Goal: Information Seeking & Learning: Learn about a topic

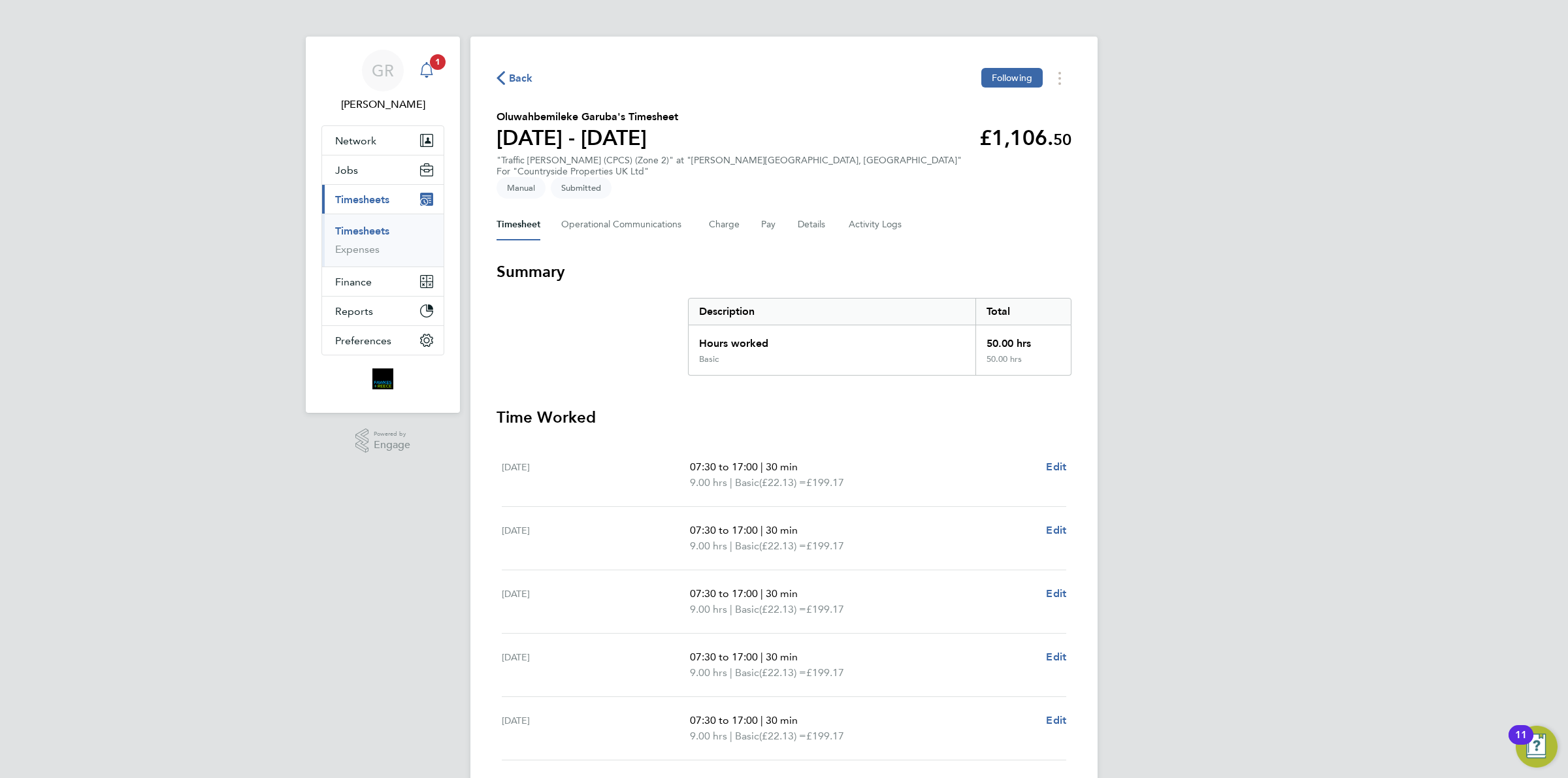
click at [430, 60] on span "1" at bounding box center [437, 62] width 16 height 16
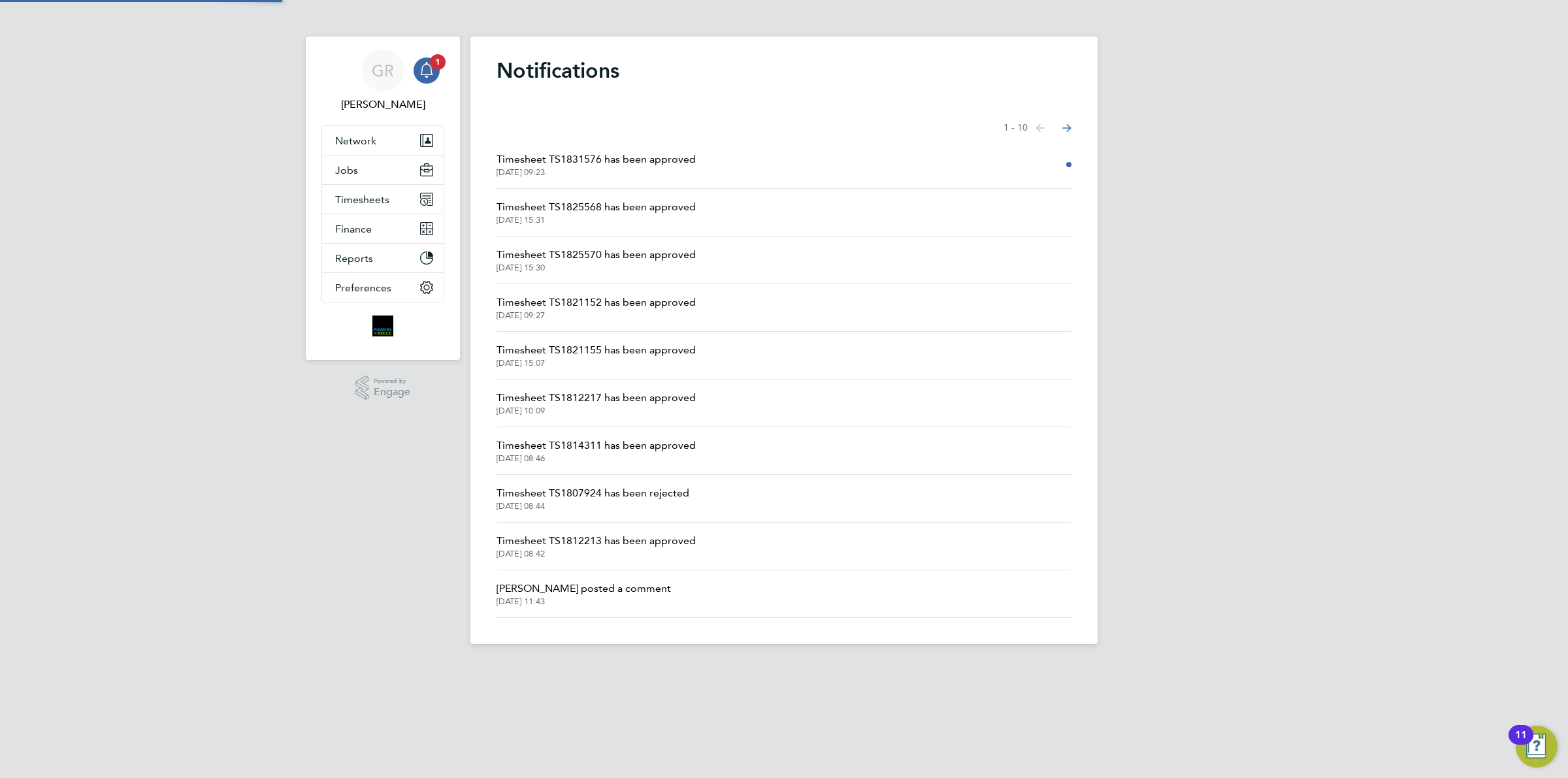
click at [614, 158] on span "Timesheet TS1831576 has been approved" at bounding box center [596, 159] width 199 height 16
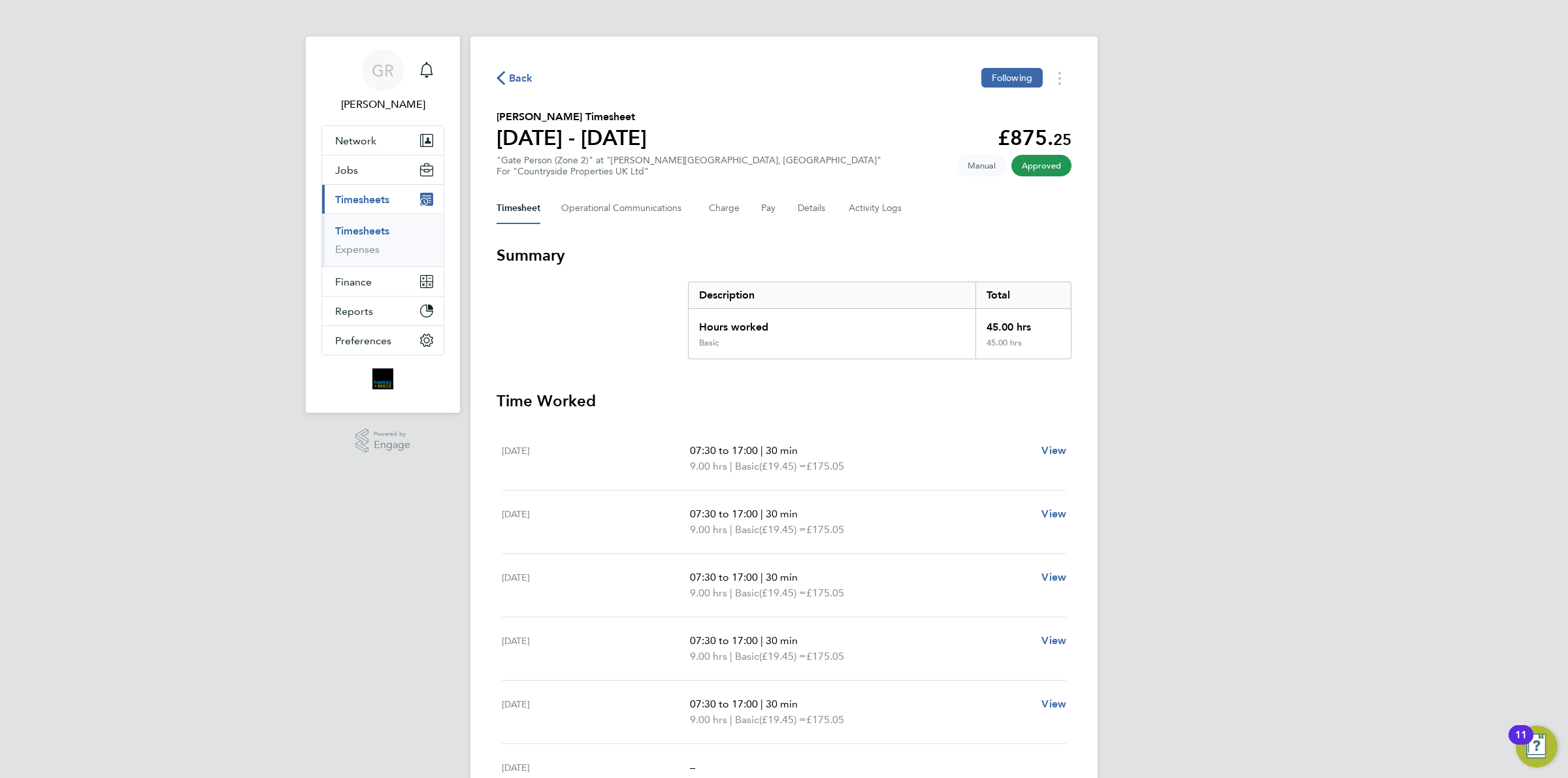
click at [518, 81] on span "Back" at bounding box center [520, 78] width 24 height 16
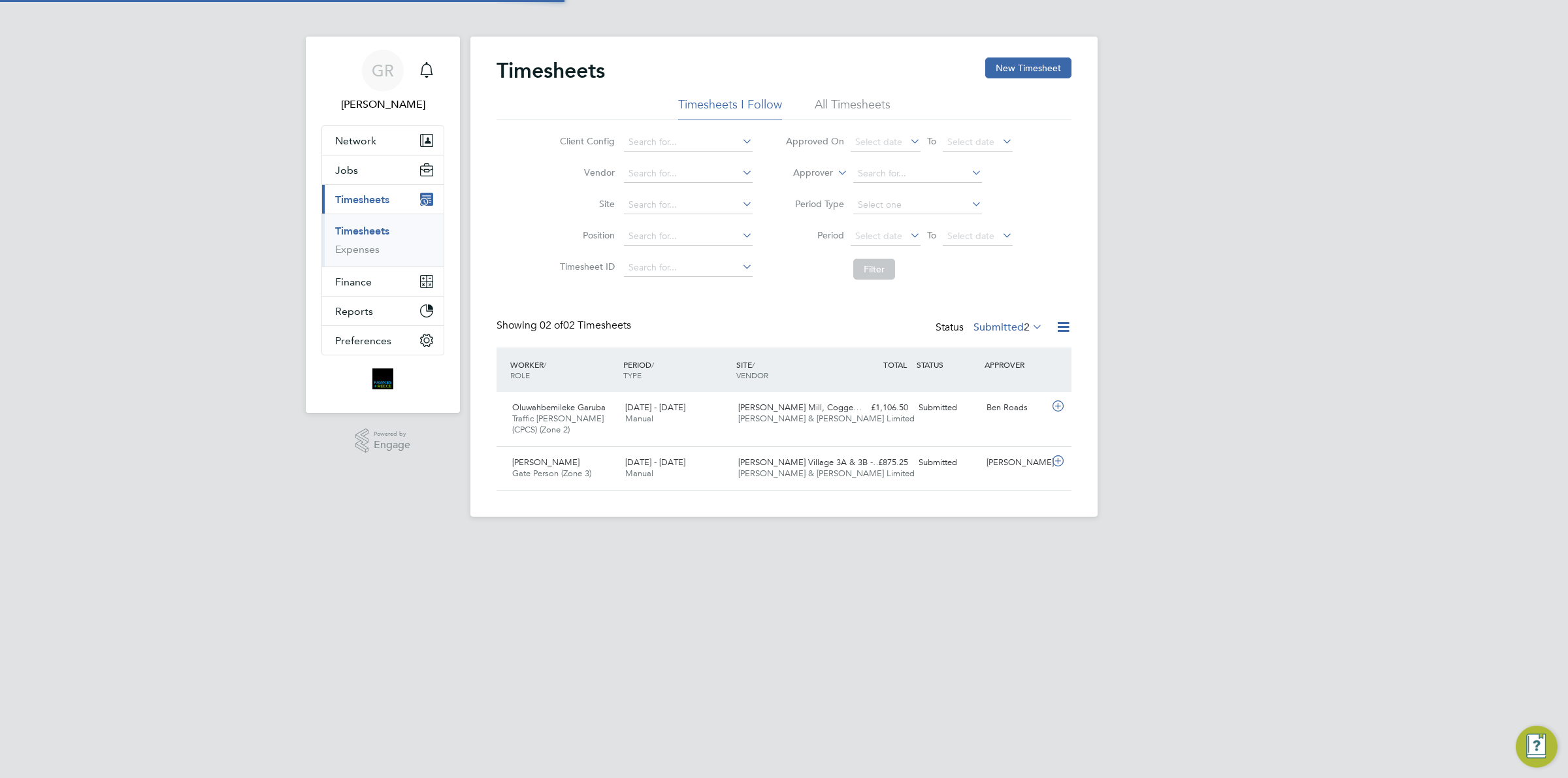
scroll to position [33, 113]
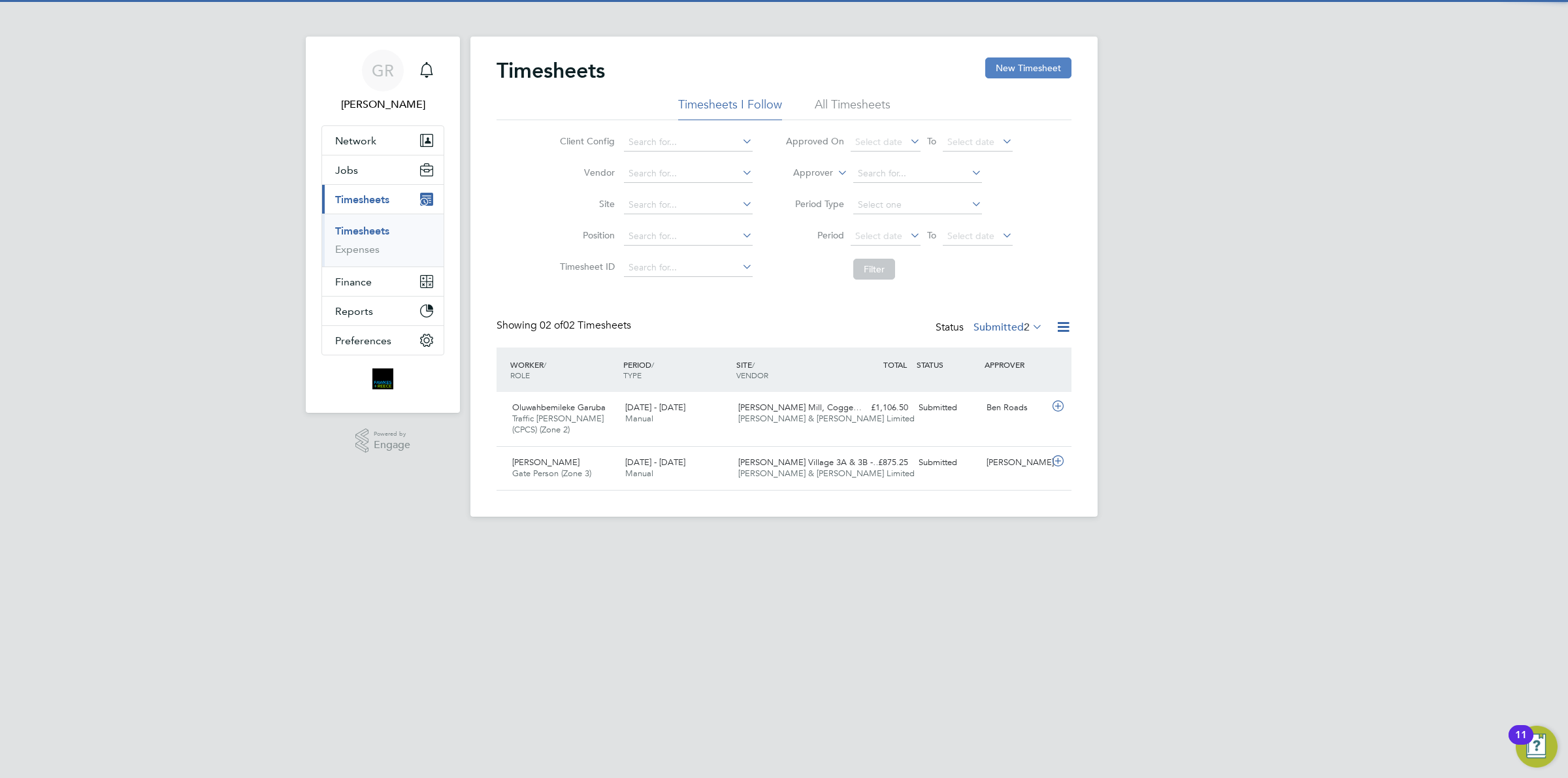
click at [1032, 67] on button "New Timesheet" at bounding box center [1028, 67] width 86 height 21
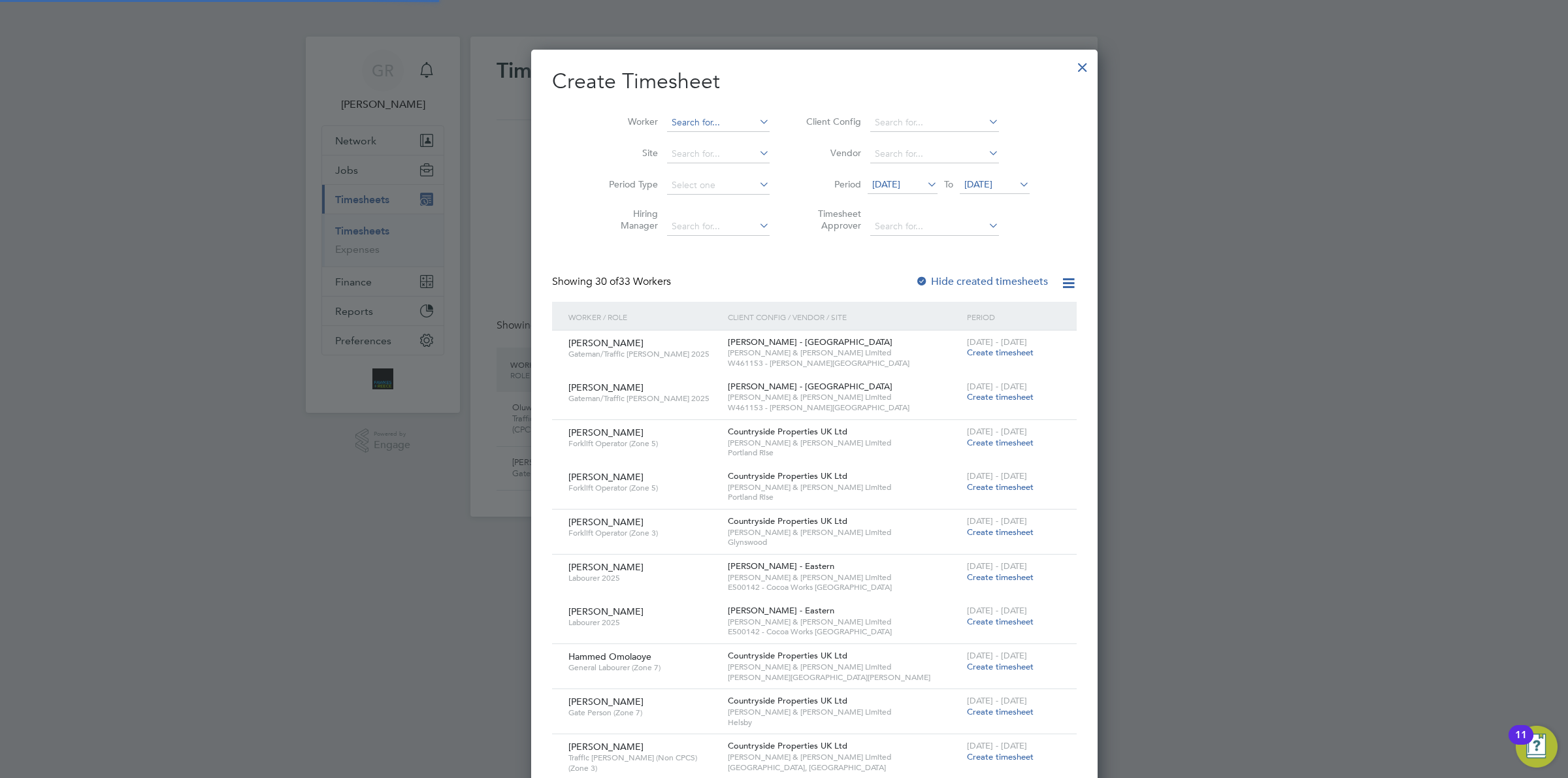
scroll to position [2105, 505]
click at [667, 128] on input at bounding box center [719, 123] width 102 height 18
click at [711, 152] on li "Oluw ahbemileke Garuba" at bounding box center [693, 157] width 114 height 18
type input "Oluwahbemileke Garuba"
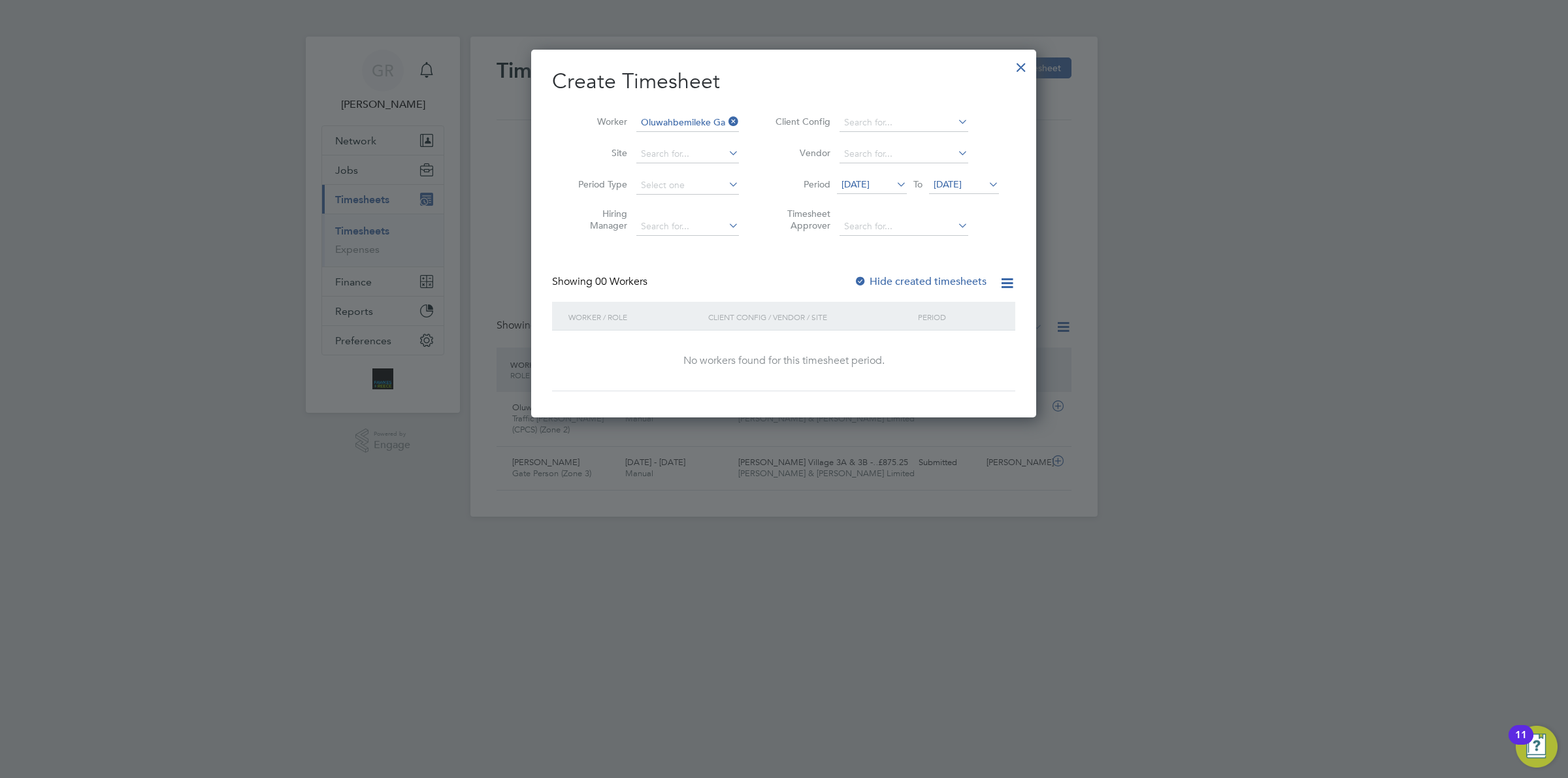
scroll to position [367, 505]
click at [870, 179] on span "[DATE]" at bounding box center [855, 185] width 28 height 12
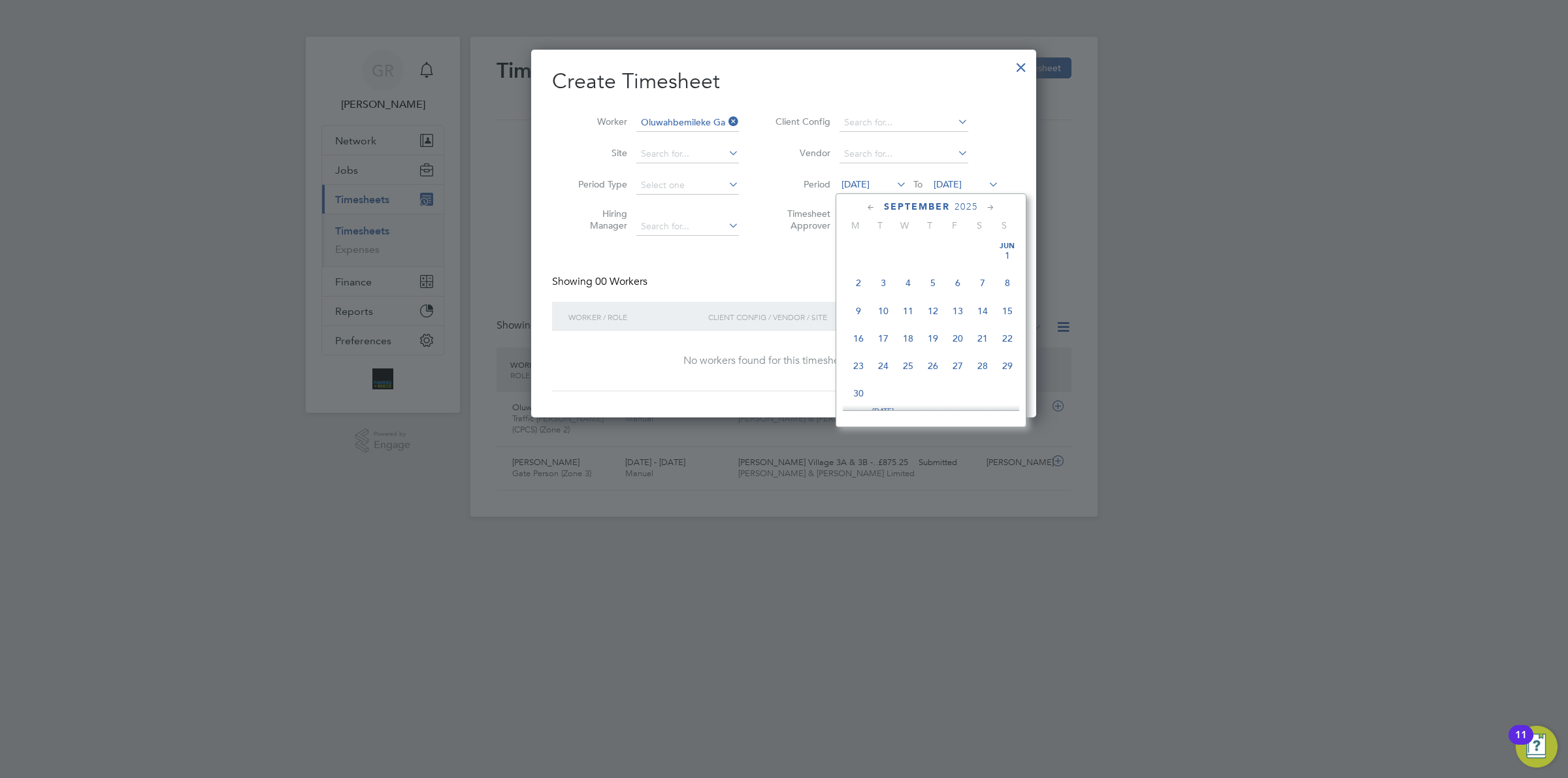
scroll to position [458, 0]
click at [856, 334] on span "22" at bounding box center [859, 321] width 25 height 25
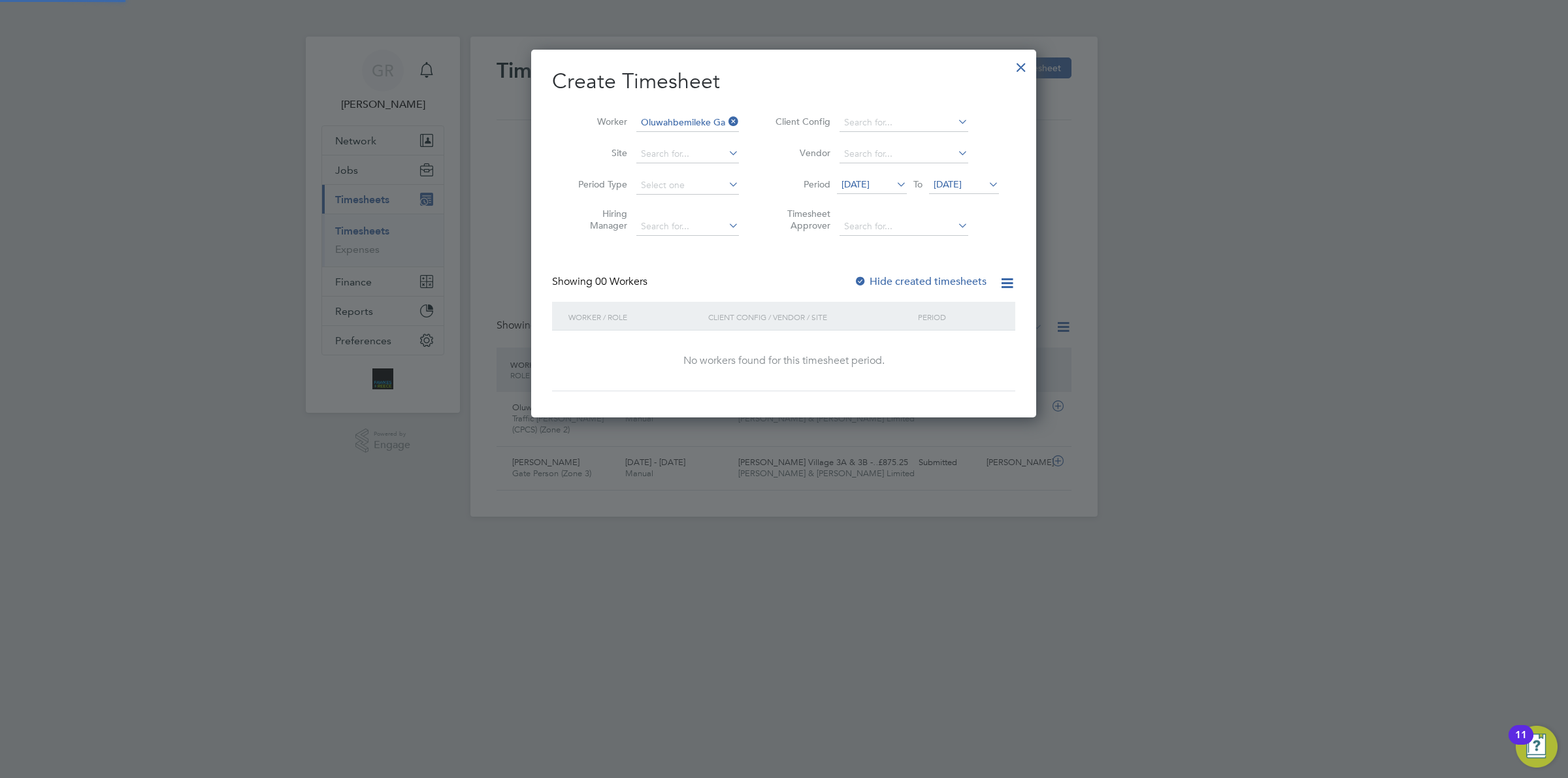
scroll to position [367, 505]
click at [904, 285] on label "Hide created timesheets" at bounding box center [920, 282] width 133 height 13
click at [924, 276] on label "Hide created timesheets" at bounding box center [920, 282] width 133 height 13
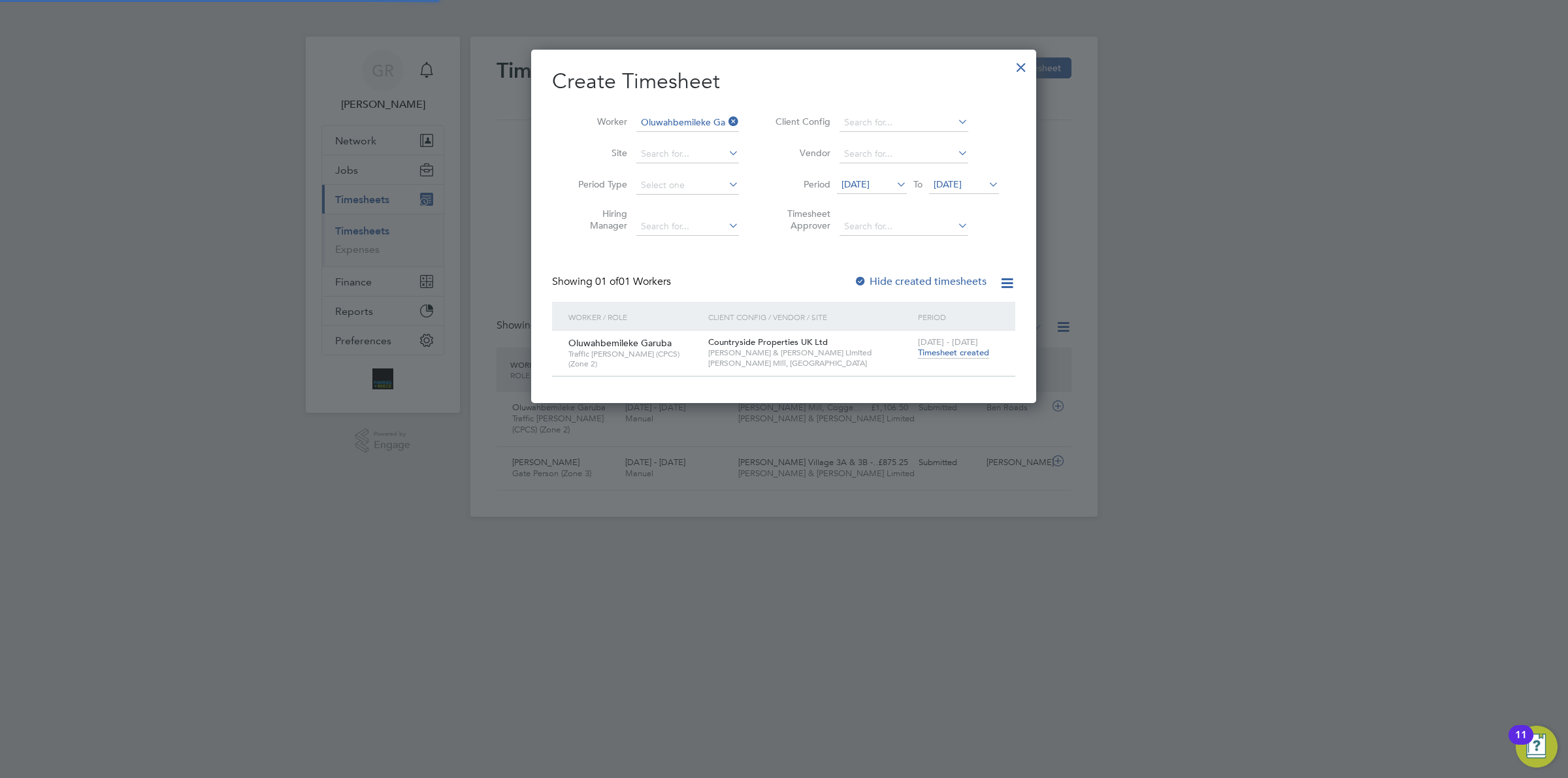
scroll to position [352, 505]
click at [948, 359] on div "[DATE] - [DATE] Timesheet created" at bounding box center [959, 348] width 87 height 35
click at [951, 348] on span "Timesheet created" at bounding box center [954, 352] width 71 height 12
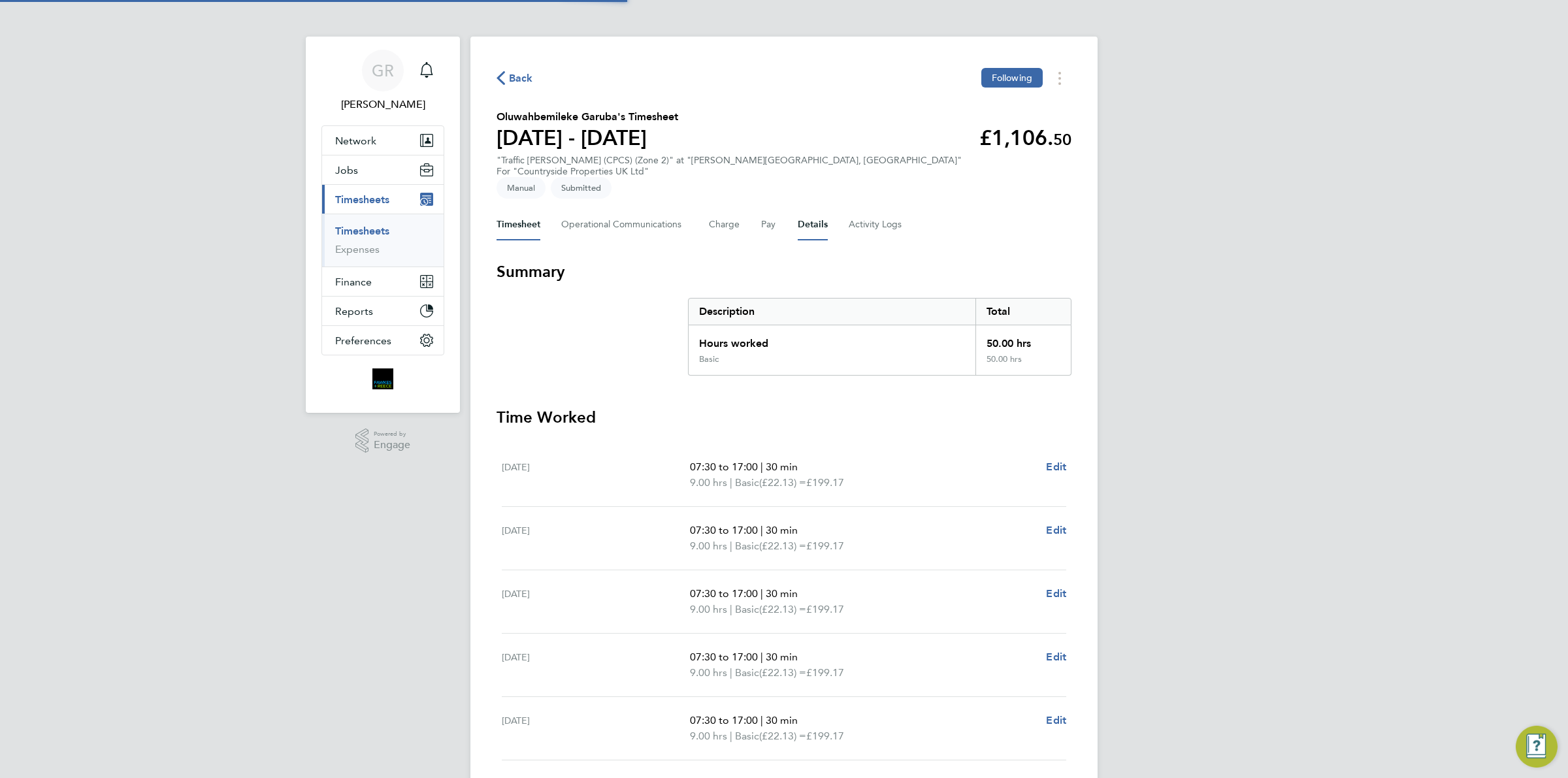
click at [797, 210] on button "Details" at bounding box center [813, 224] width 30 height 31
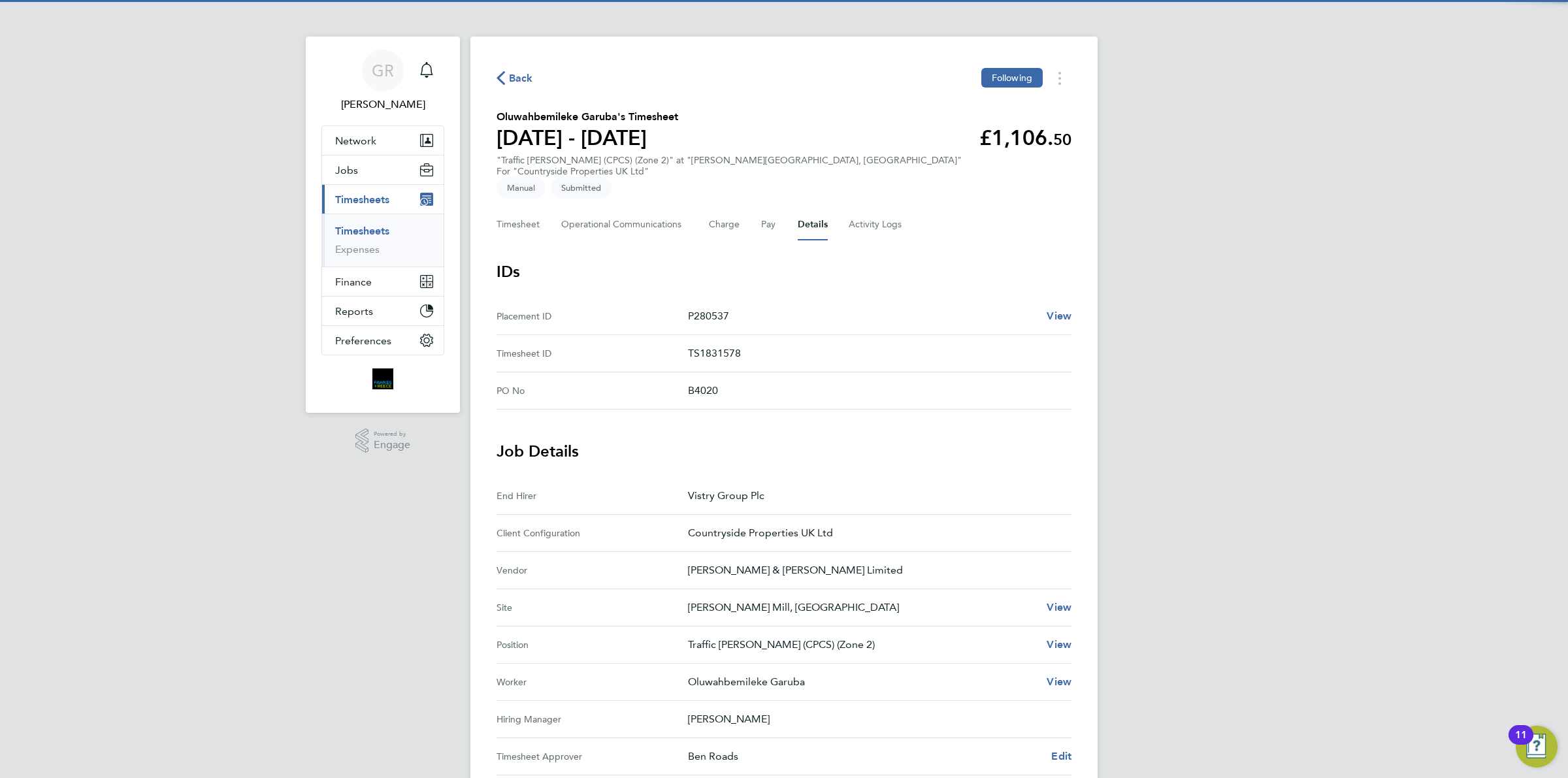
scroll to position [81, 0]
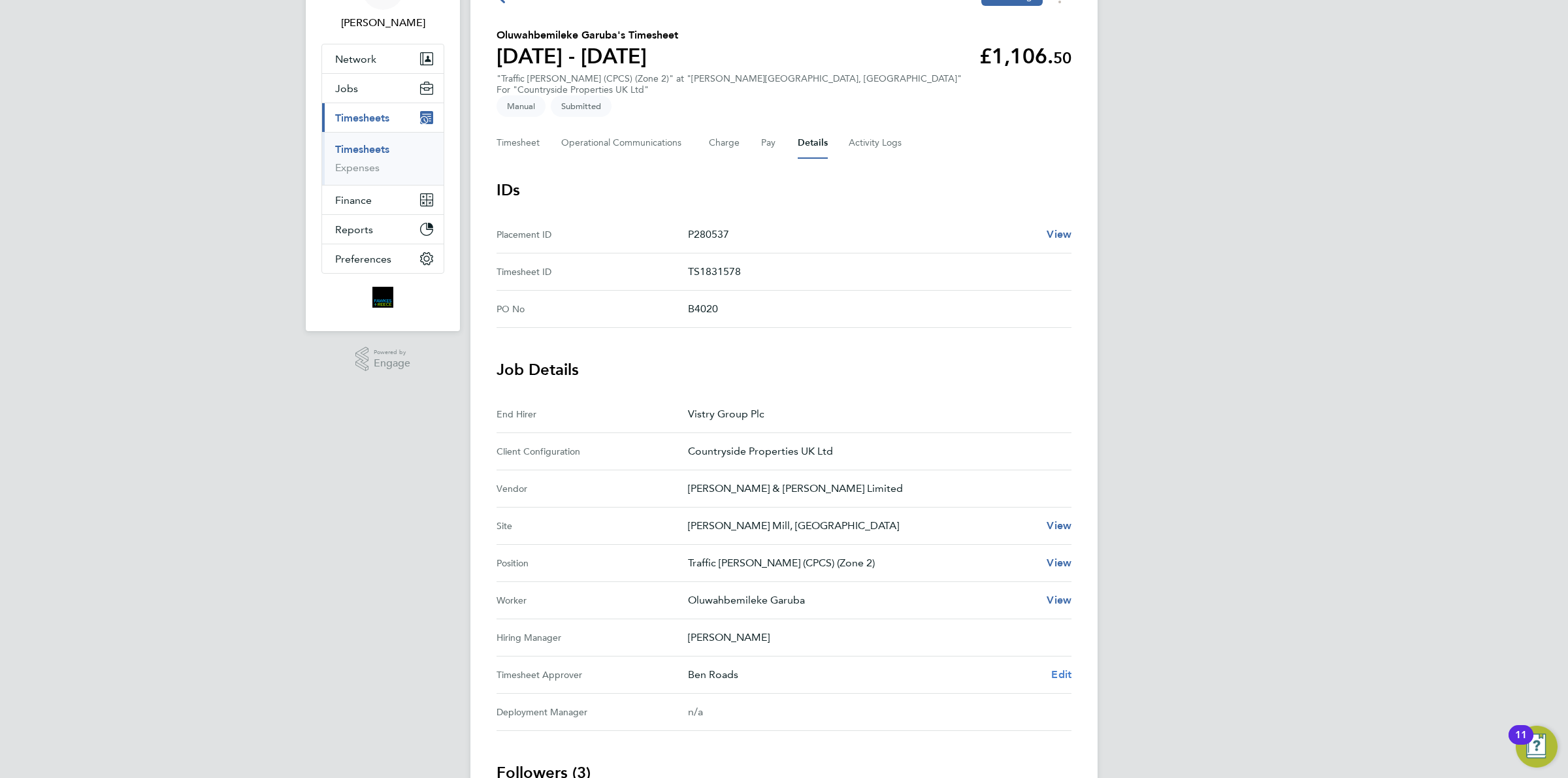
click at [1057, 667] on link "Edit" at bounding box center [1061, 675] width 20 height 16
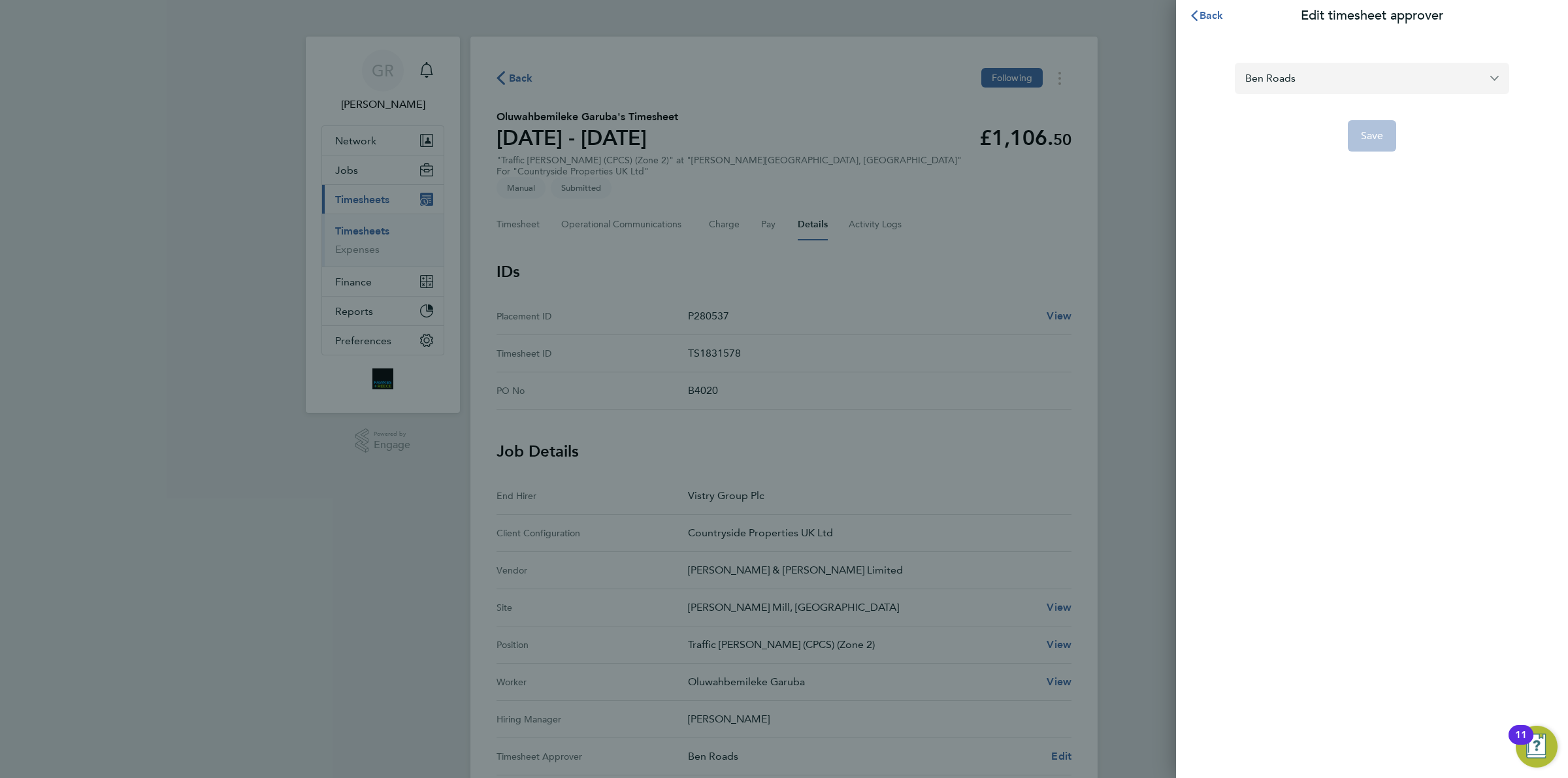
click at [1325, 76] on input "Ben Roads" at bounding box center [1372, 78] width 274 height 31
click at [1302, 115] on li "Declan Joy" at bounding box center [1372, 110] width 274 height 32
type input "Declan Joy"
click at [1382, 135] on span "Save" at bounding box center [1372, 136] width 23 height 13
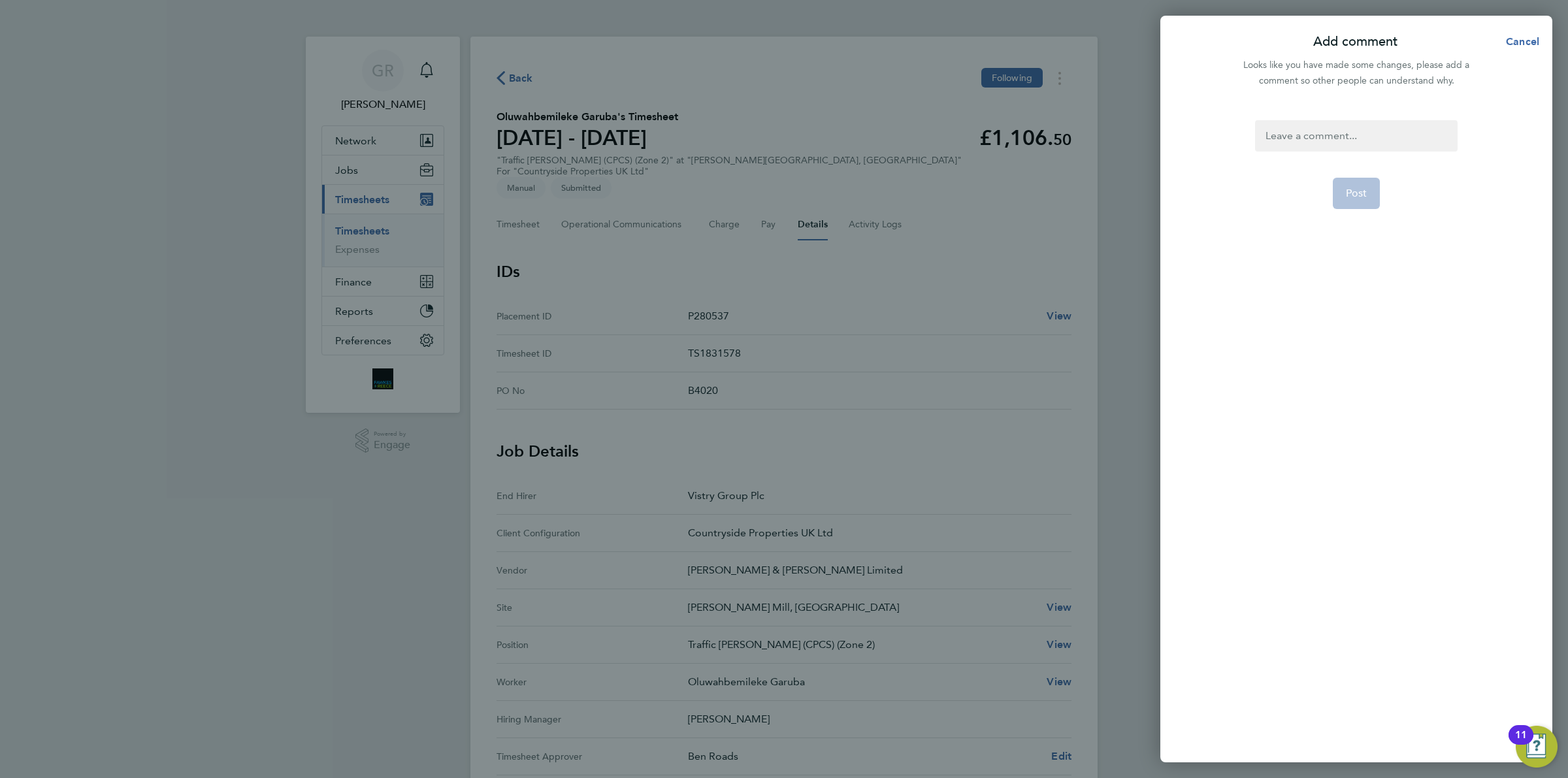
click at [1283, 138] on div at bounding box center [1356, 135] width 202 height 31
click at [1300, 136] on div at bounding box center [1356, 135] width 202 height 31
click at [1357, 187] on span "Post" at bounding box center [1356, 194] width 22 height 13
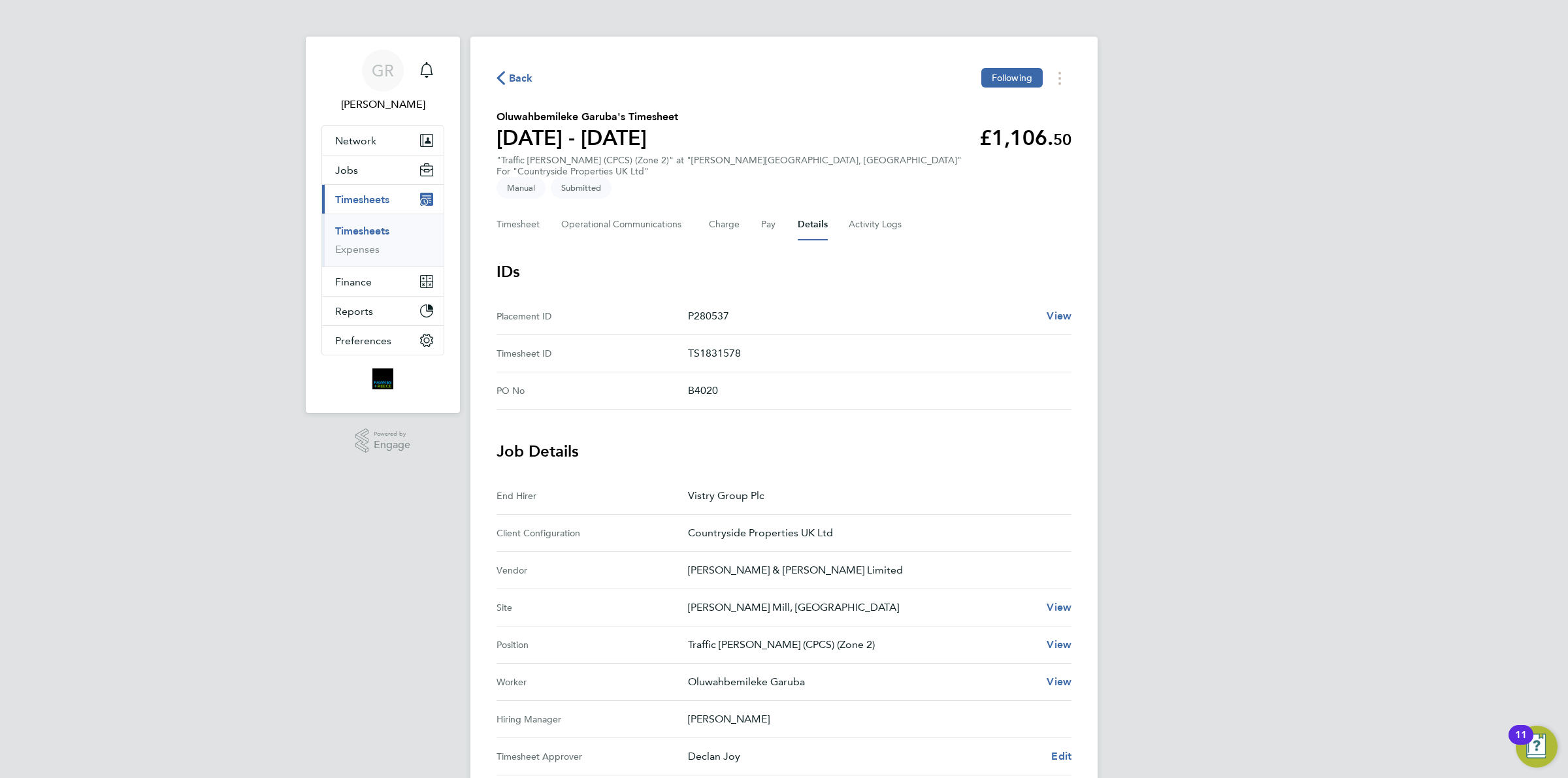
click at [525, 84] on span "Back" at bounding box center [520, 78] width 24 height 16
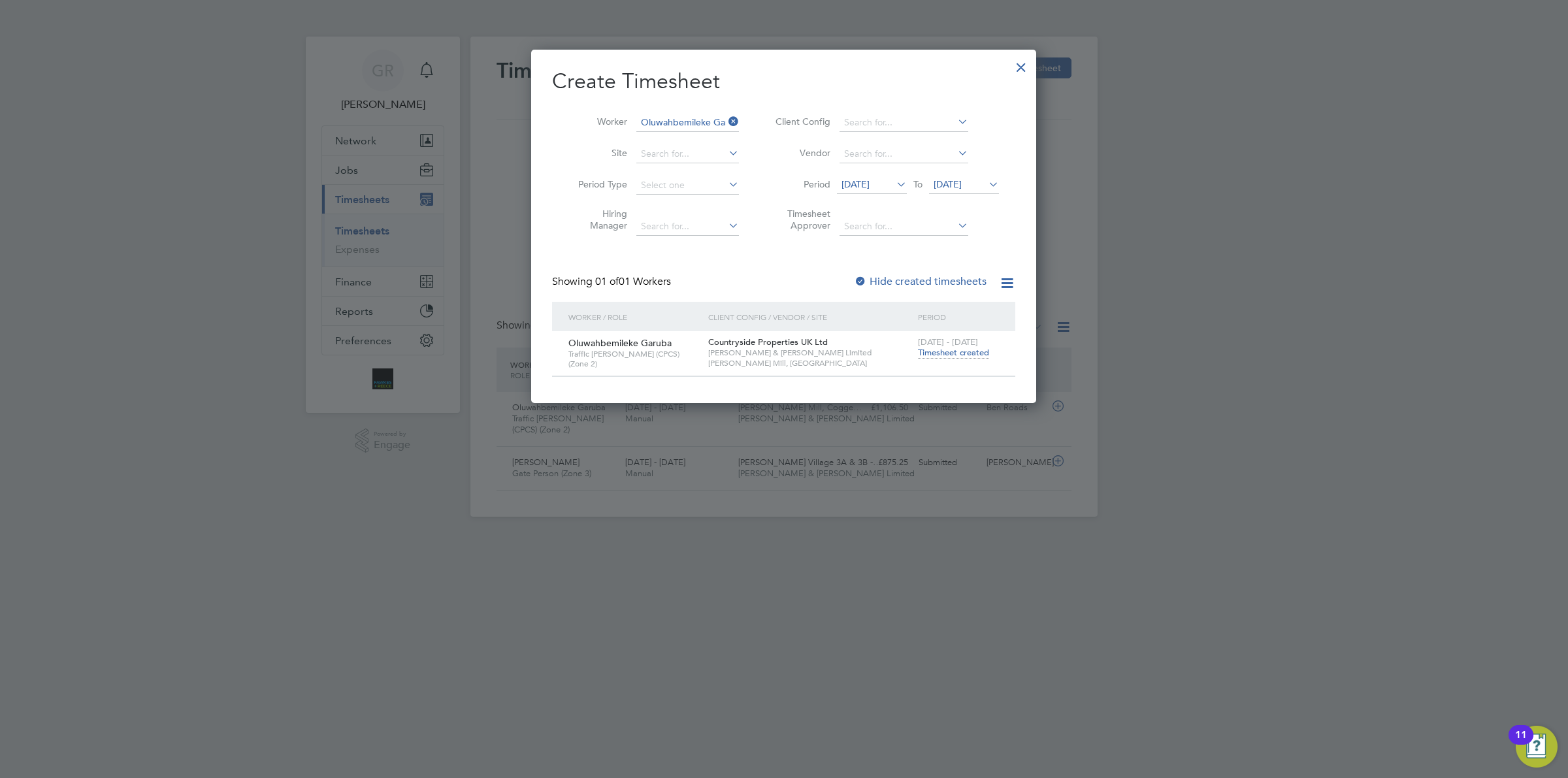
click at [1025, 70] on div at bounding box center [1022, 64] width 24 height 23
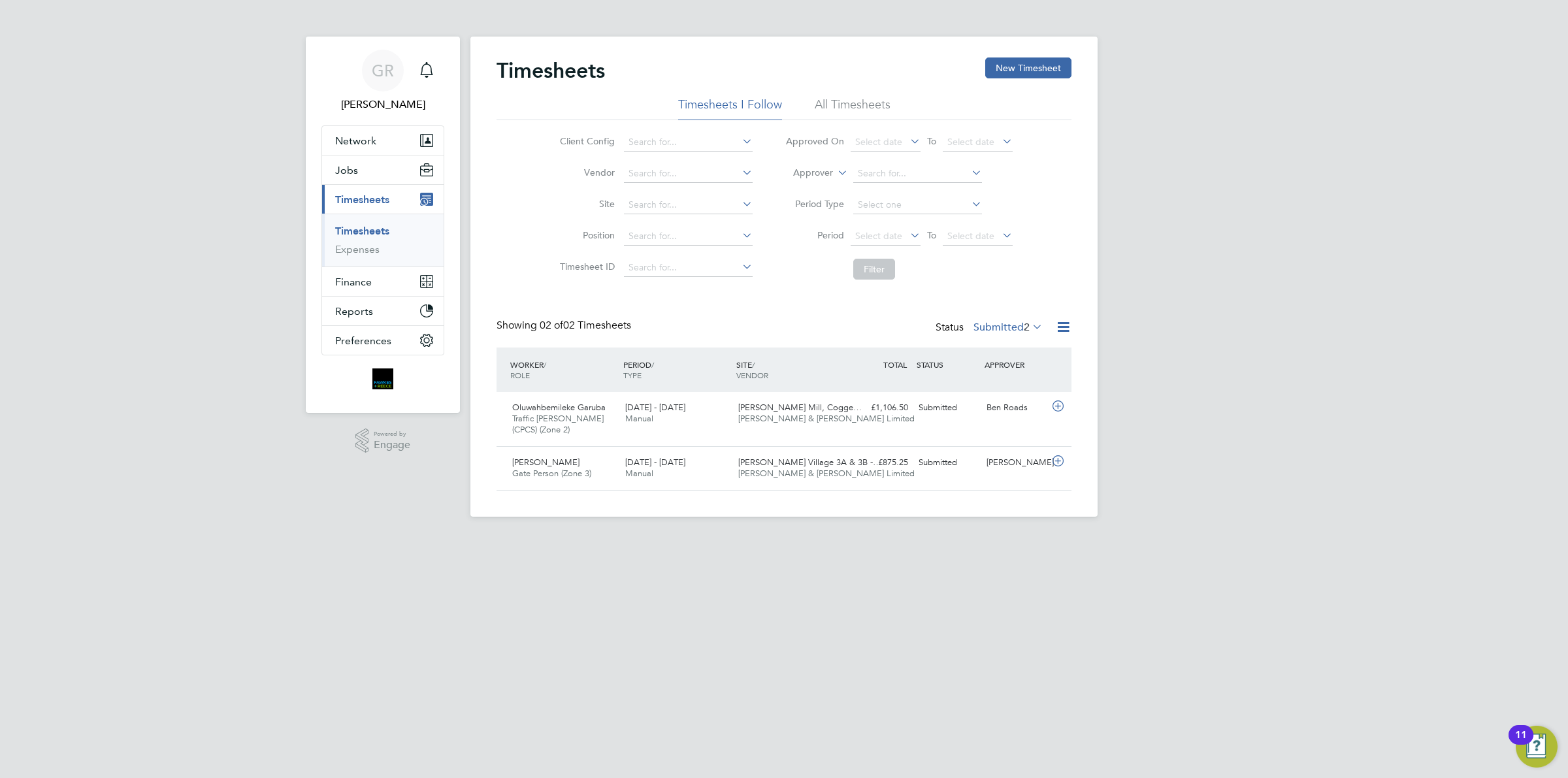
click at [373, 201] on span "Timesheets" at bounding box center [362, 199] width 55 height 13
click at [377, 200] on span "Timesheets" at bounding box center [362, 199] width 55 height 13
click at [369, 232] on link "Timesheets" at bounding box center [362, 231] width 55 height 13
click at [389, 177] on button "Jobs" at bounding box center [383, 170] width 122 height 29
click at [363, 230] on li "Vacancies" at bounding box center [384, 223] width 98 height 18
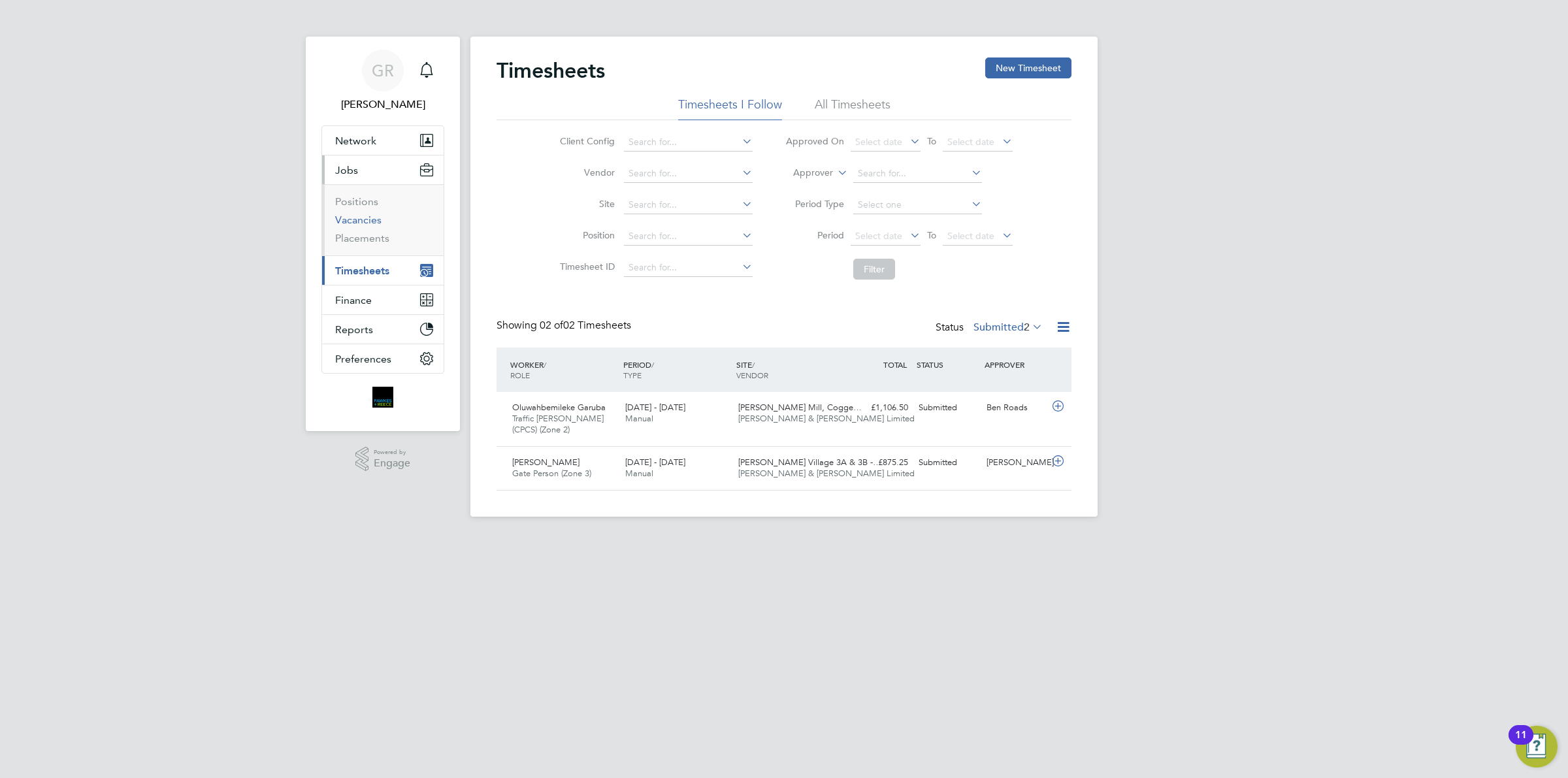
click at [364, 216] on link "Vacancies" at bounding box center [358, 220] width 46 height 13
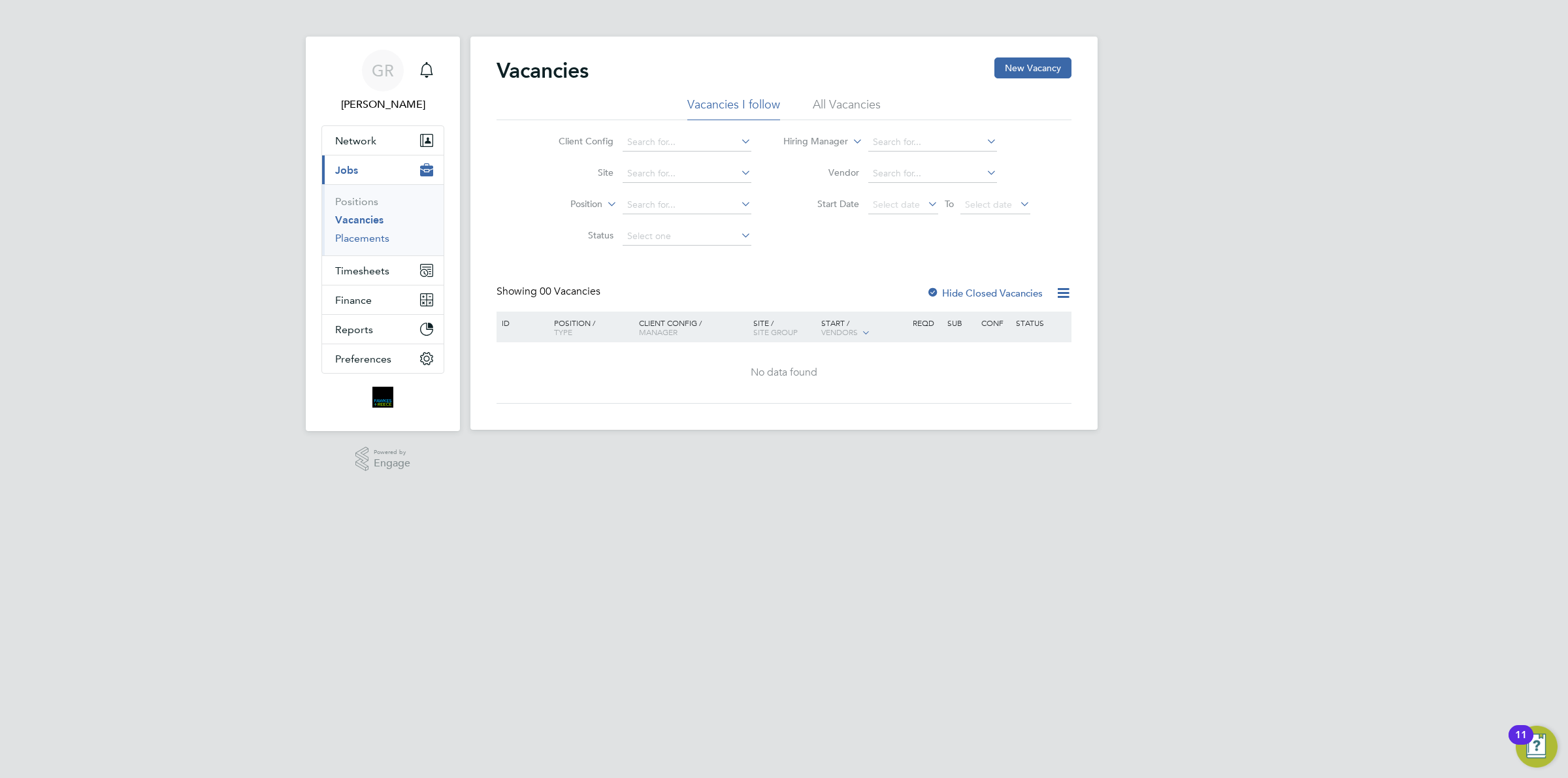
click at [353, 243] on link "Placements" at bounding box center [362, 238] width 55 height 13
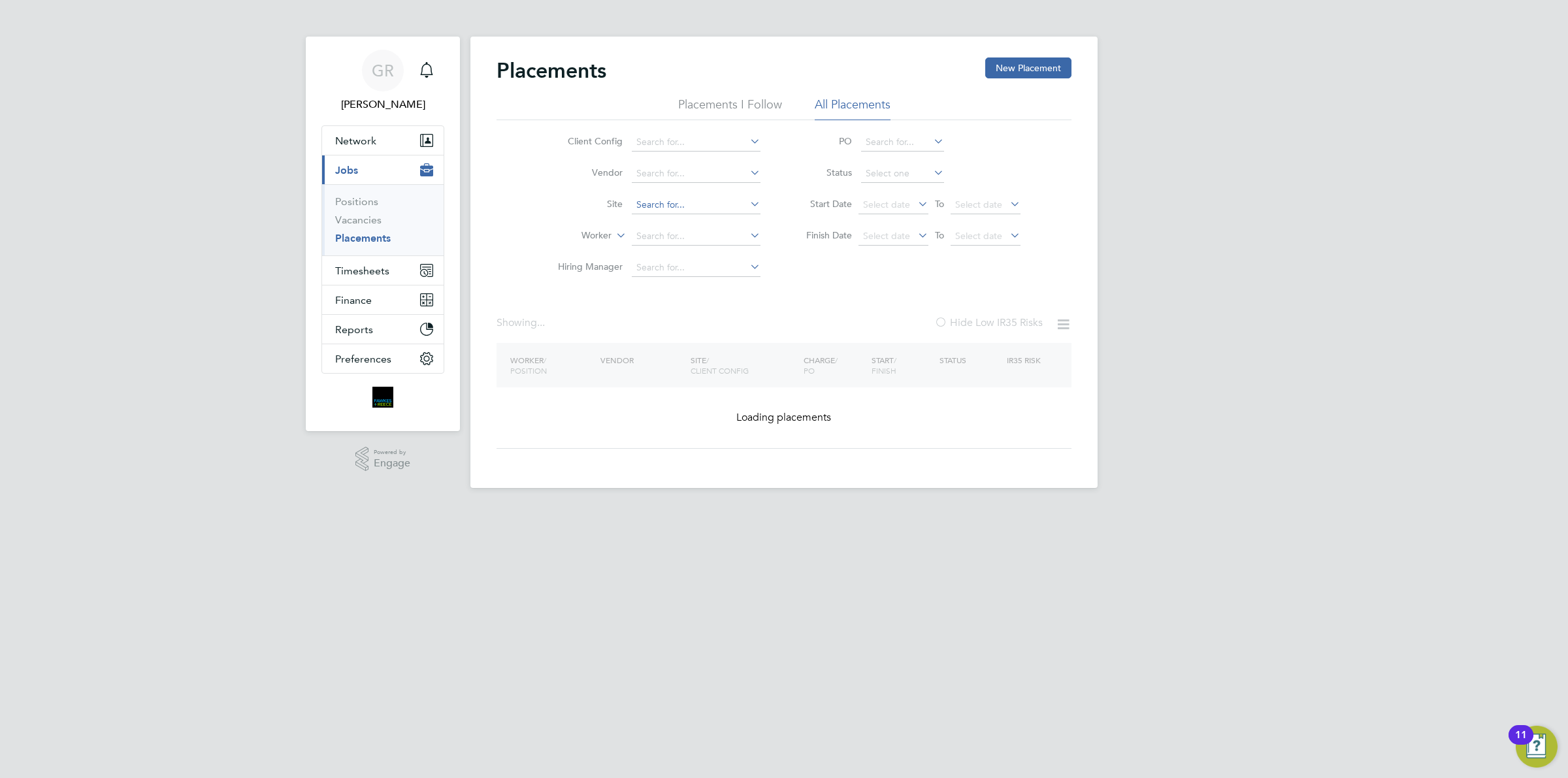
click at [659, 211] on input at bounding box center [696, 206] width 128 height 18
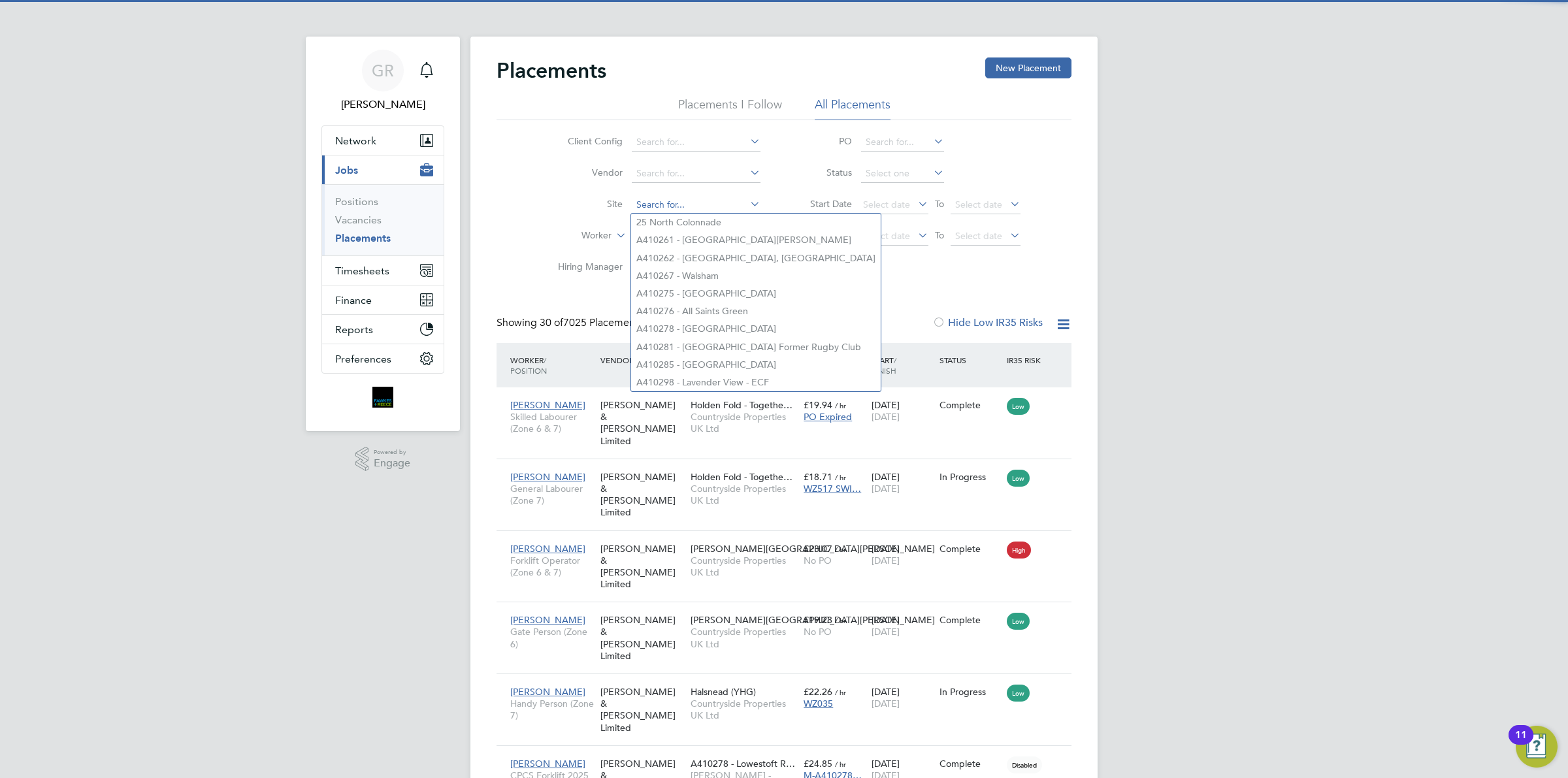
scroll to position [50, 113]
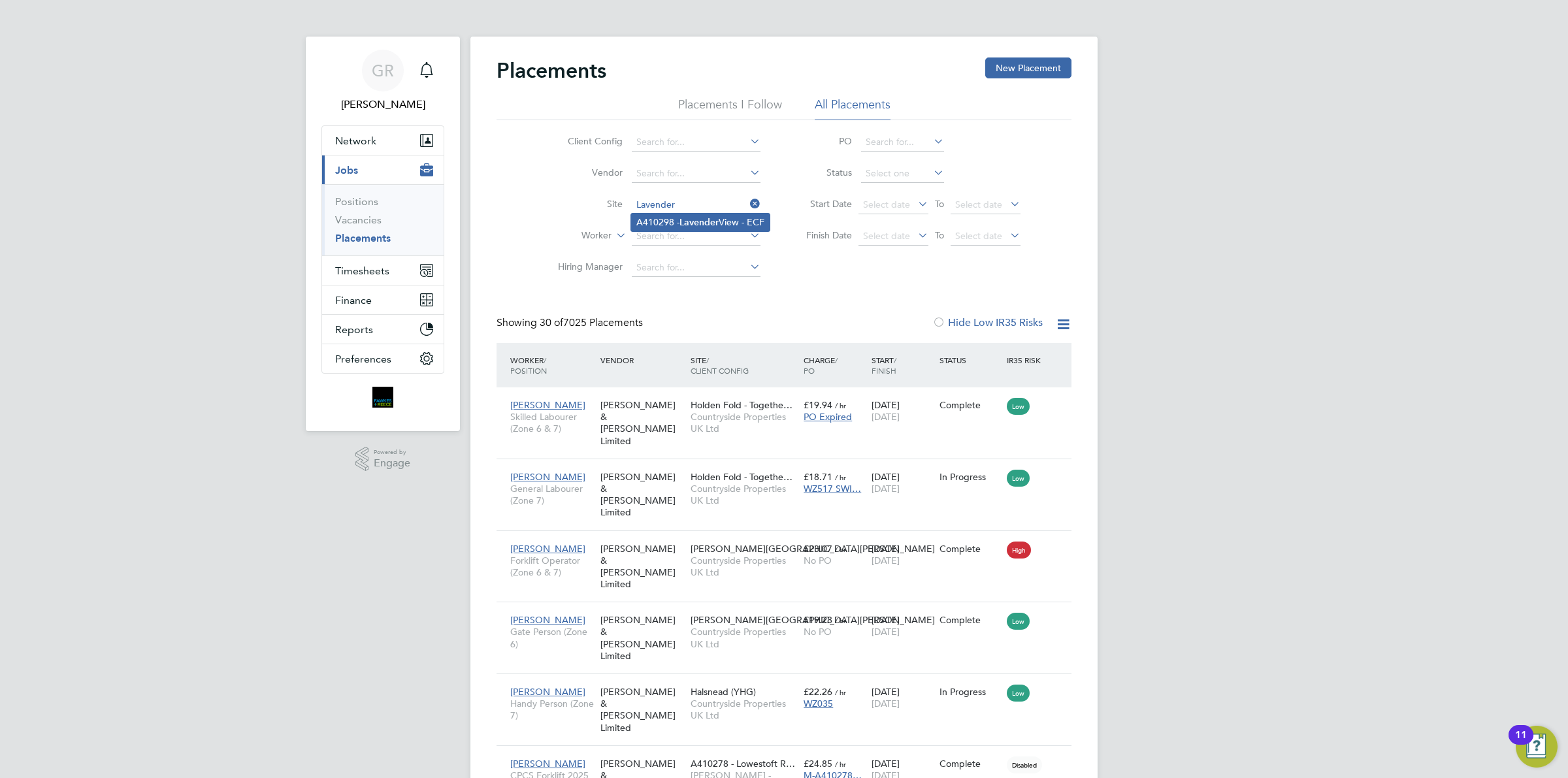
click at [716, 217] on b "Lavender" at bounding box center [699, 222] width 39 height 11
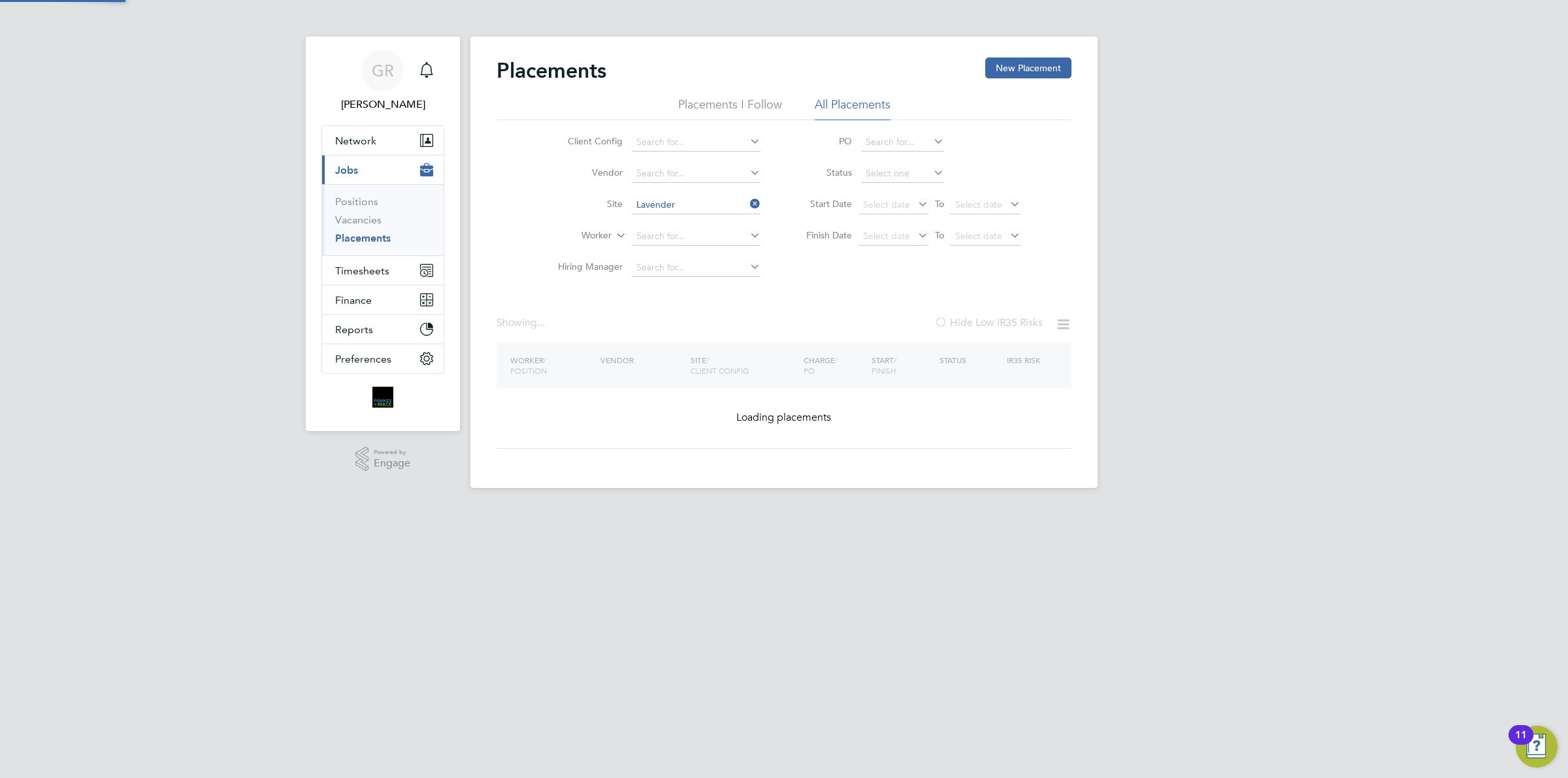
type input "A410298 - Lavender View - ECF"
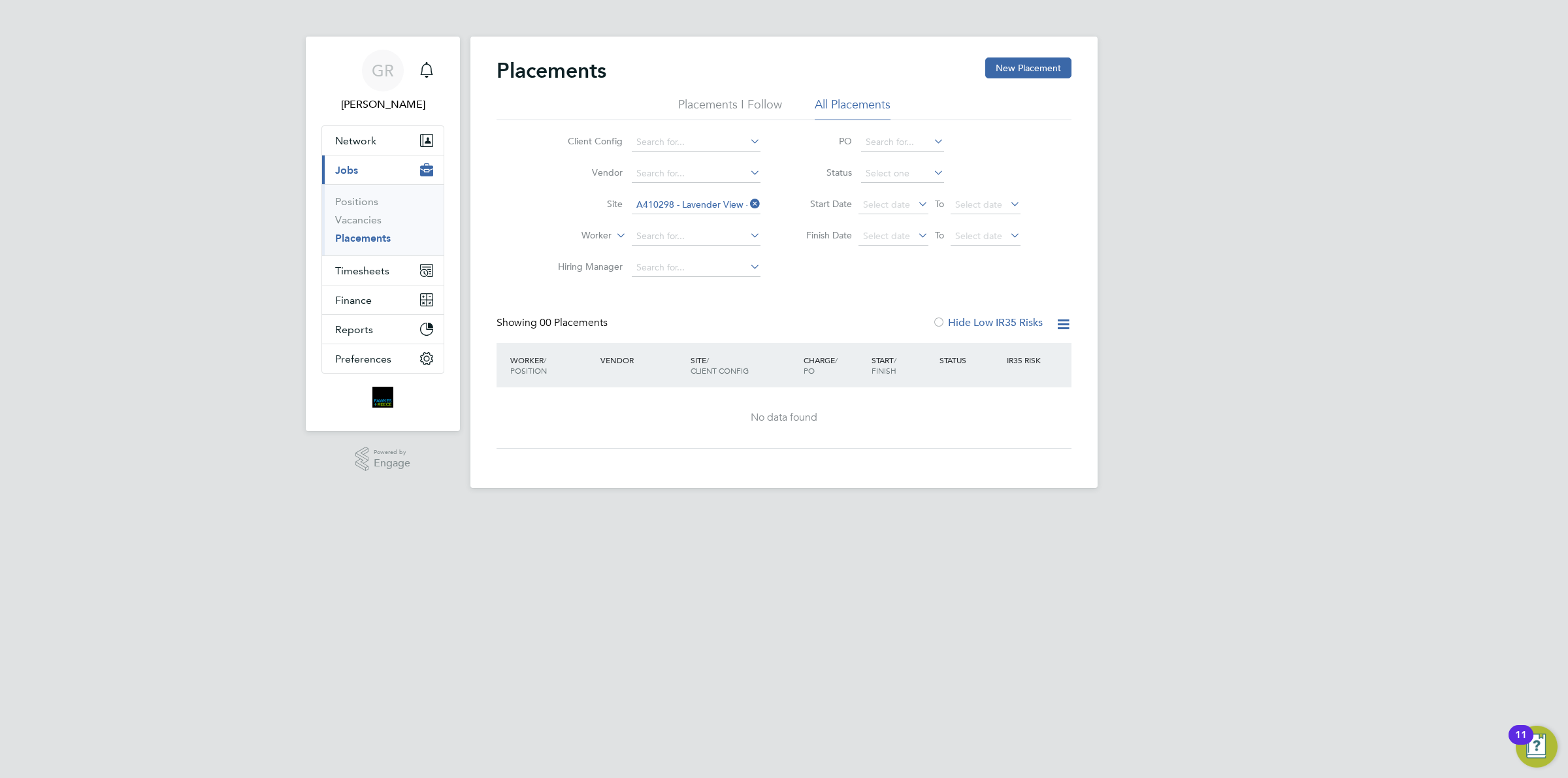
click at [740, 105] on li "Placements I Follow" at bounding box center [730, 108] width 104 height 23
click at [832, 102] on li "All Placements" at bounding box center [853, 108] width 76 height 23
click at [722, 98] on li "Placements I Follow" at bounding box center [730, 108] width 104 height 23
click at [429, 72] on icon "Main navigation" at bounding box center [426, 70] width 16 height 16
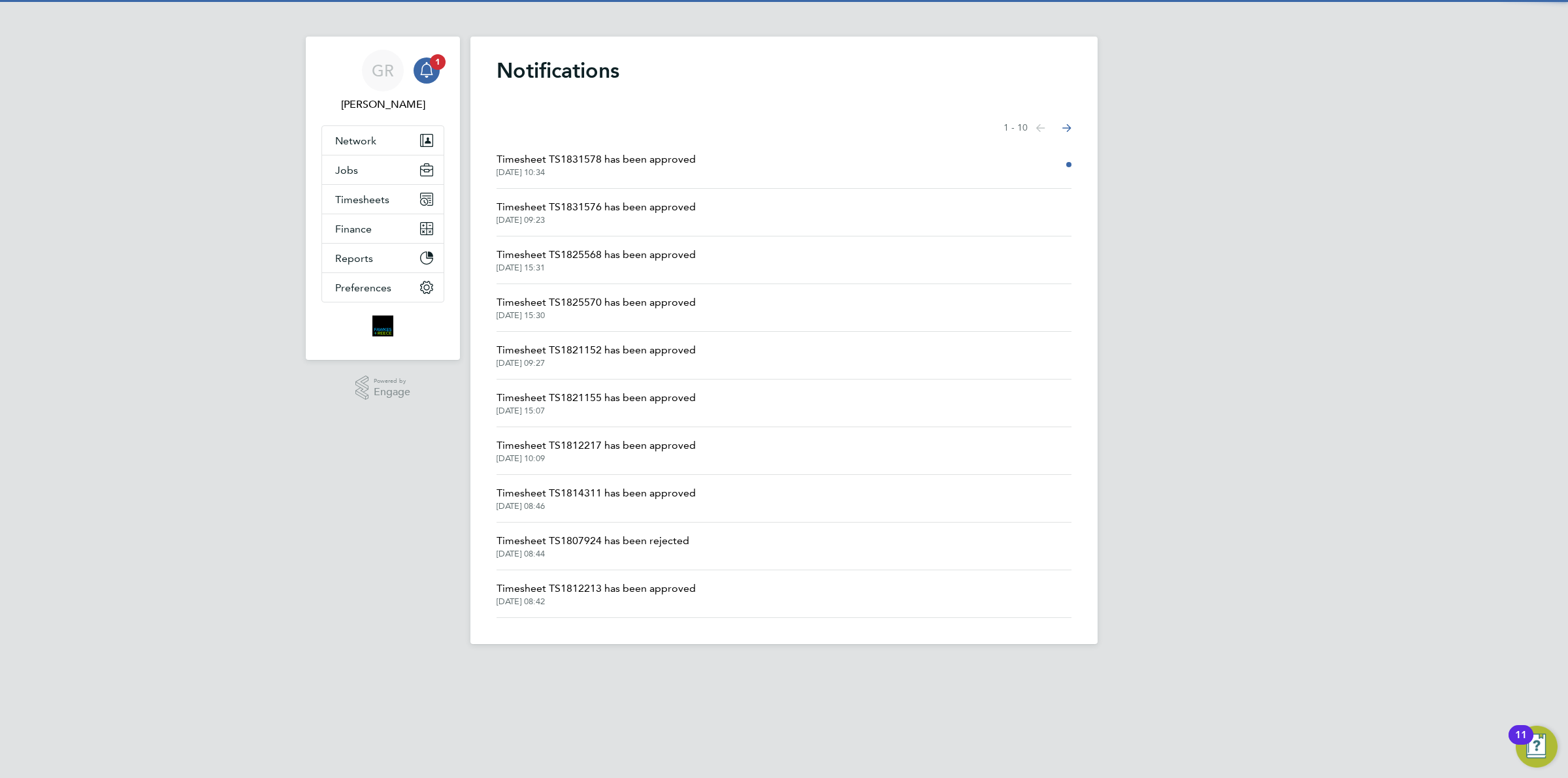
click at [660, 164] on span "Timesheet TS1831578 has been approved" at bounding box center [596, 159] width 199 height 16
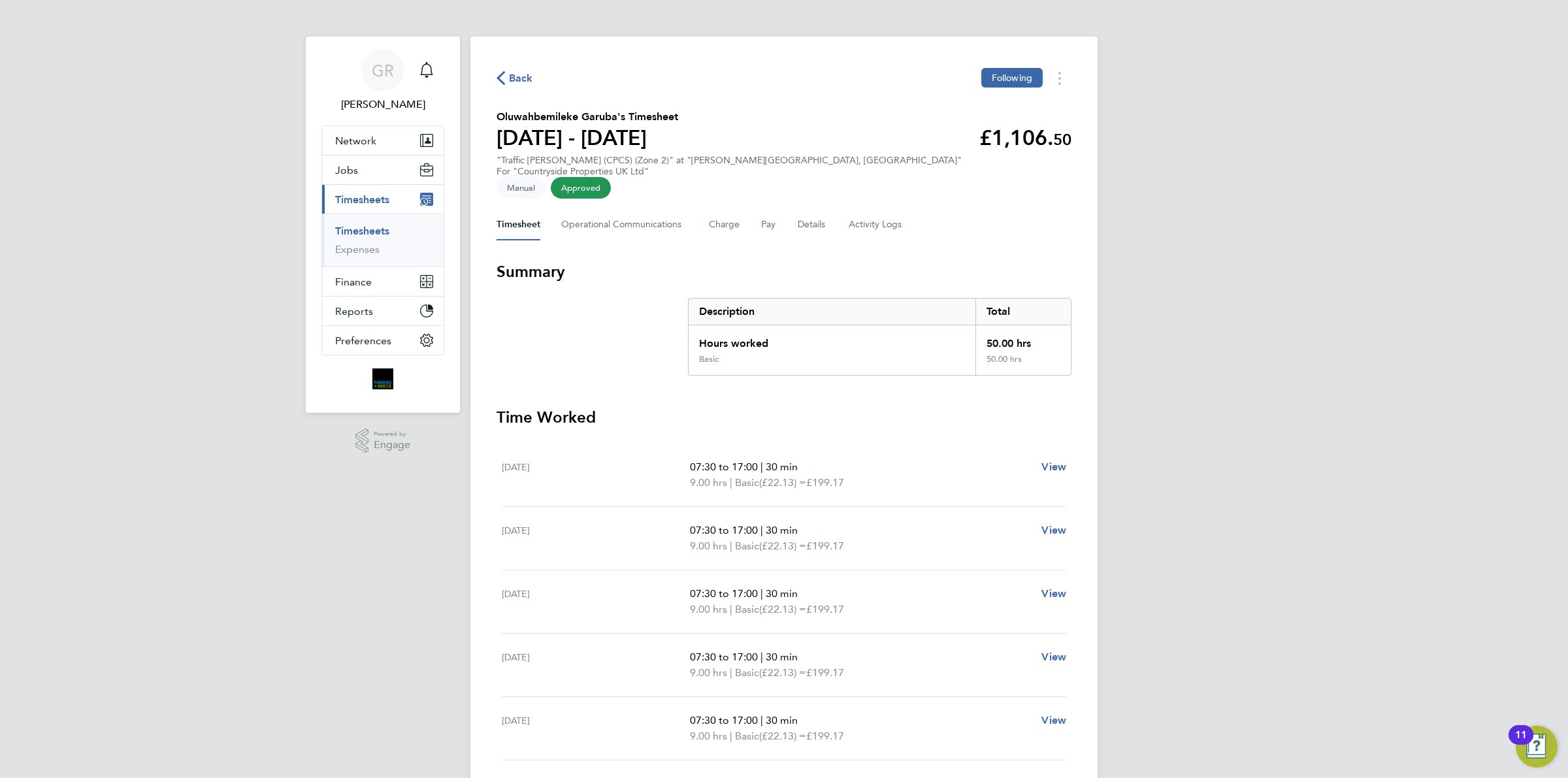
click at [526, 73] on span "Back" at bounding box center [520, 78] width 24 height 16
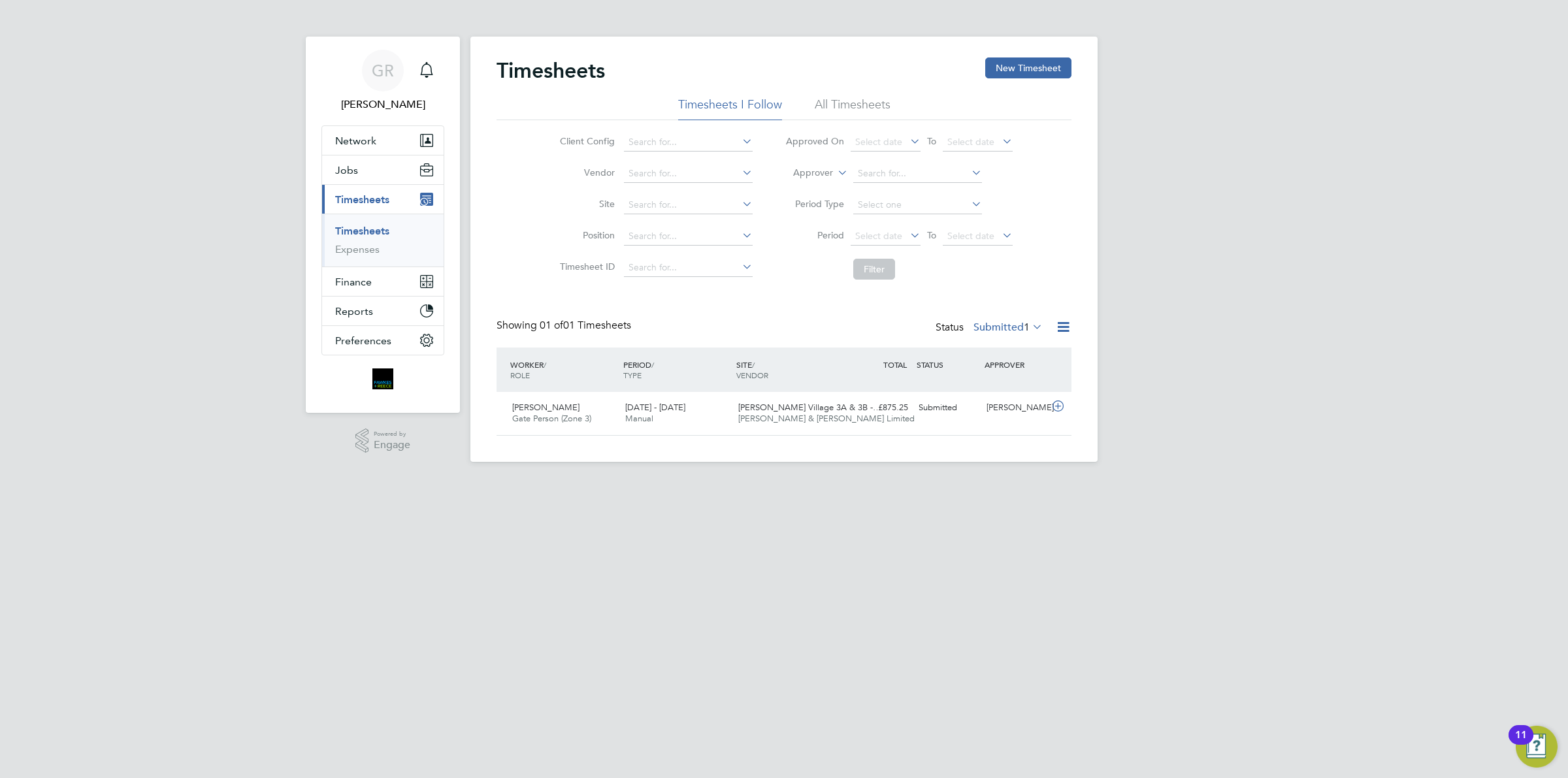
scroll to position [33, 113]
click at [373, 180] on button "Jobs" at bounding box center [383, 170] width 122 height 29
click at [371, 236] on link "Placements" at bounding box center [362, 238] width 55 height 13
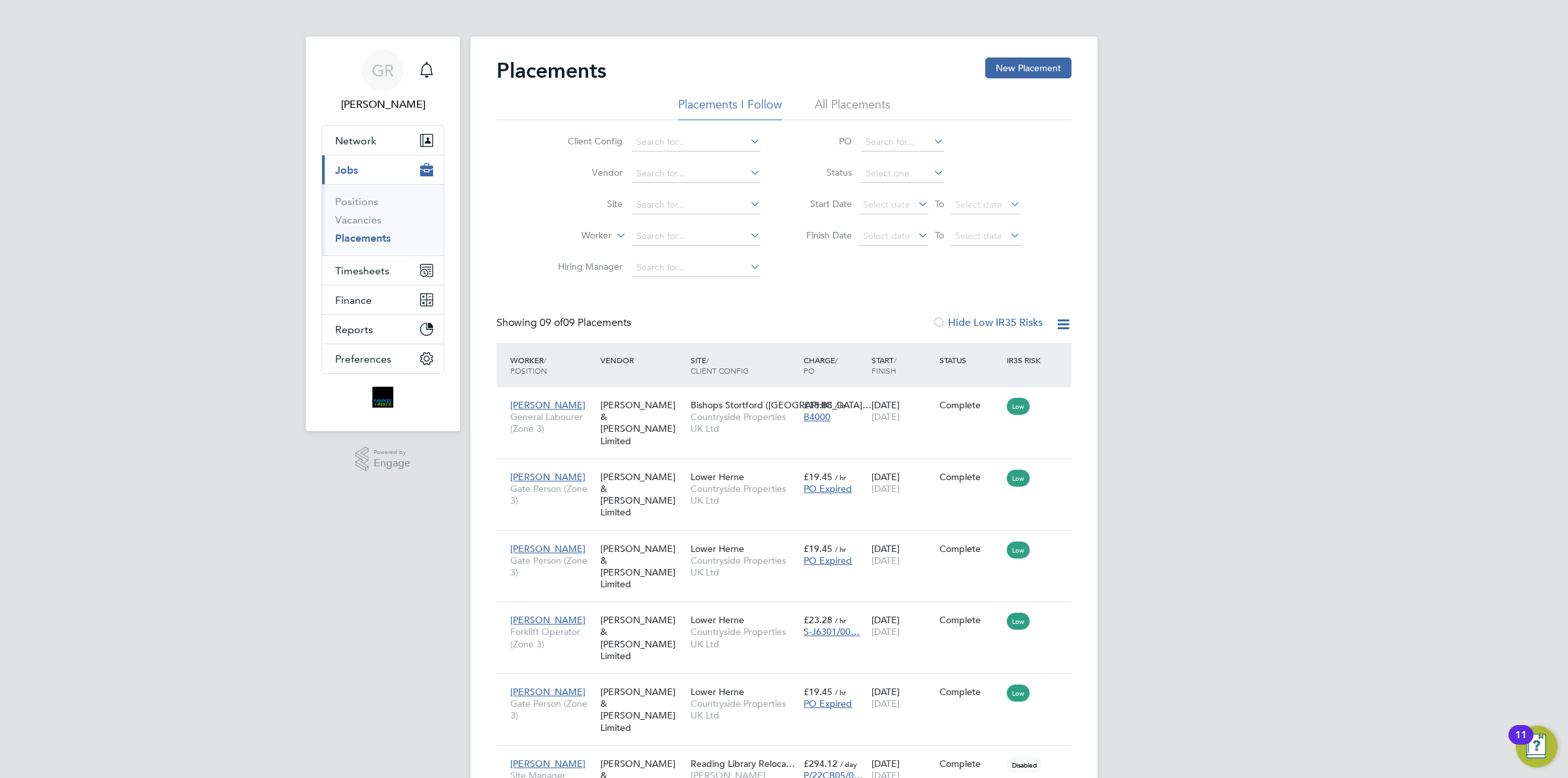
scroll to position [50, 113]
click at [876, 147] on input at bounding box center [902, 143] width 83 height 18
type input "V"
click at [651, 237] on input at bounding box center [696, 237] width 128 height 18
type input "l"
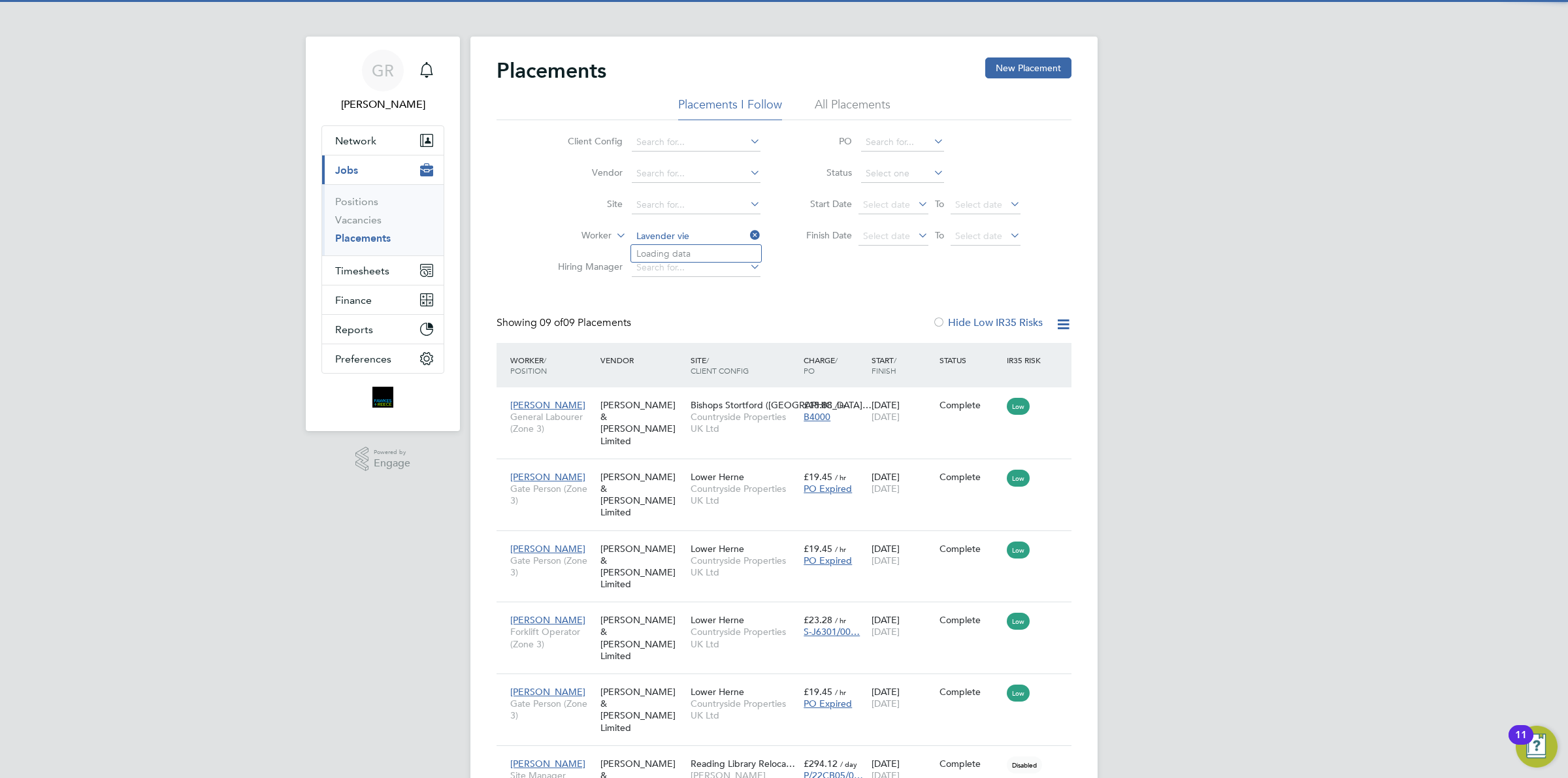
type input "Lavender view"
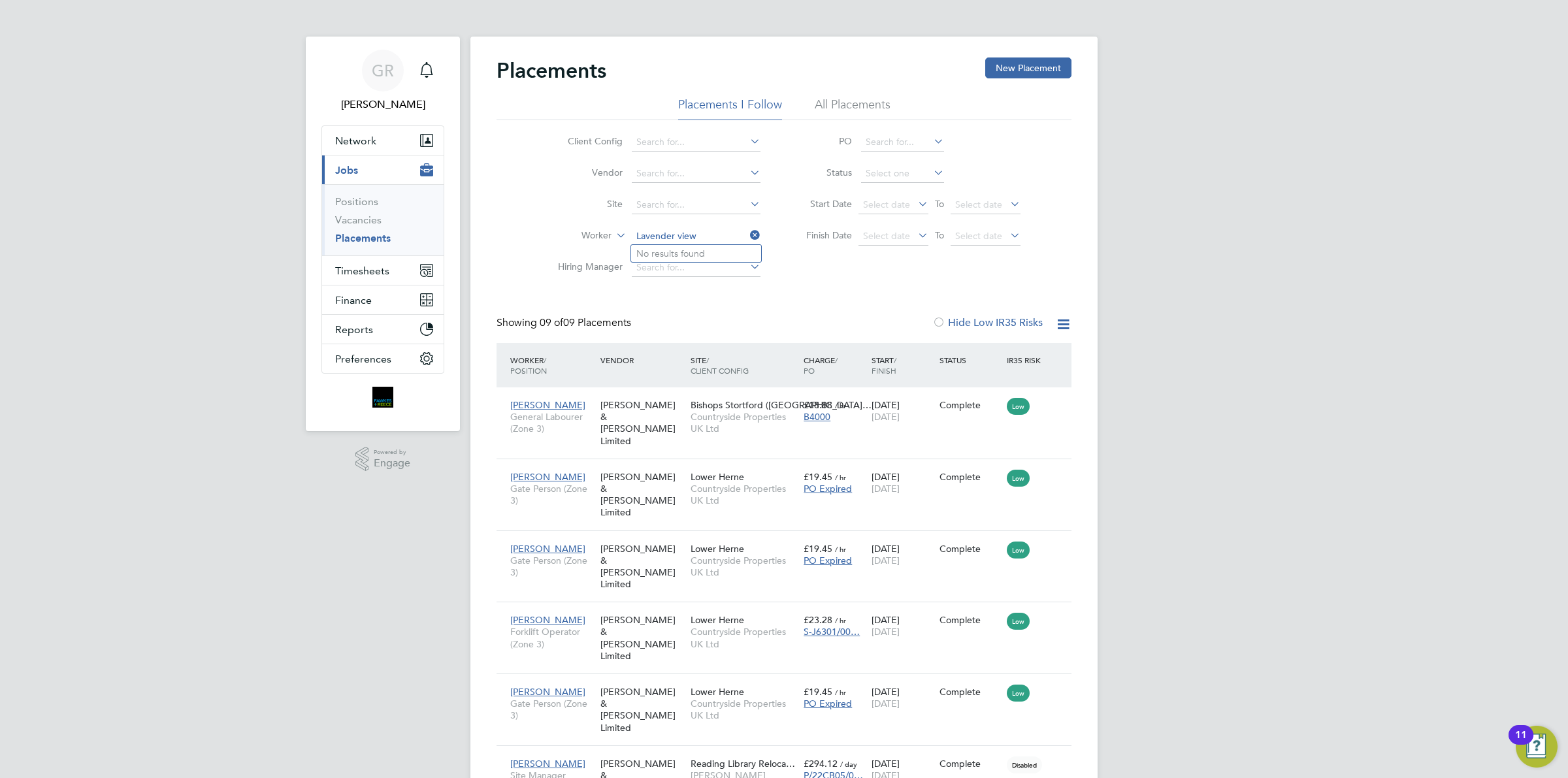
drag, startPoint x: 718, startPoint y: 231, endPoint x: 547, endPoint y: 223, distance: 171.2
click at [547, 223] on li "Worker Lavender view" at bounding box center [654, 236] width 246 height 31
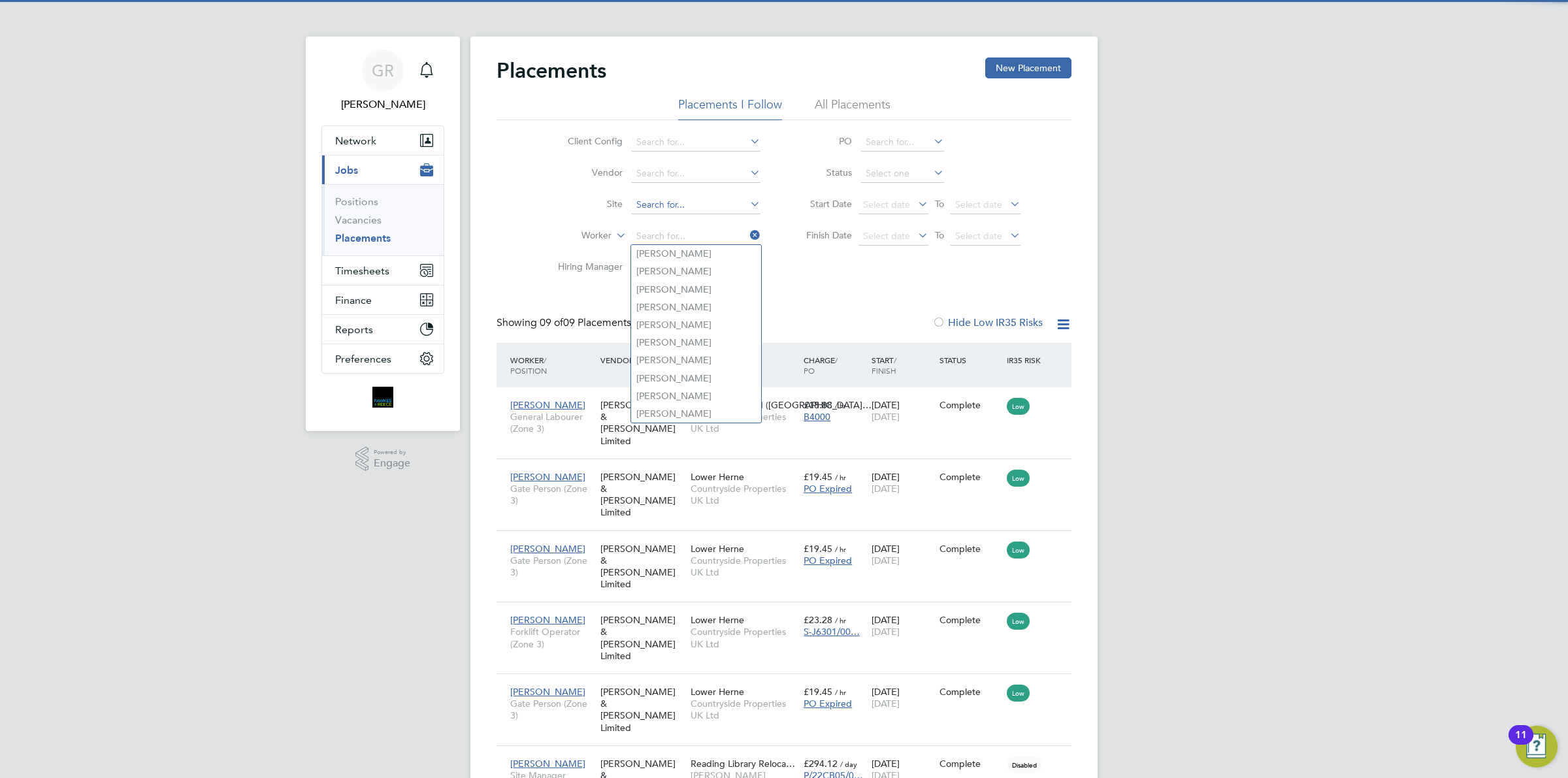
click at [675, 196] on input at bounding box center [696, 206] width 128 height 18
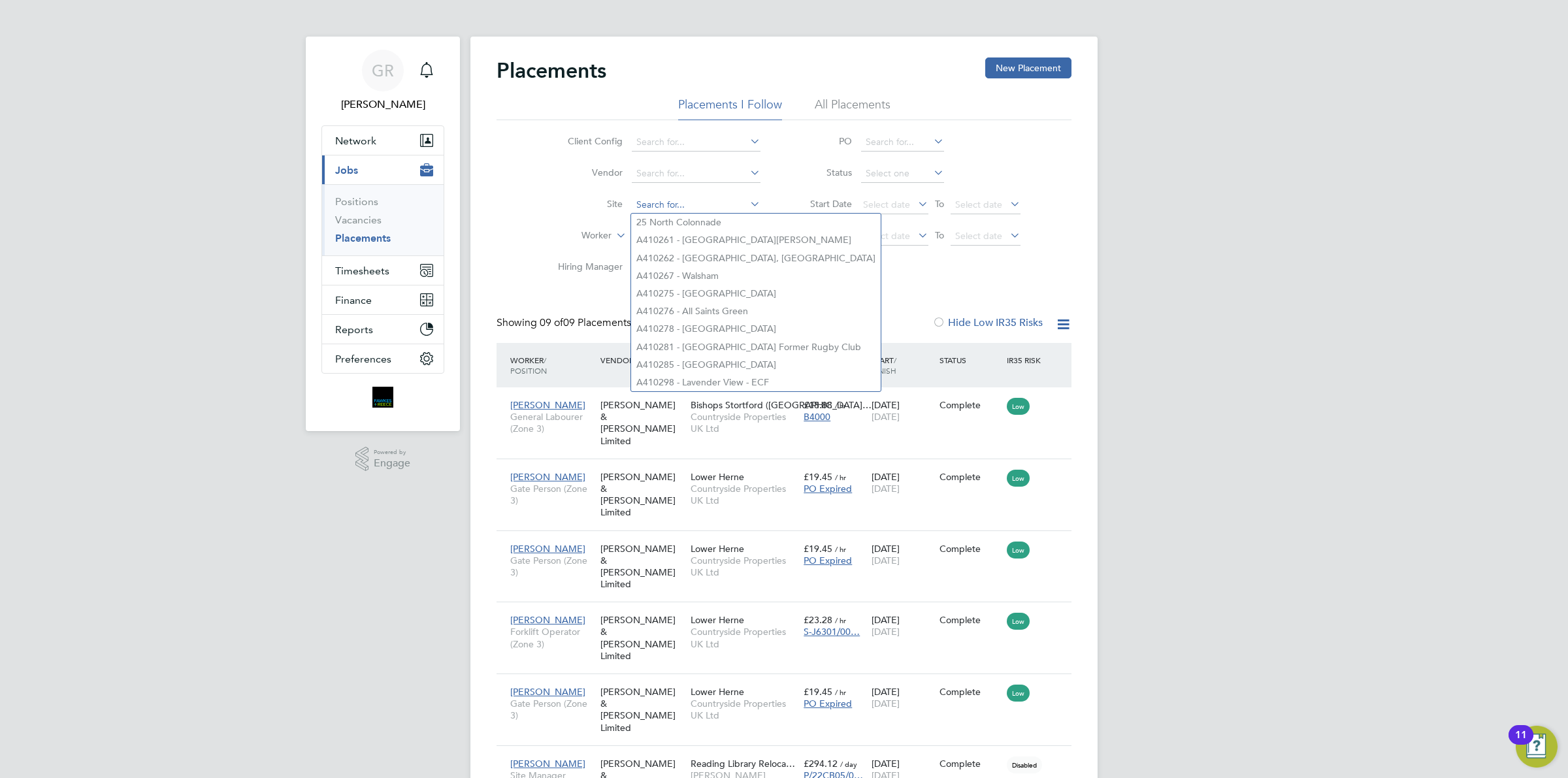
paste input "Lavender view"
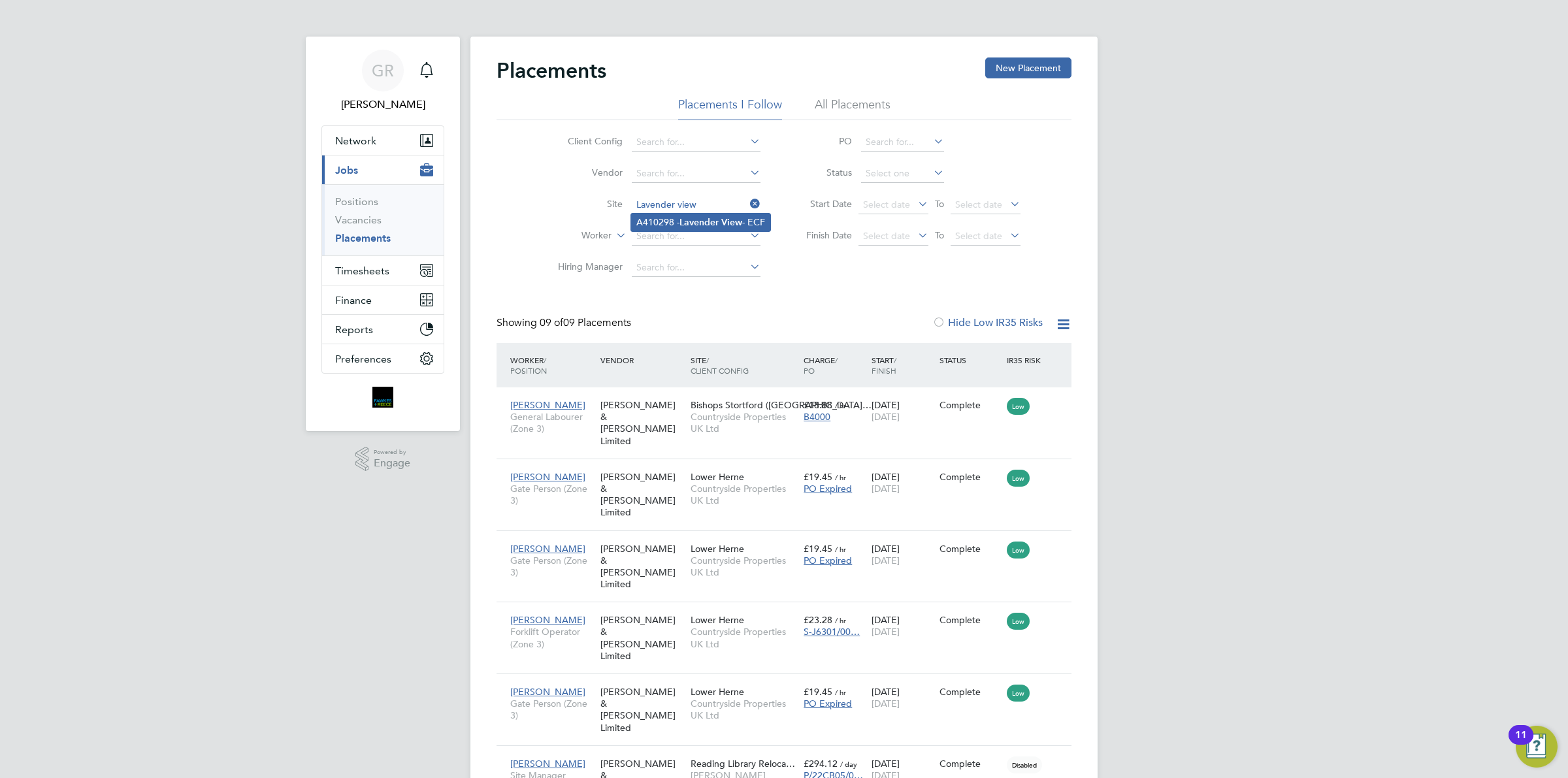
click at [677, 221] on li "A410298 - Lavender View - ECF" at bounding box center [701, 222] width 139 height 18
type input "A410298 - Lavender View - ECF"
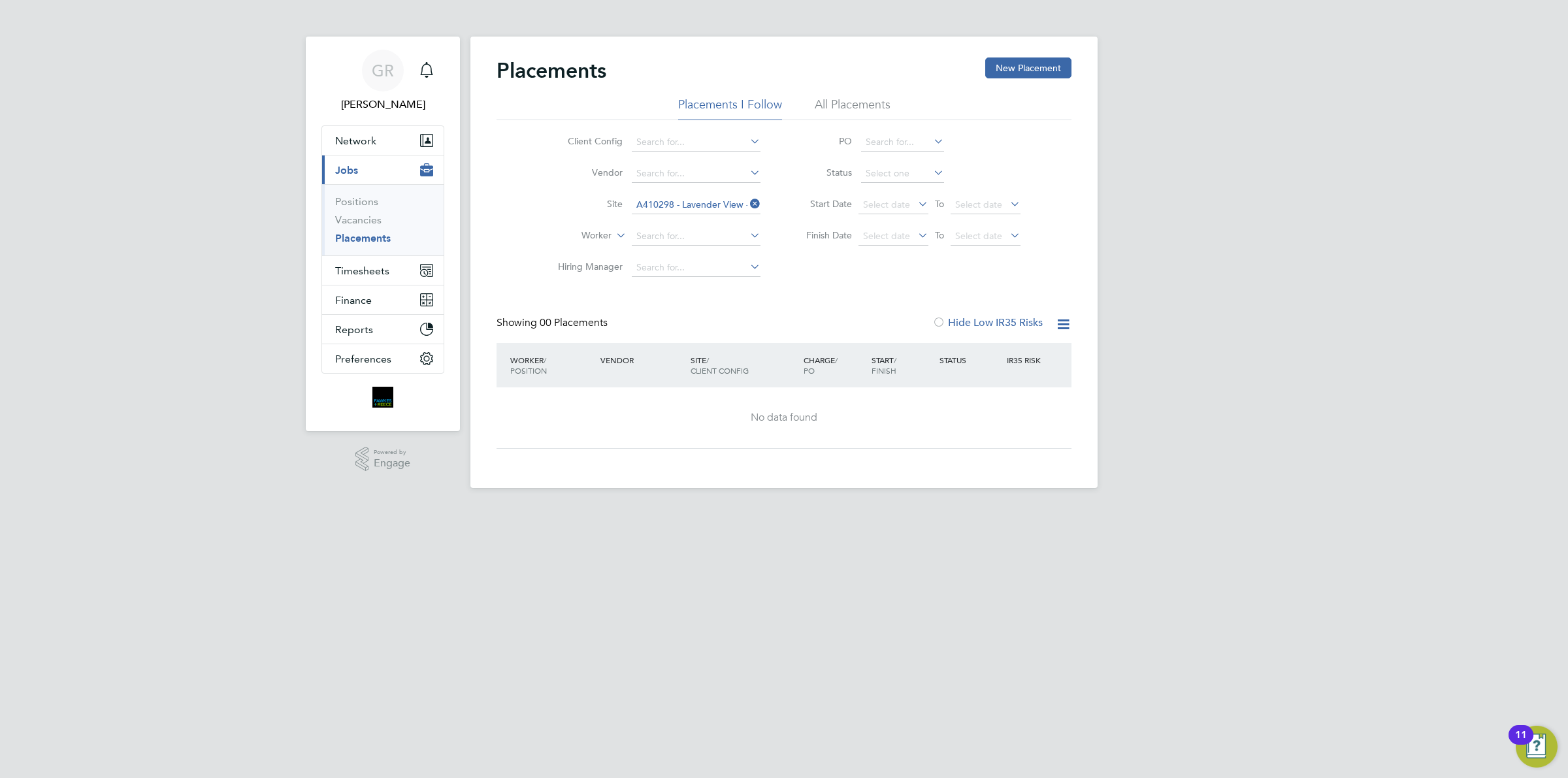
click at [722, 290] on div "Placements New Placement Placements I Follow All Placements Client Config Vendo…" at bounding box center [784, 253] width 575 height 391
click at [344, 221] on link "Vacancies" at bounding box center [358, 220] width 46 height 13
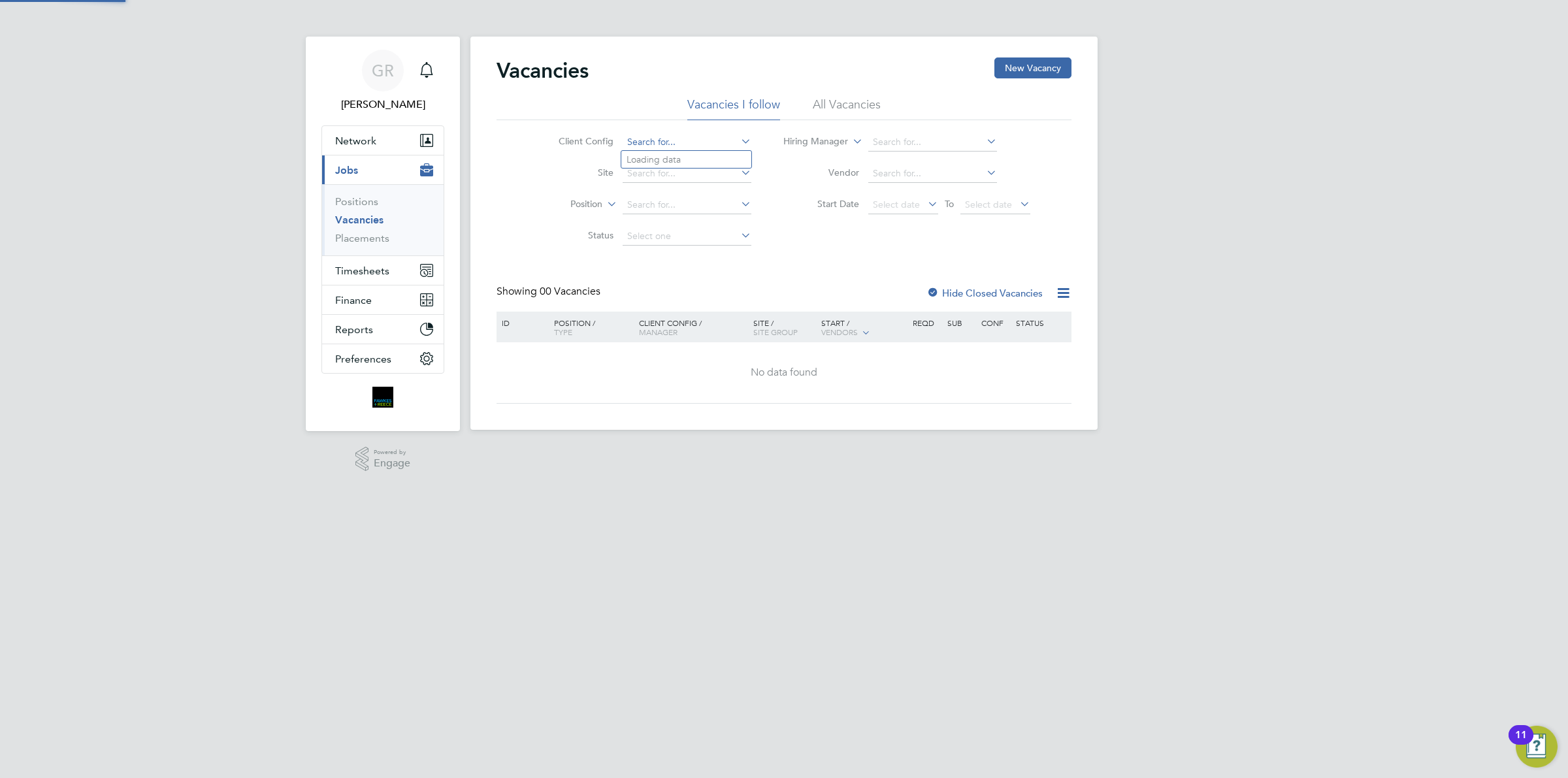
click at [674, 141] on input at bounding box center [687, 143] width 128 height 18
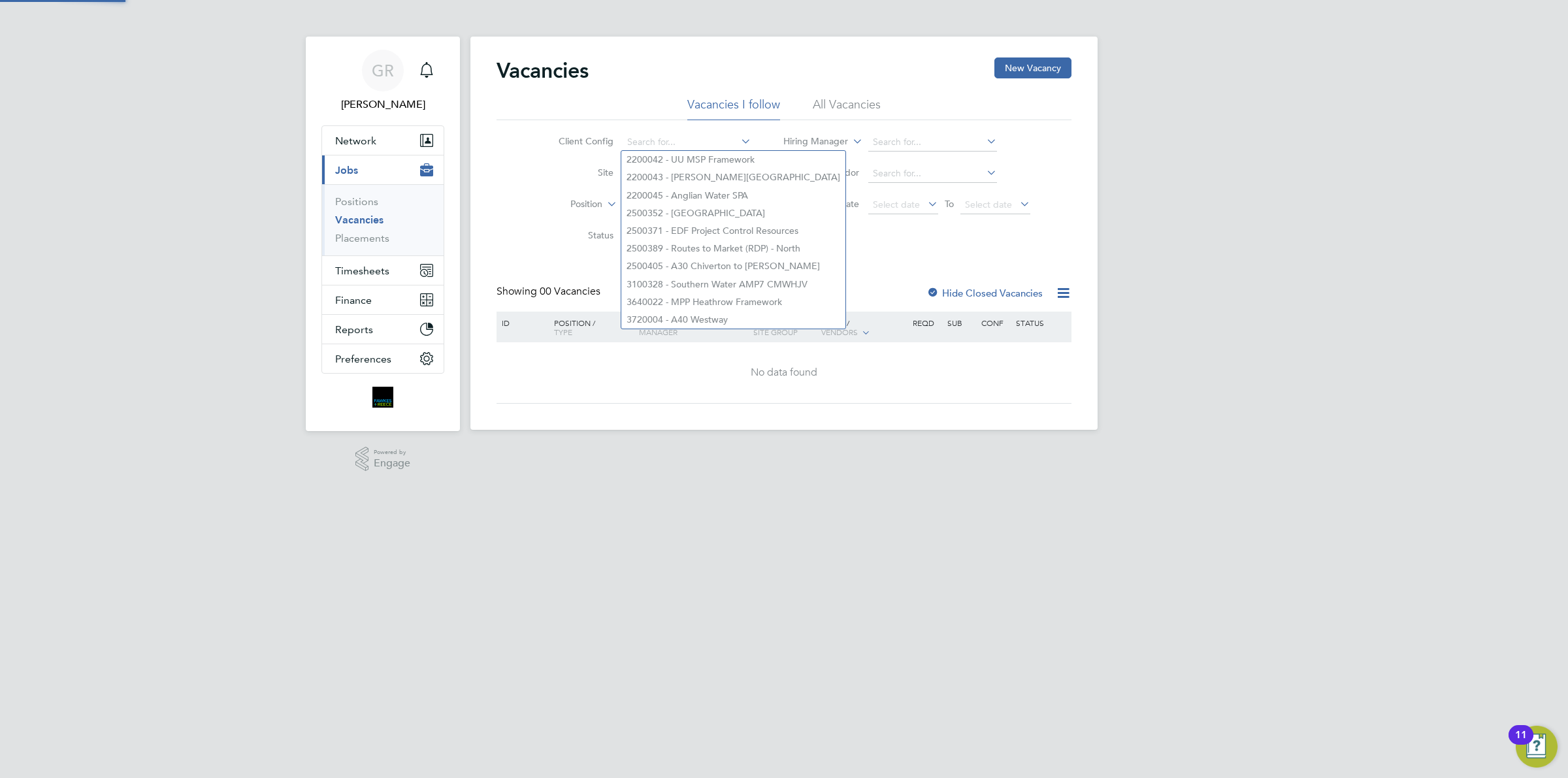
paste input "V180009"
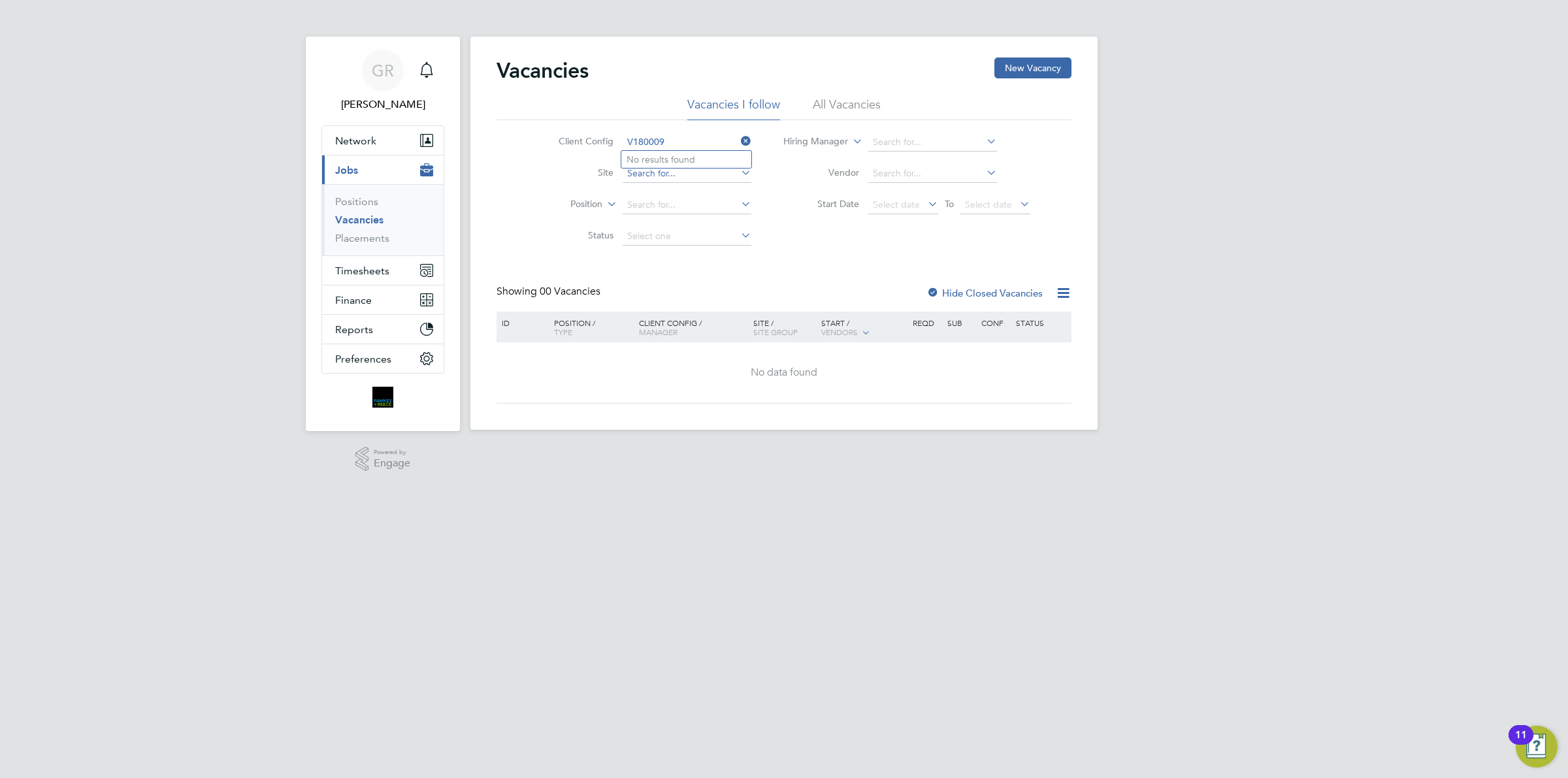
type input "V180009"
click at [666, 175] on input at bounding box center [687, 174] width 128 height 18
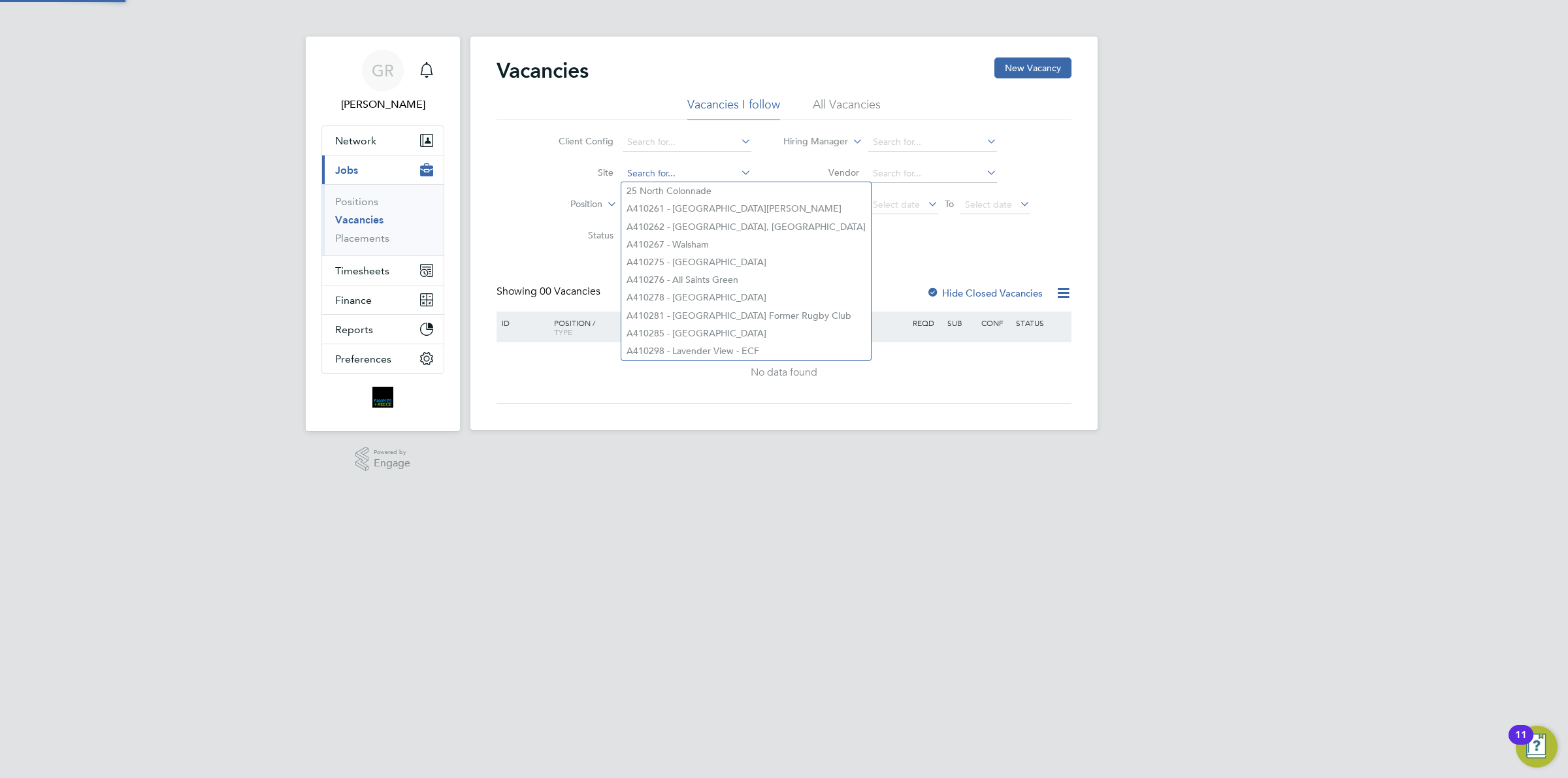
paste input "V180009"
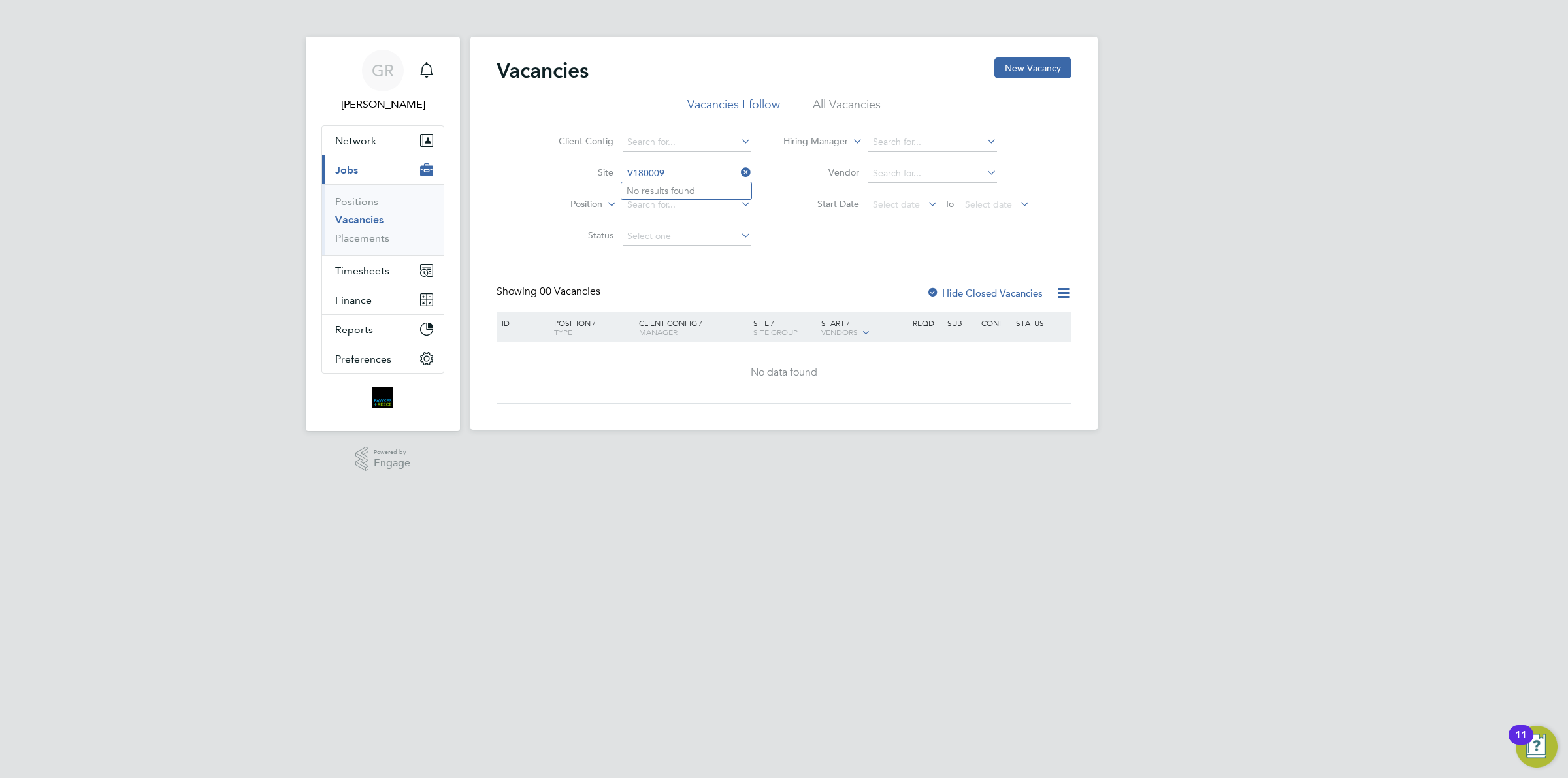
type input "V180009"
click at [762, 250] on li "Status" at bounding box center [645, 236] width 246 height 31
click at [673, 230] on input at bounding box center [687, 237] width 128 height 18
click at [825, 236] on div "Client Config Site Position Status Hiring Manager Vendor Start Date Select date…" at bounding box center [784, 185] width 575 height 132
click at [651, 178] on input at bounding box center [687, 174] width 128 height 18
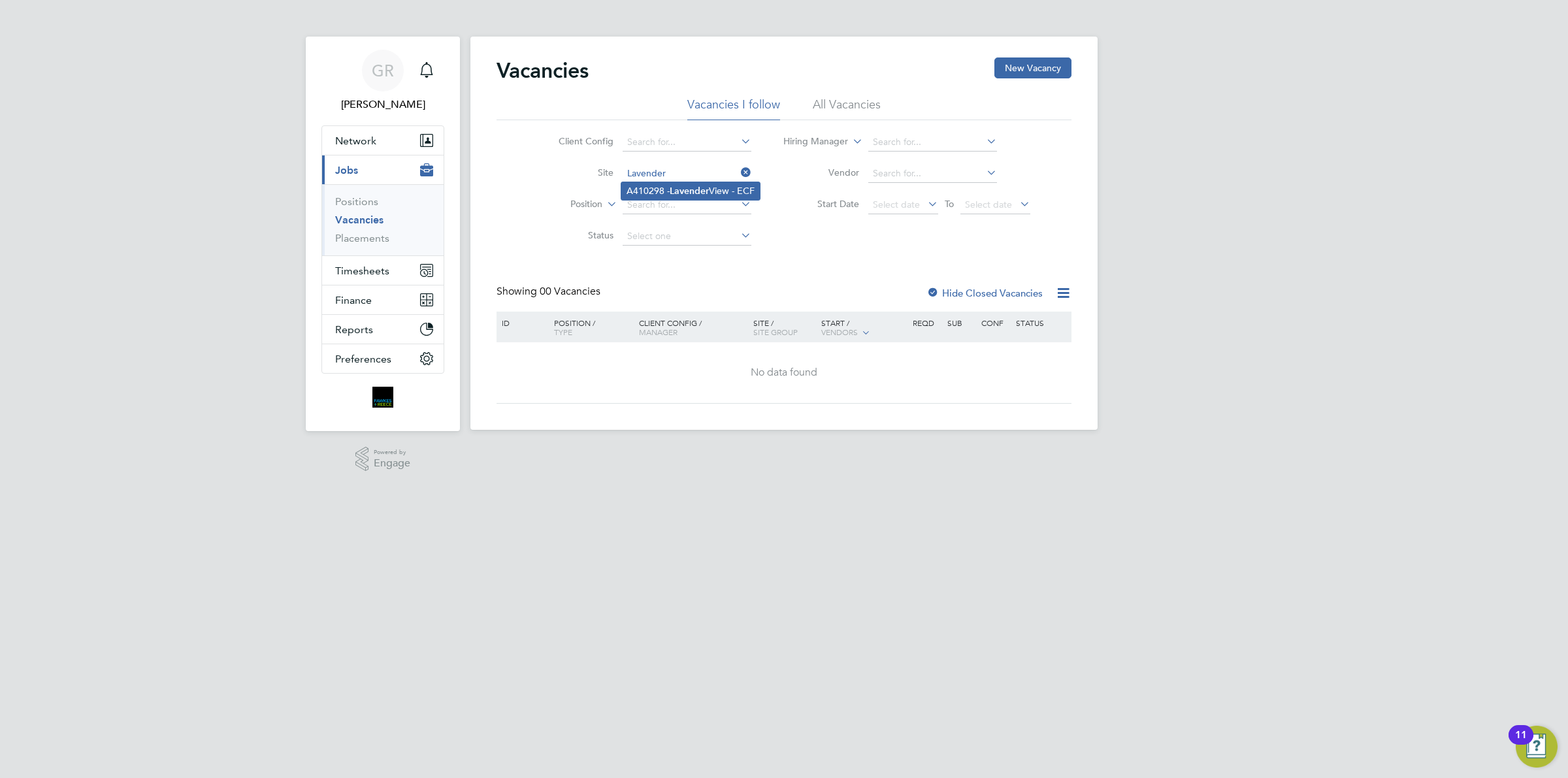
click at [661, 196] on li "A410298 - Lavender View - ECF" at bounding box center [690, 191] width 139 height 18
type input "A410298 - Lavender View - ECF"
click at [635, 383] on div "No data found" at bounding box center [784, 373] width 571 height 60
click at [889, 201] on span "Select date" at bounding box center [896, 205] width 47 height 12
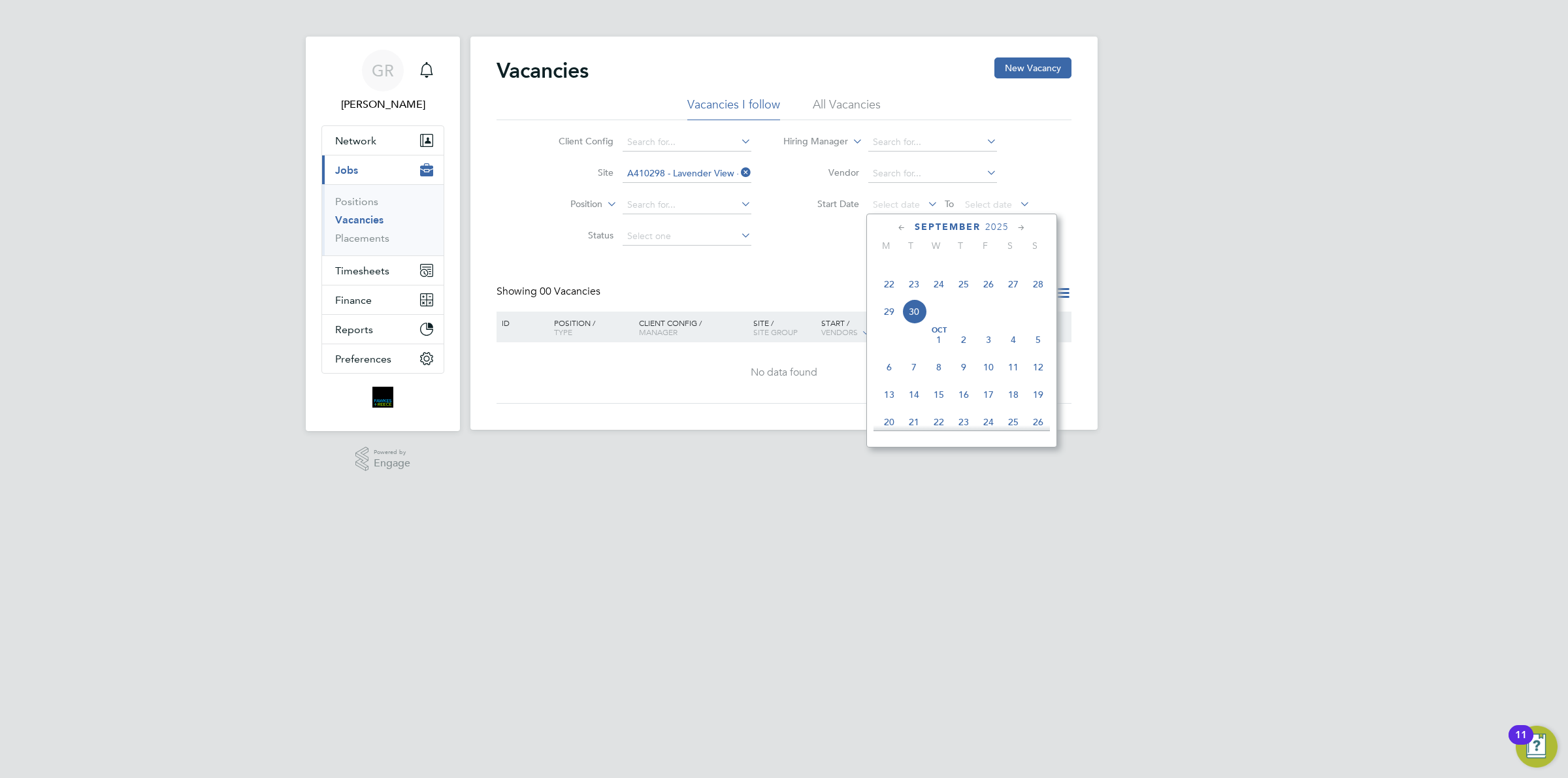
click at [910, 296] on span "23" at bounding box center [914, 285] width 25 height 25
click at [730, 276] on div "Vacancies New Vacancy Vacancies I follow All Vacancies Client Config Site A4102…" at bounding box center [784, 230] width 575 height 347
click at [685, 134] on input at bounding box center [687, 143] width 128 height 18
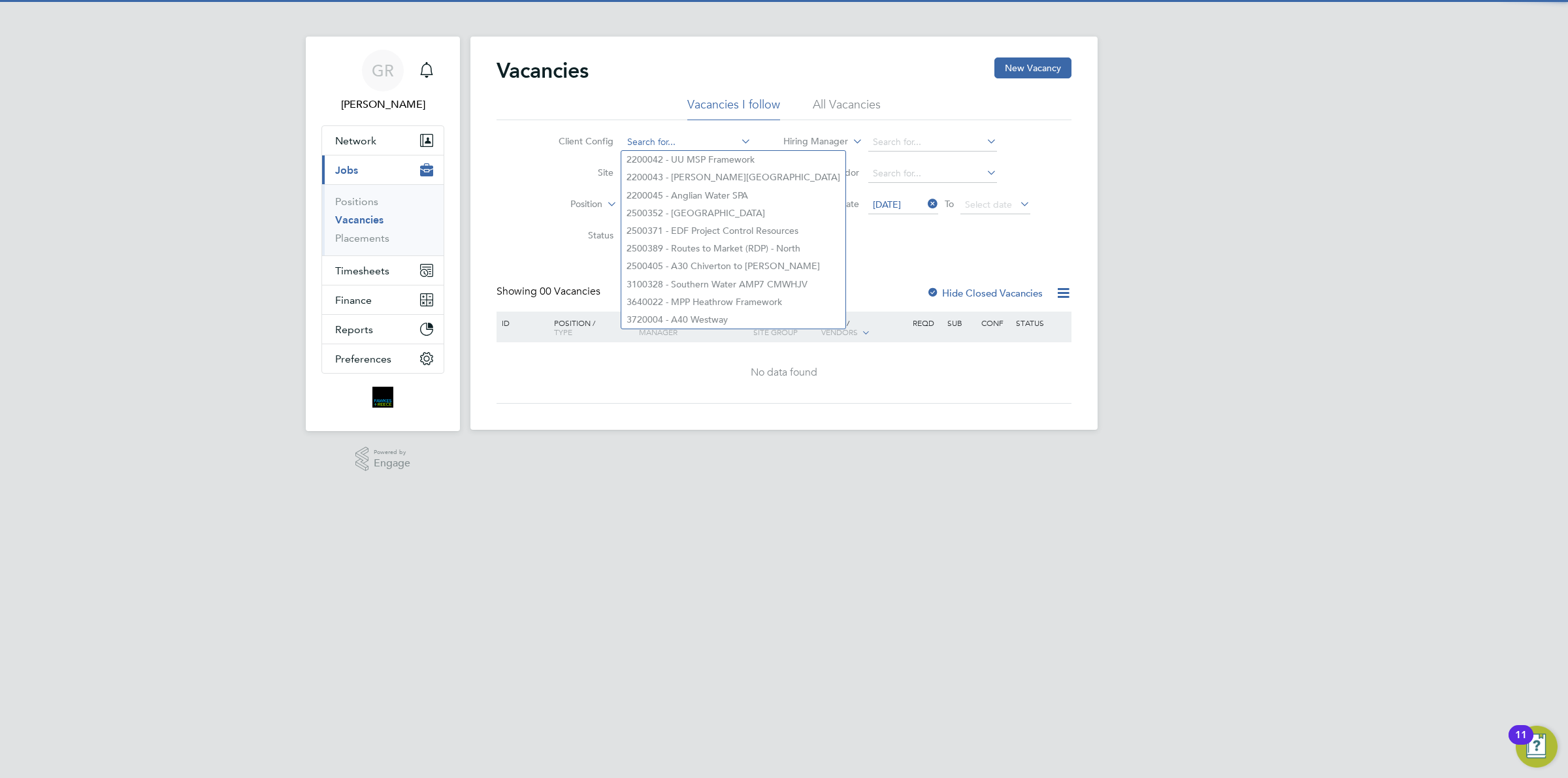
paste input "V180009"
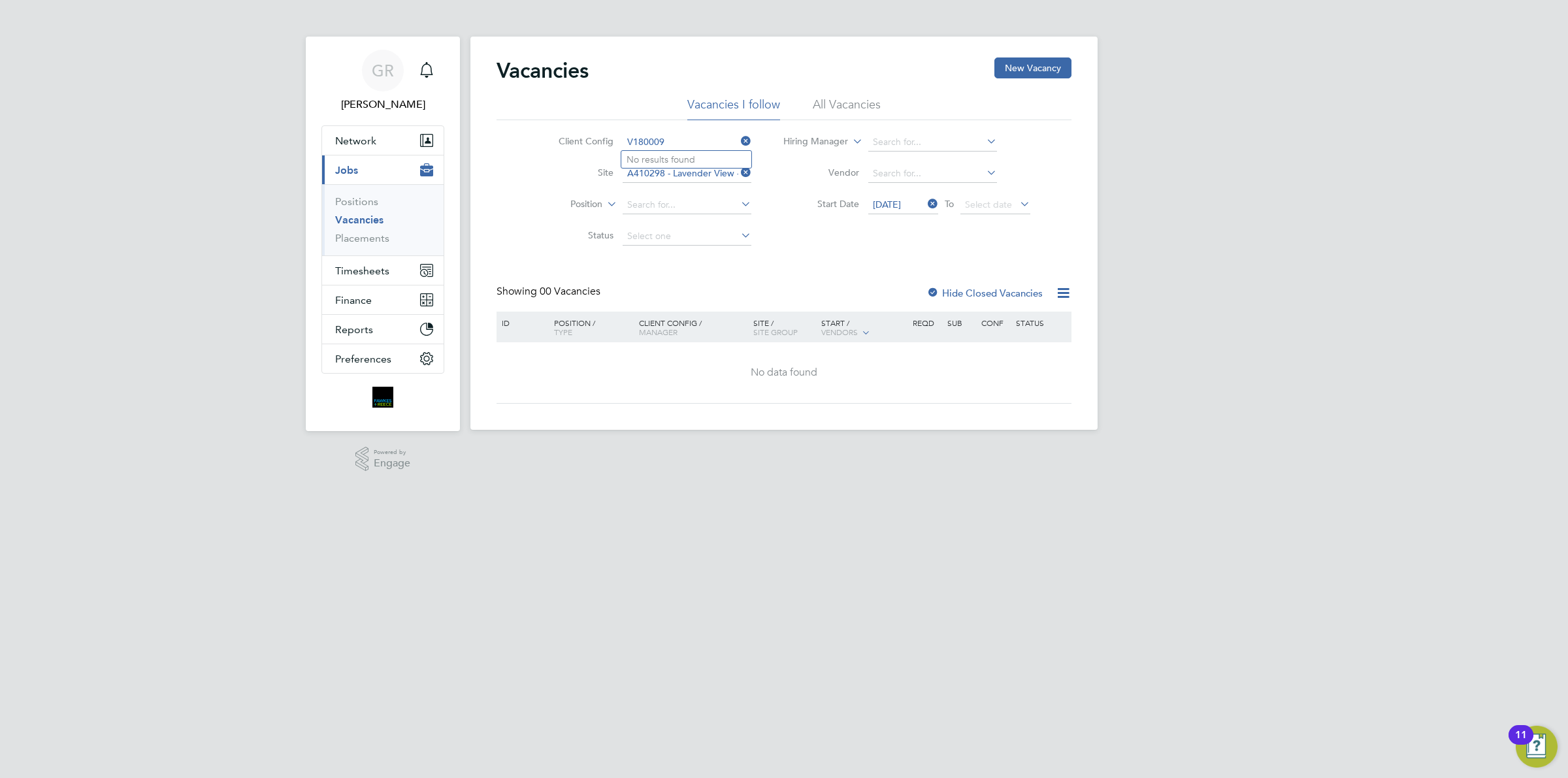
type input "V180009"
click at [780, 193] on li "Start Date [DATE] To Select date" at bounding box center [907, 205] width 279 height 31
click at [698, 206] on input at bounding box center [687, 206] width 128 height 18
click at [766, 276] on div "Vacancies New Vacancy Vacancies I follow All Vacancies Client Config Site A4102…" at bounding box center [784, 230] width 575 height 347
click at [682, 226] on li "Status" at bounding box center [645, 236] width 246 height 31
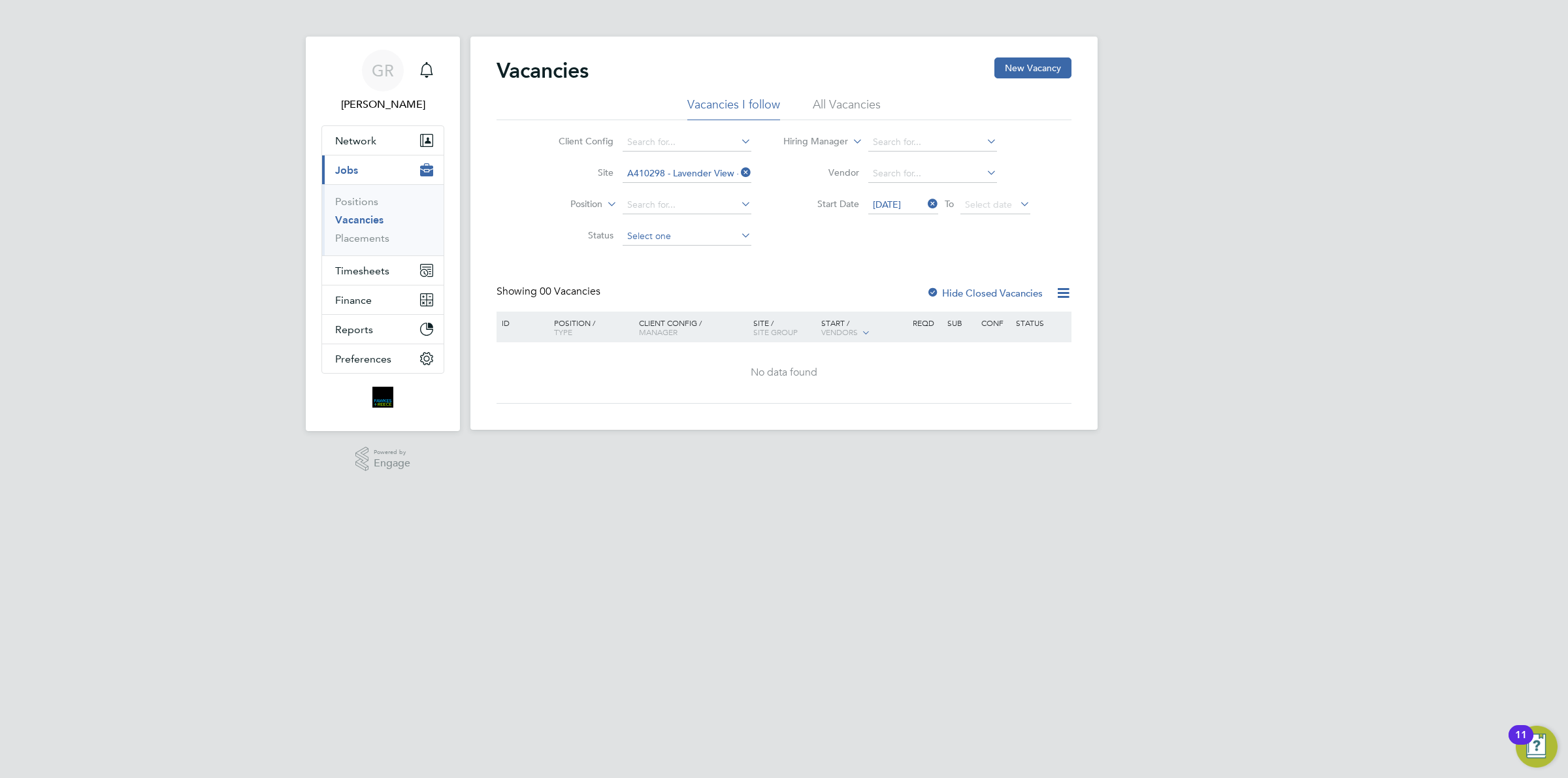
click at [674, 233] on input at bounding box center [687, 237] width 128 height 18
click at [674, 253] on li "Unapproved" at bounding box center [686, 253] width 130 height 17
type input "Unapproved"
click at [739, 237] on icon at bounding box center [739, 235] width 0 height 18
click at [700, 237] on input at bounding box center [687, 237] width 128 height 18
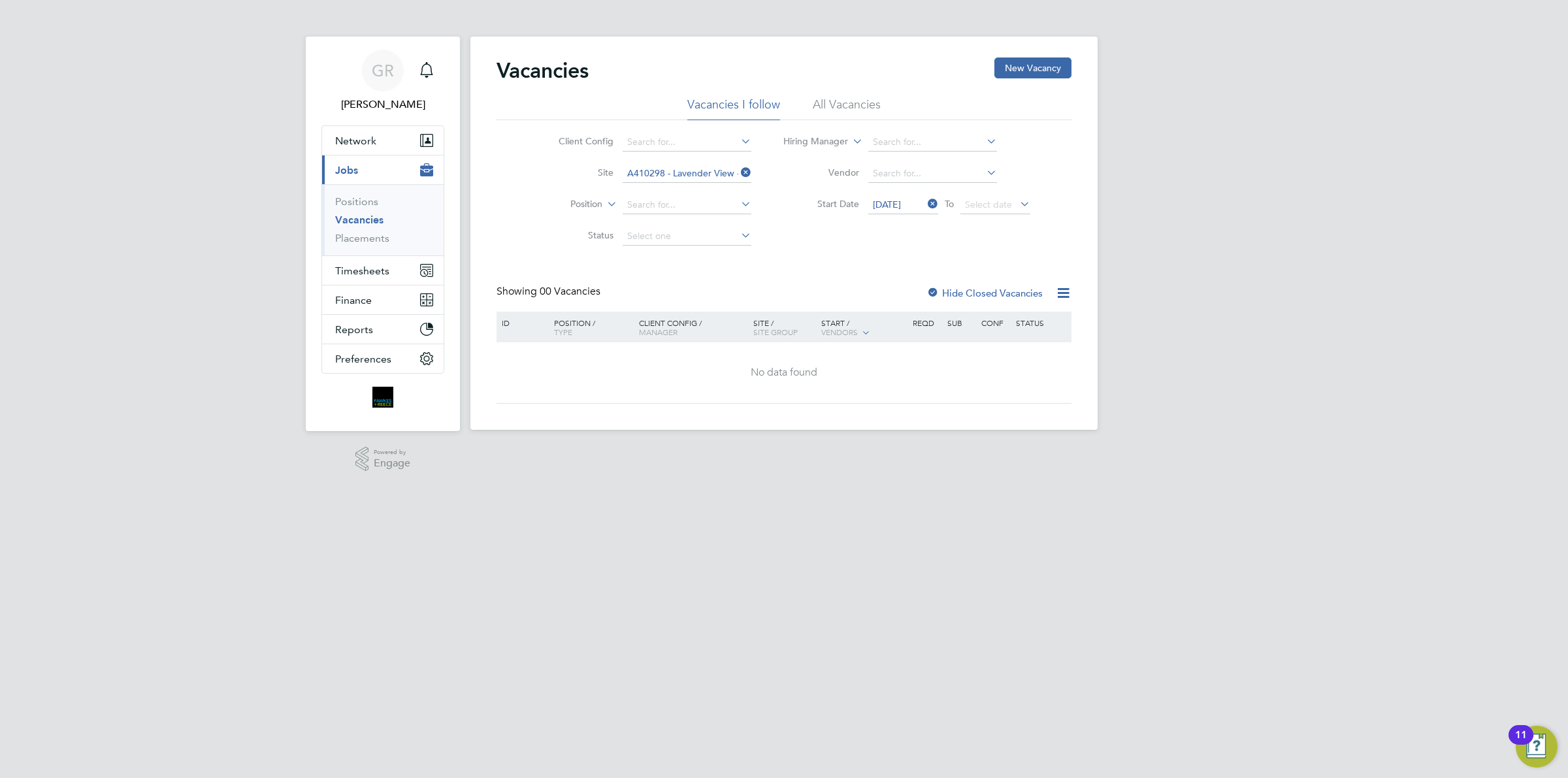
click at [808, 260] on div "Vacancies New Vacancy Vacancies I follow All Vacancies Client Config Site A4102…" at bounding box center [784, 230] width 575 height 347
click at [901, 176] on input at bounding box center [932, 174] width 128 height 18
type input "lov"
click at [984, 169] on icon at bounding box center [984, 173] width 0 height 18
click at [739, 173] on icon at bounding box center [739, 173] width 0 height 18
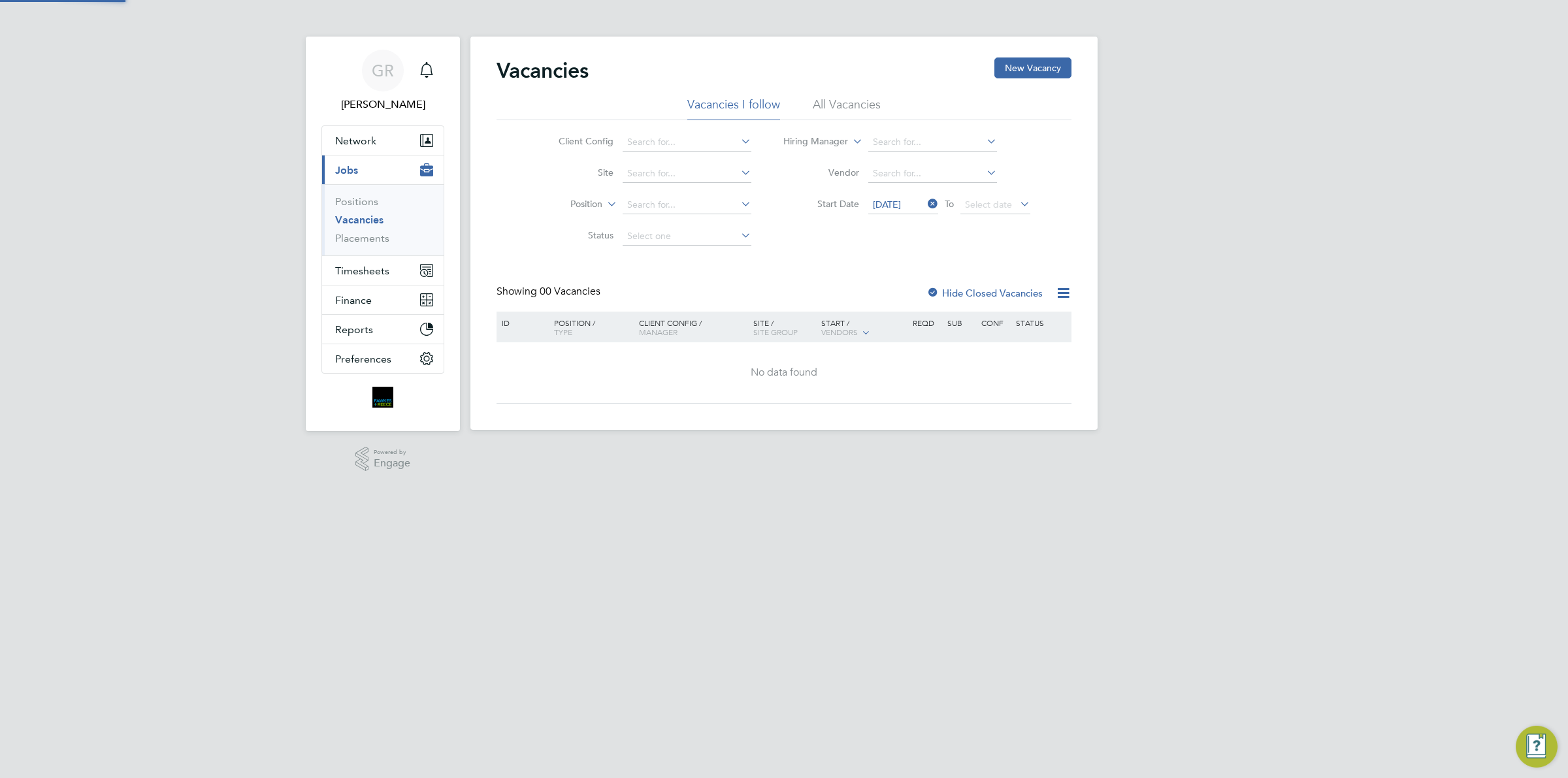
click at [632, 124] on div "Client Config Site Position Status Hiring Manager Vendor Start Date [DATE] To S…" at bounding box center [784, 185] width 575 height 132
click at [830, 96] on div "Vacancies New Vacancy" at bounding box center [784, 76] width 575 height 39
click at [828, 109] on li "All Vacancies" at bounding box center [846, 108] width 68 height 23
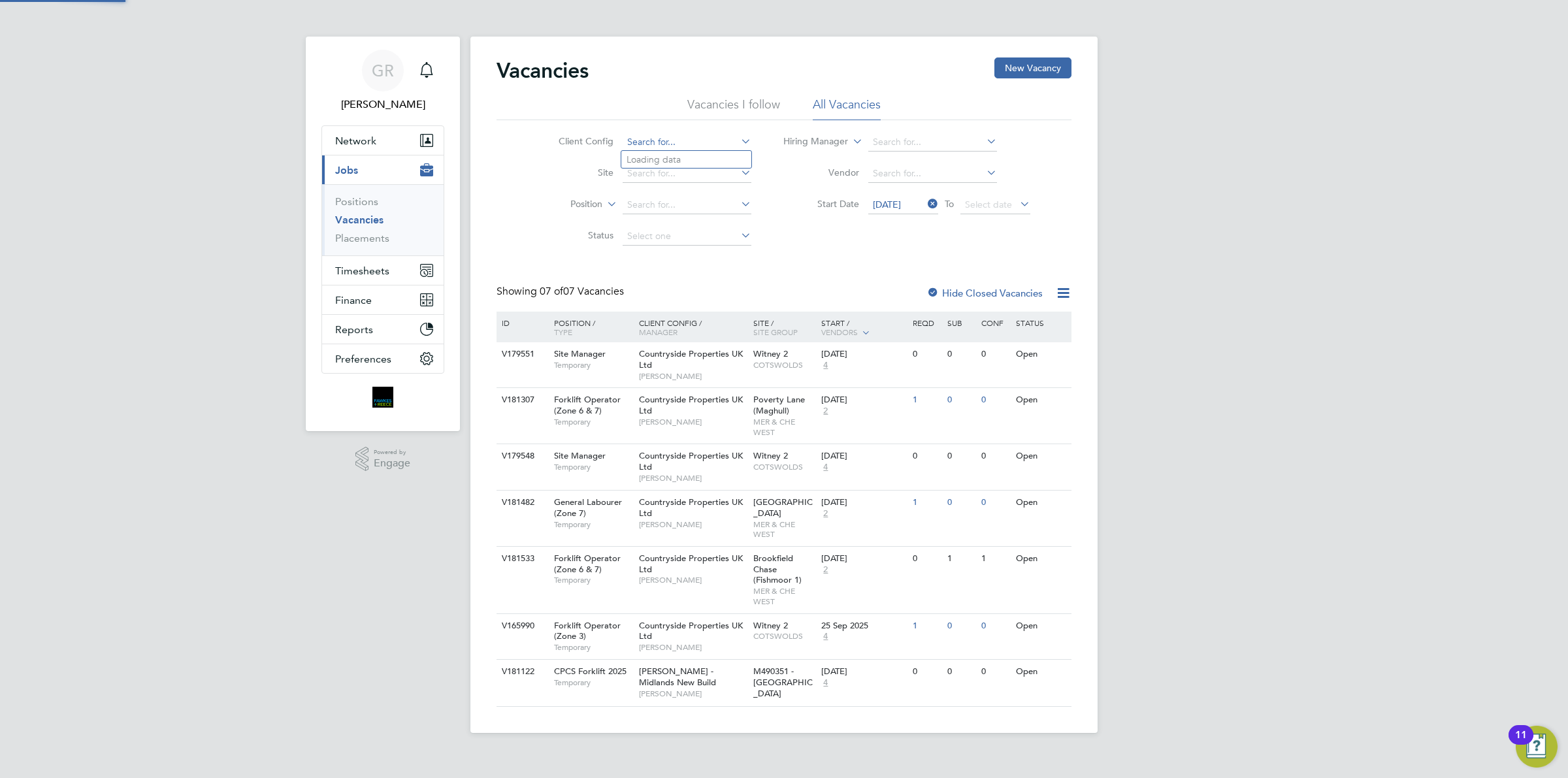
click at [664, 134] on input at bounding box center [687, 143] width 128 height 18
click at [837, 271] on div "Vacancies New Vacancy Vacancies I follow All Vacancies Client Config Site Posit…" at bounding box center [784, 382] width 575 height 650
click at [511, 330] on div "ID" at bounding box center [521, 322] width 45 height 22
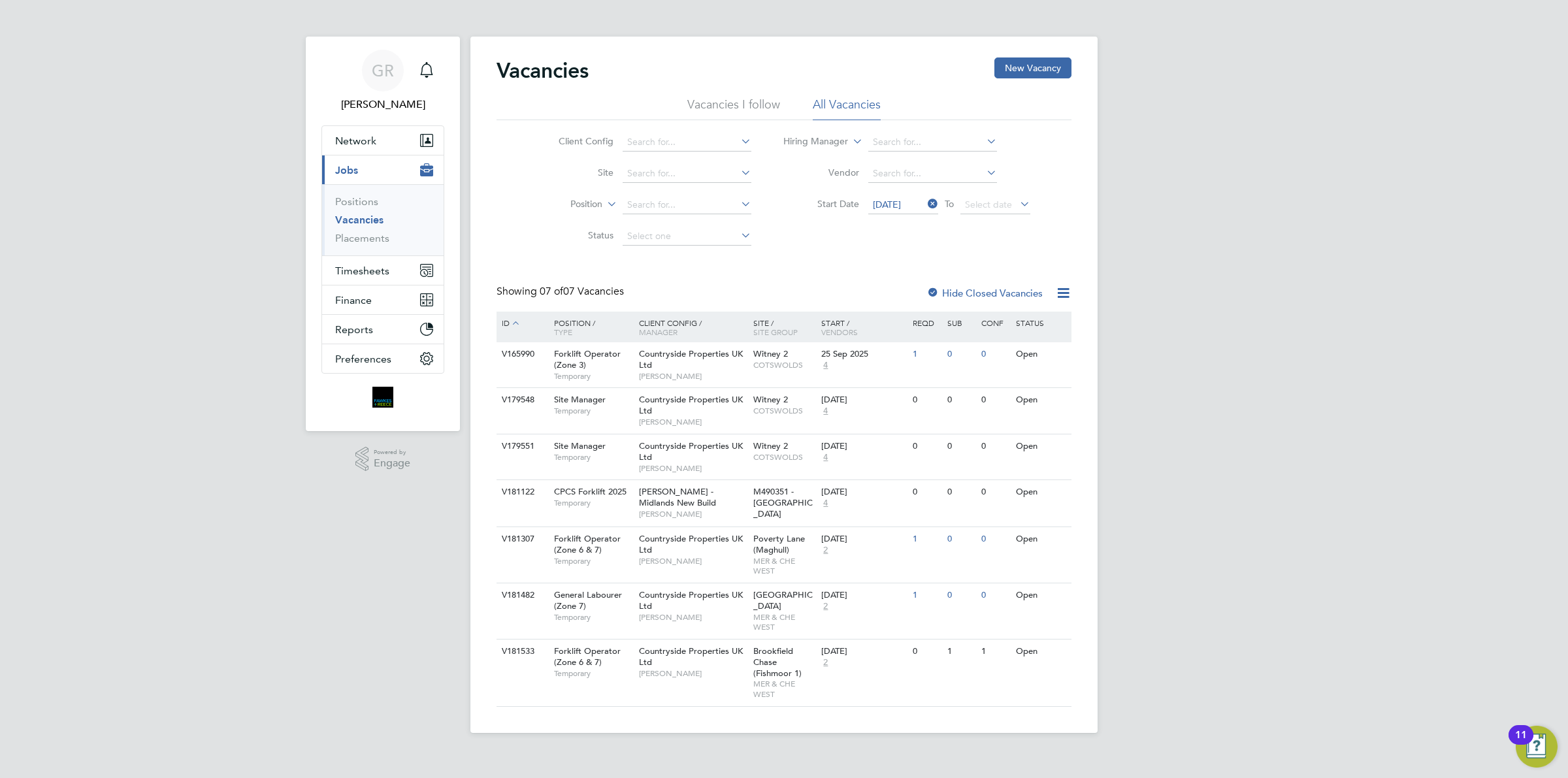
click at [511, 331] on div "ID" at bounding box center [521, 323] width 45 height 23
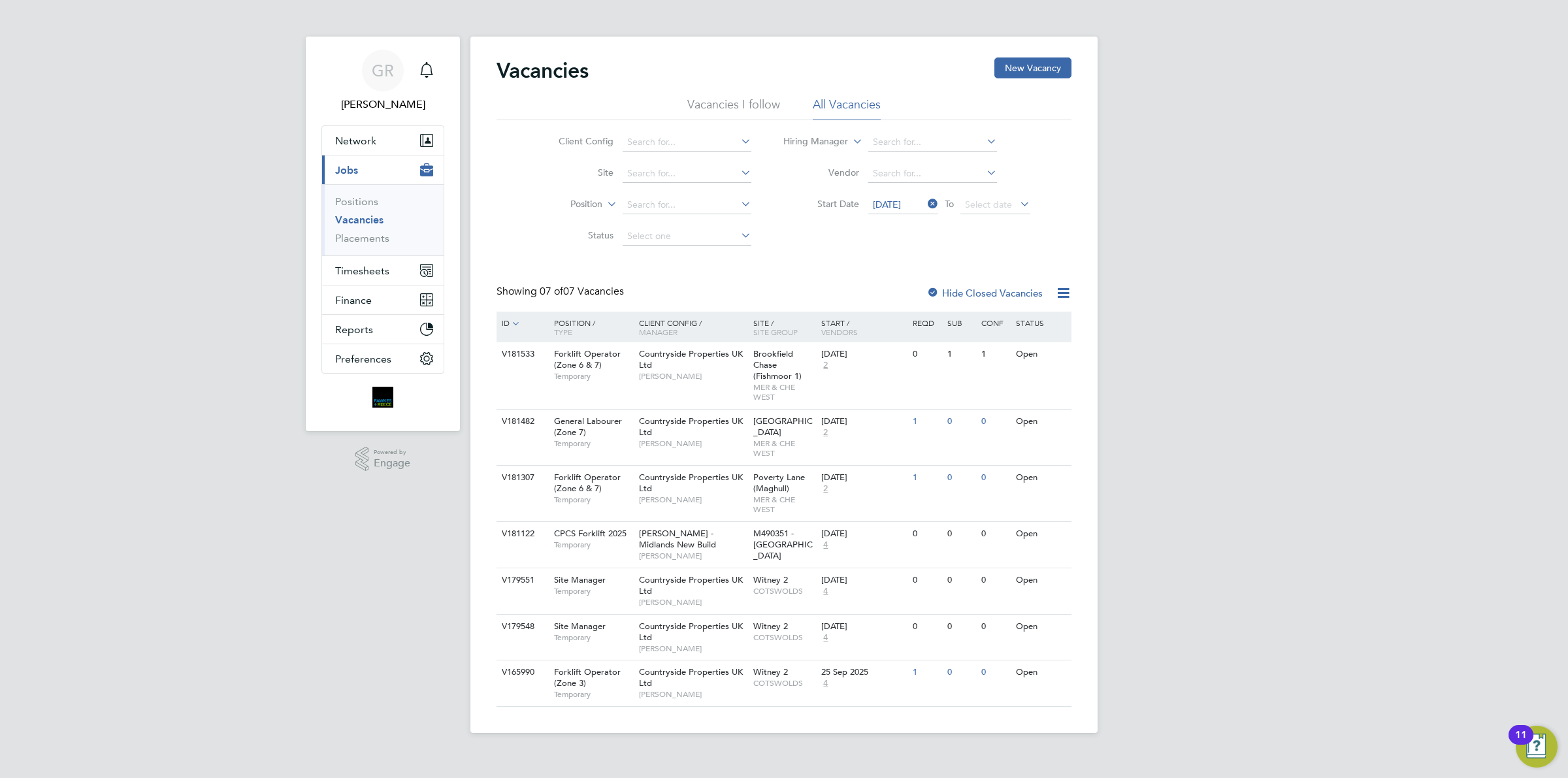
click at [990, 291] on label "Hide Closed Vacancies" at bounding box center [985, 293] width 117 height 13
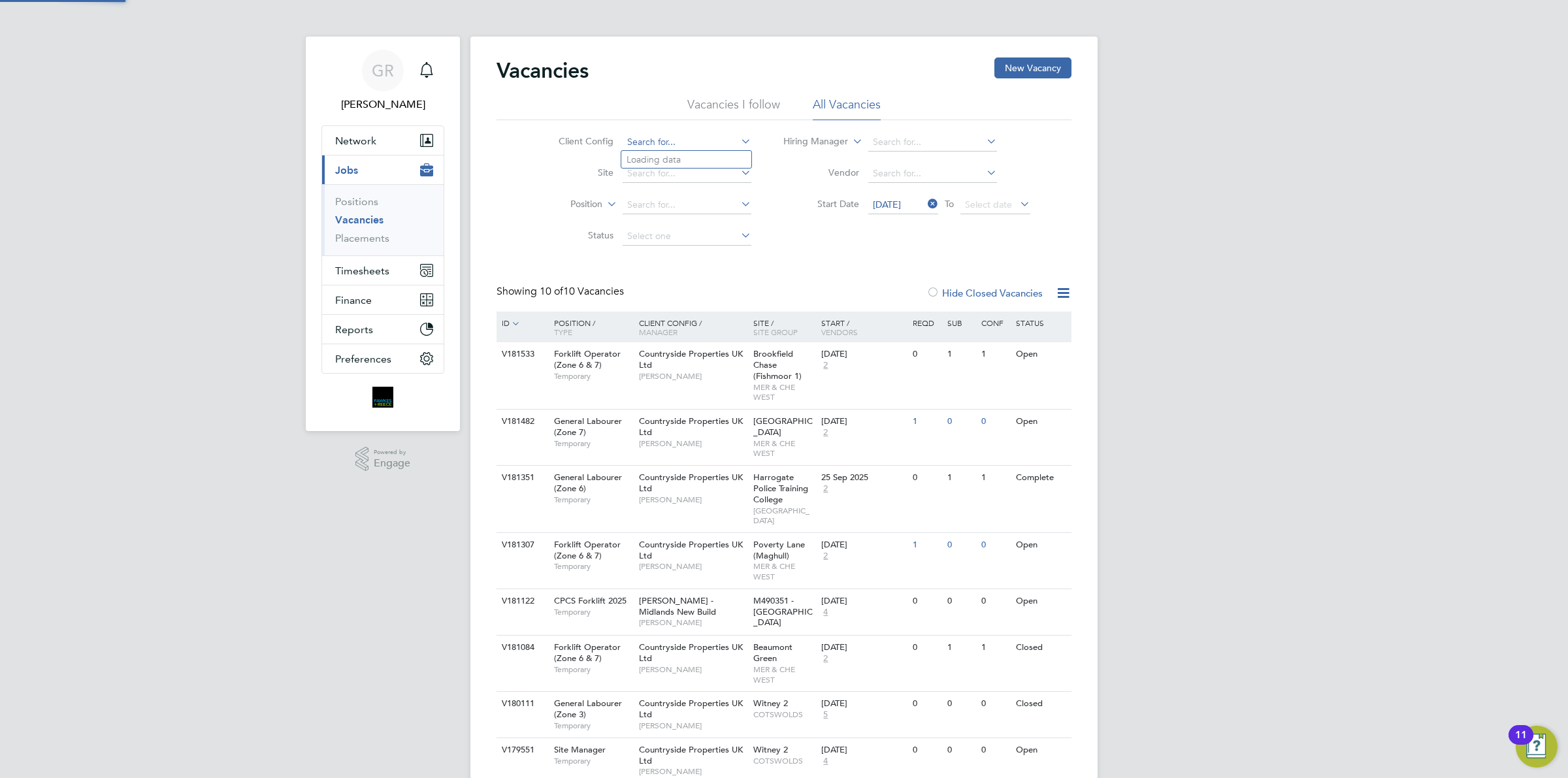
click at [677, 146] on input at bounding box center [687, 143] width 128 height 18
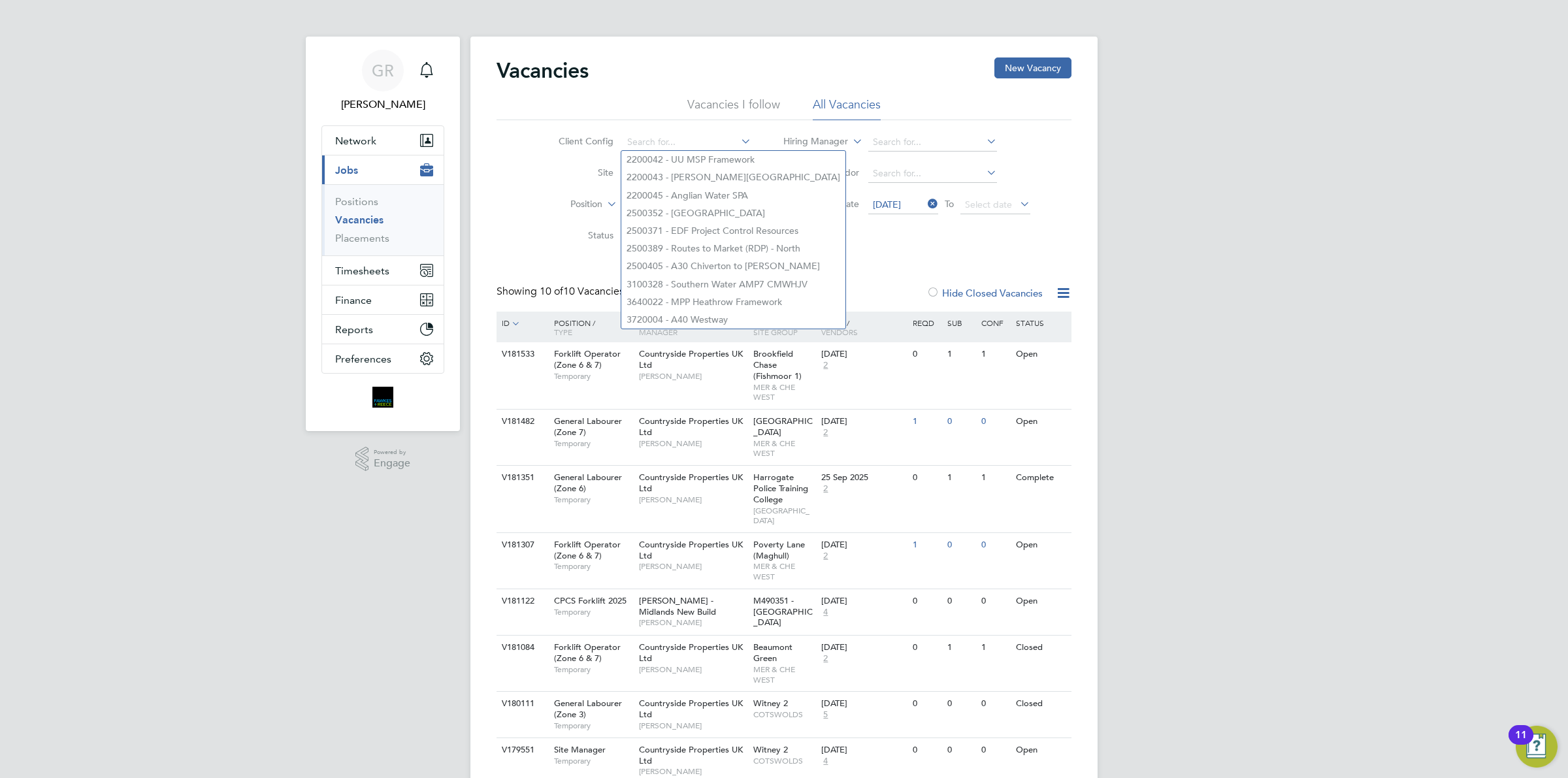
click at [543, 226] on li "Status" at bounding box center [645, 236] width 246 height 31
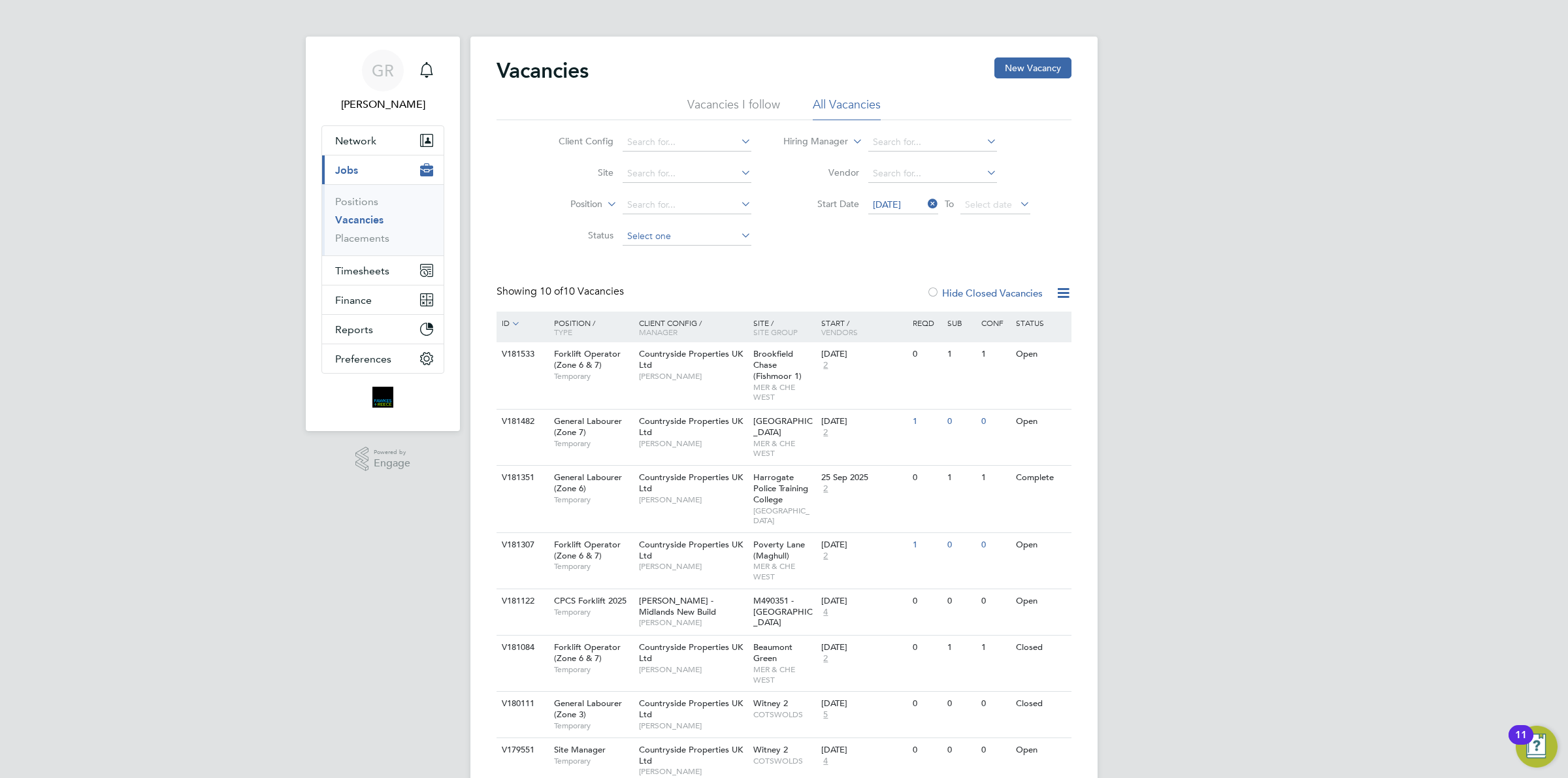
click at [642, 243] on input at bounding box center [687, 237] width 128 height 18
click at [556, 243] on li "Status" at bounding box center [645, 236] width 246 height 31
click at [655, 190] on li "Position" at bounding box center [645, 205] width 246 height 31
click at [647, 207] on input at bounding box center [687, 206] width 128 height 18
click at [531, 245] on li "Status" at bounding box center [645, 236] width 246 height 31
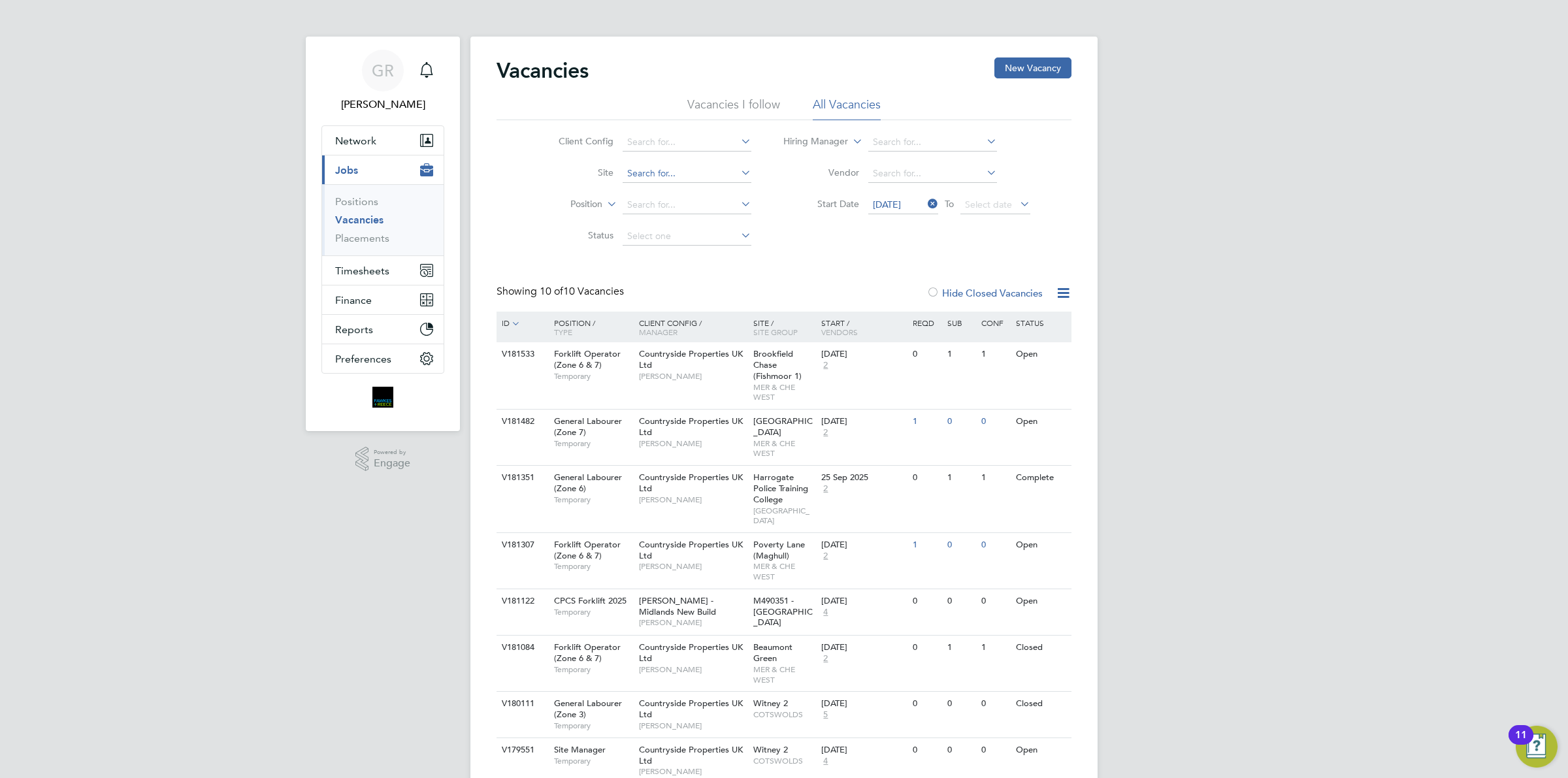
click at [651, 180] on input at bounding box center [687, 174] width 128 height 18
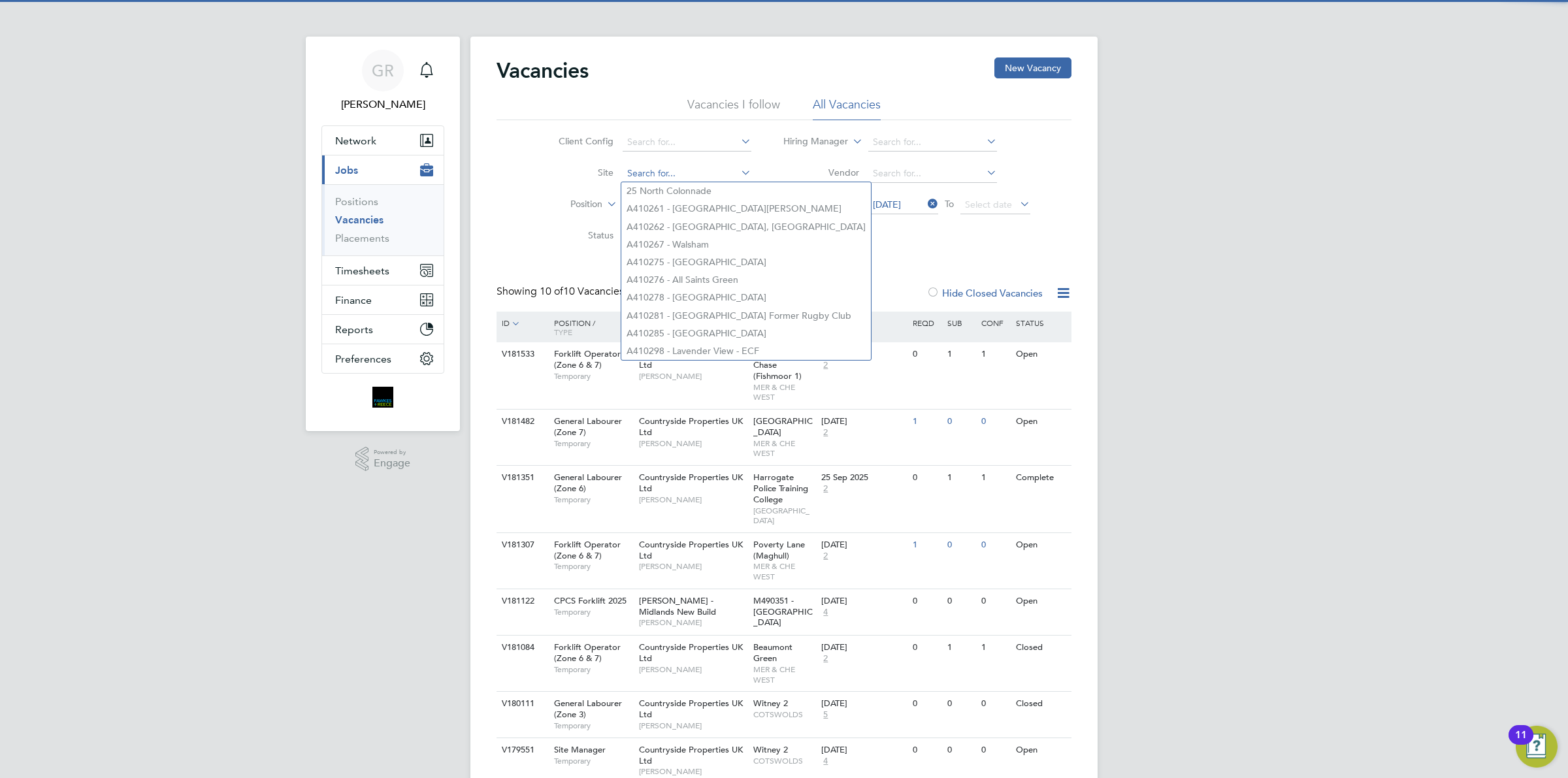
paste input "V180009"
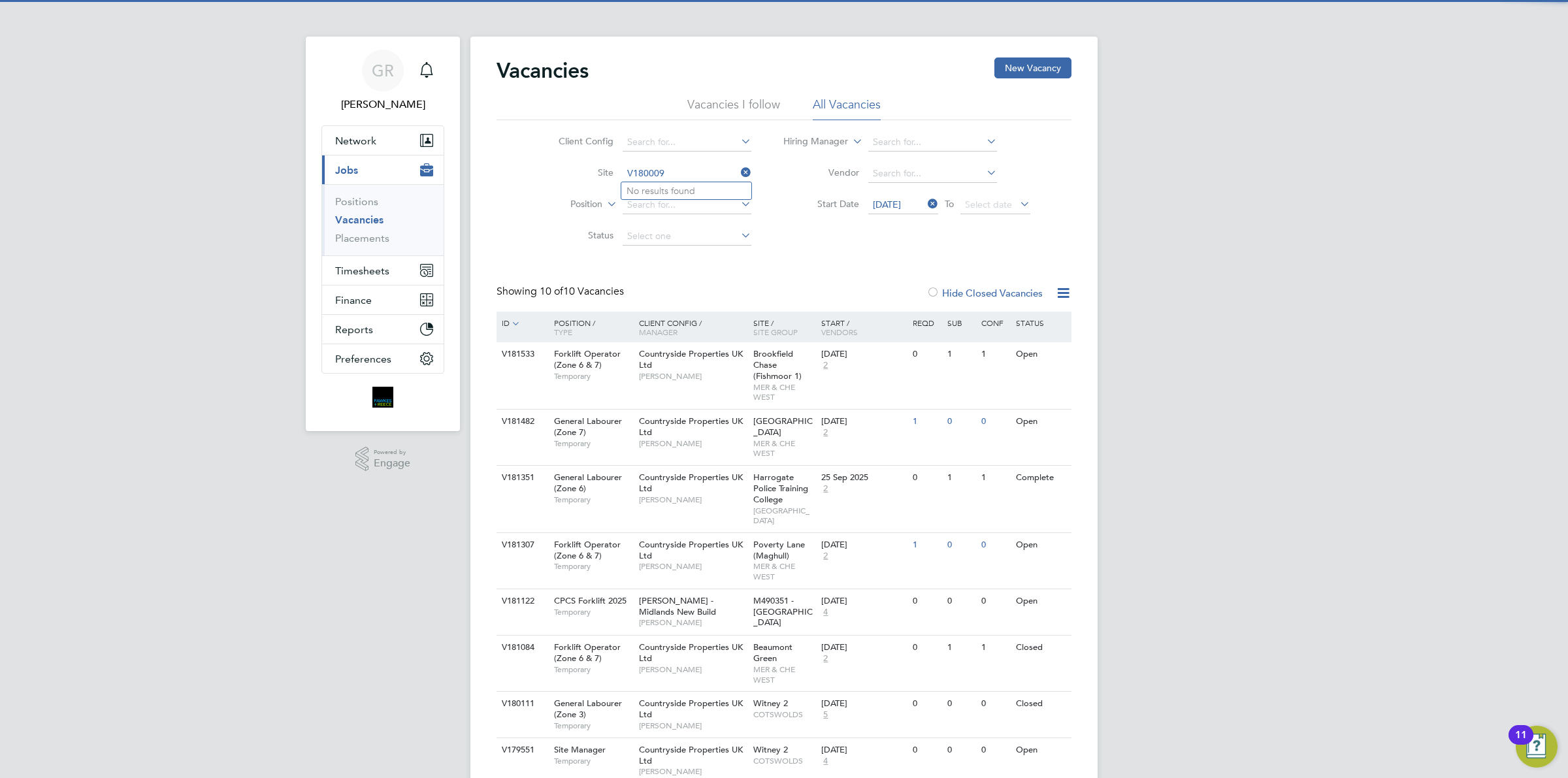
type input "V180009"
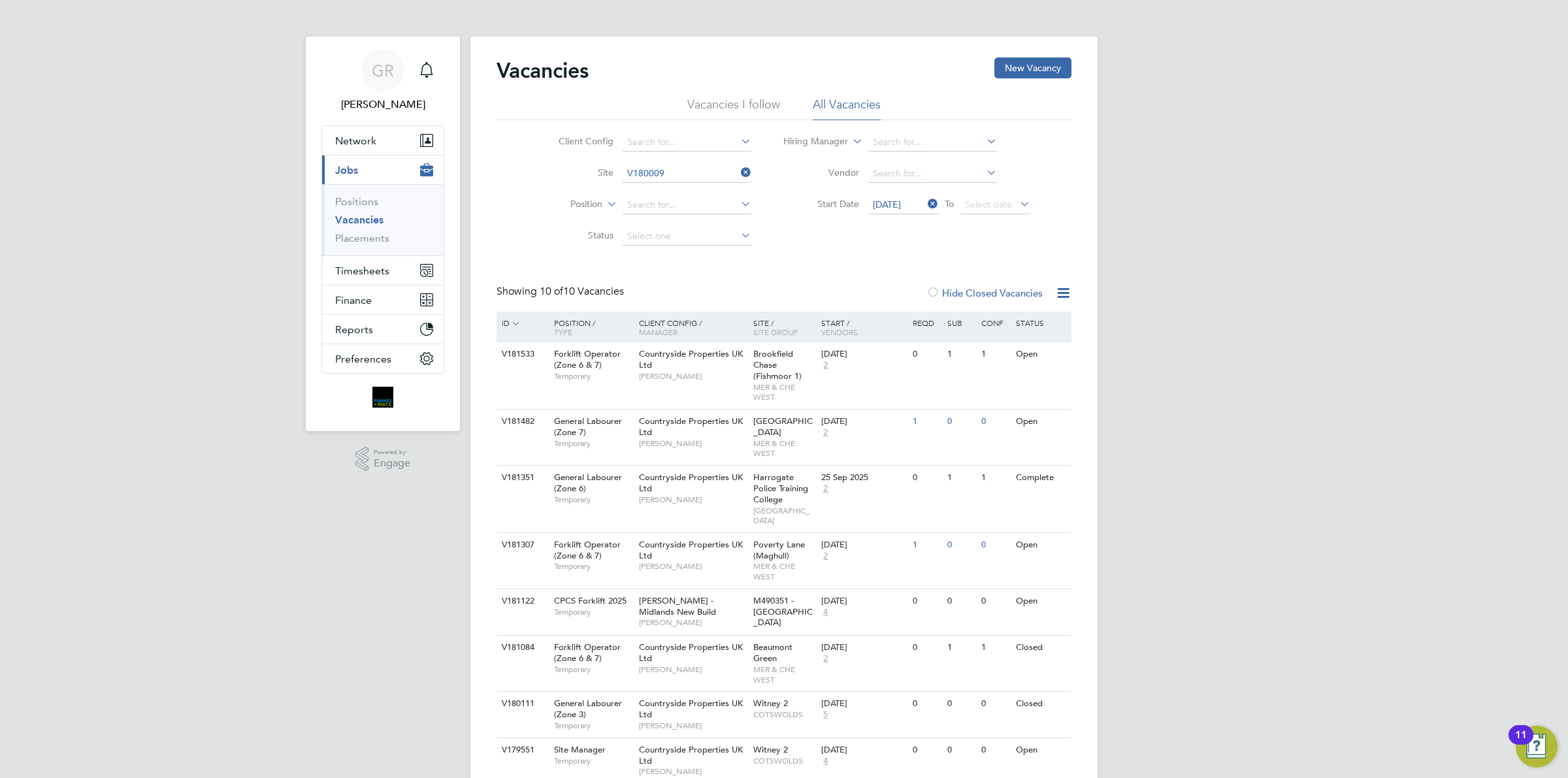
click at [806, 279] on div "Vacancies New Vacancy Vacancies I follow All Vacancies Client Config Site V1800…" at bounding box center [784, 466] width 575 height 818
click at [1029, 76] on button "New Vacancy" at bounding box center [1033, 67] width 77 height 21
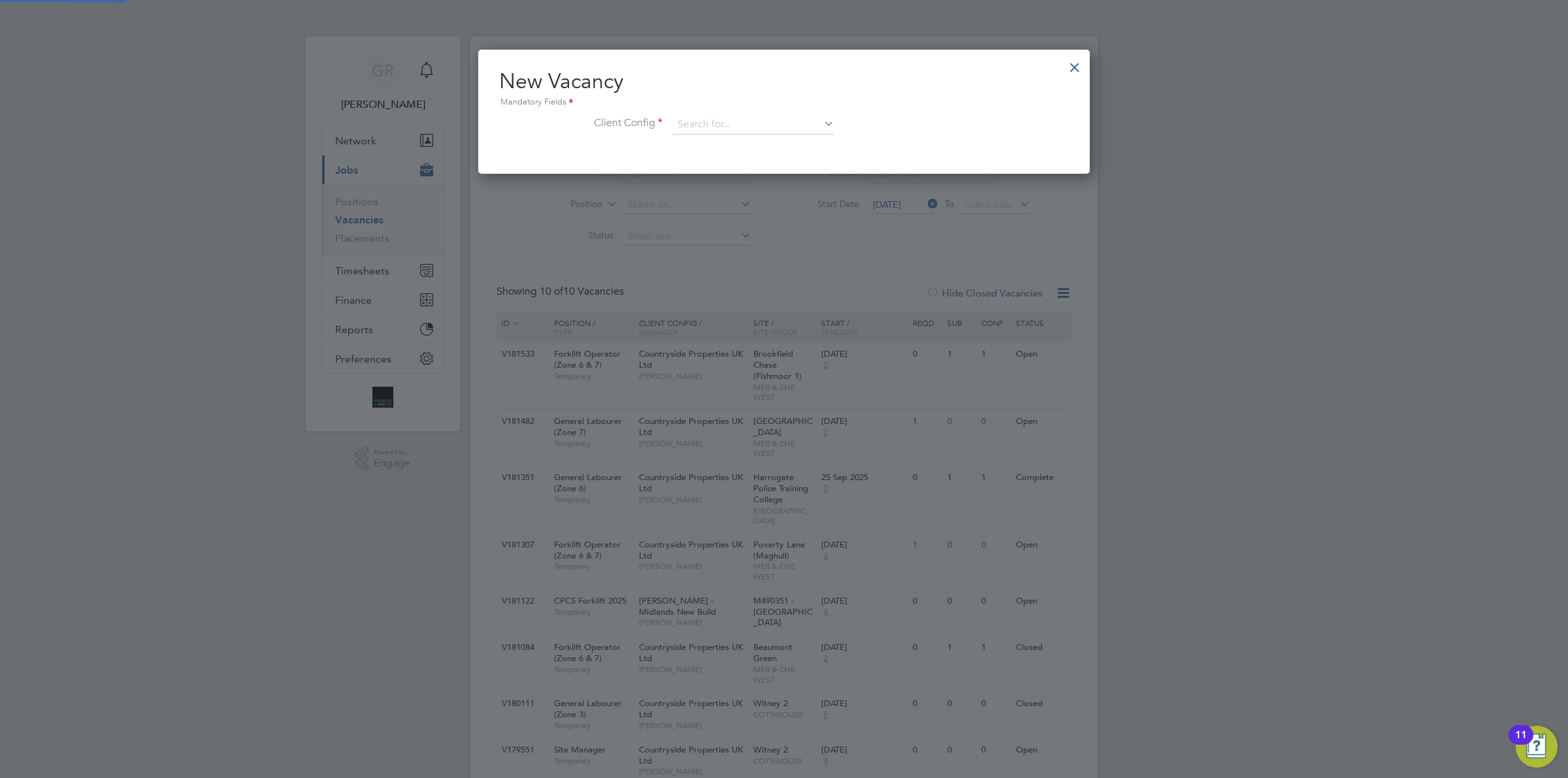
scroll to position [124, 612]
click at [697, 131] on input at bounding box center [754, 124] width 161 height 19
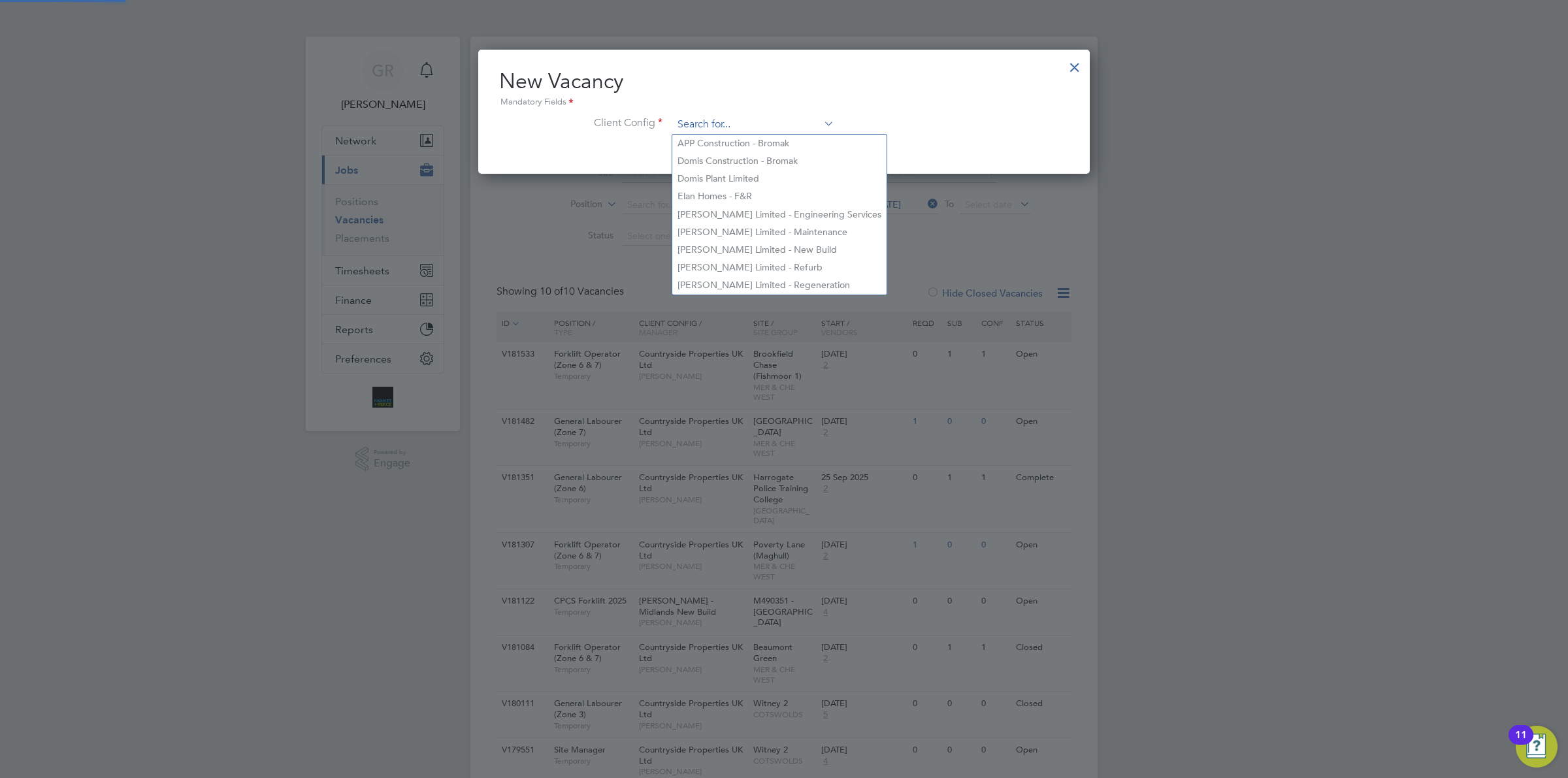
paste input "V180009"
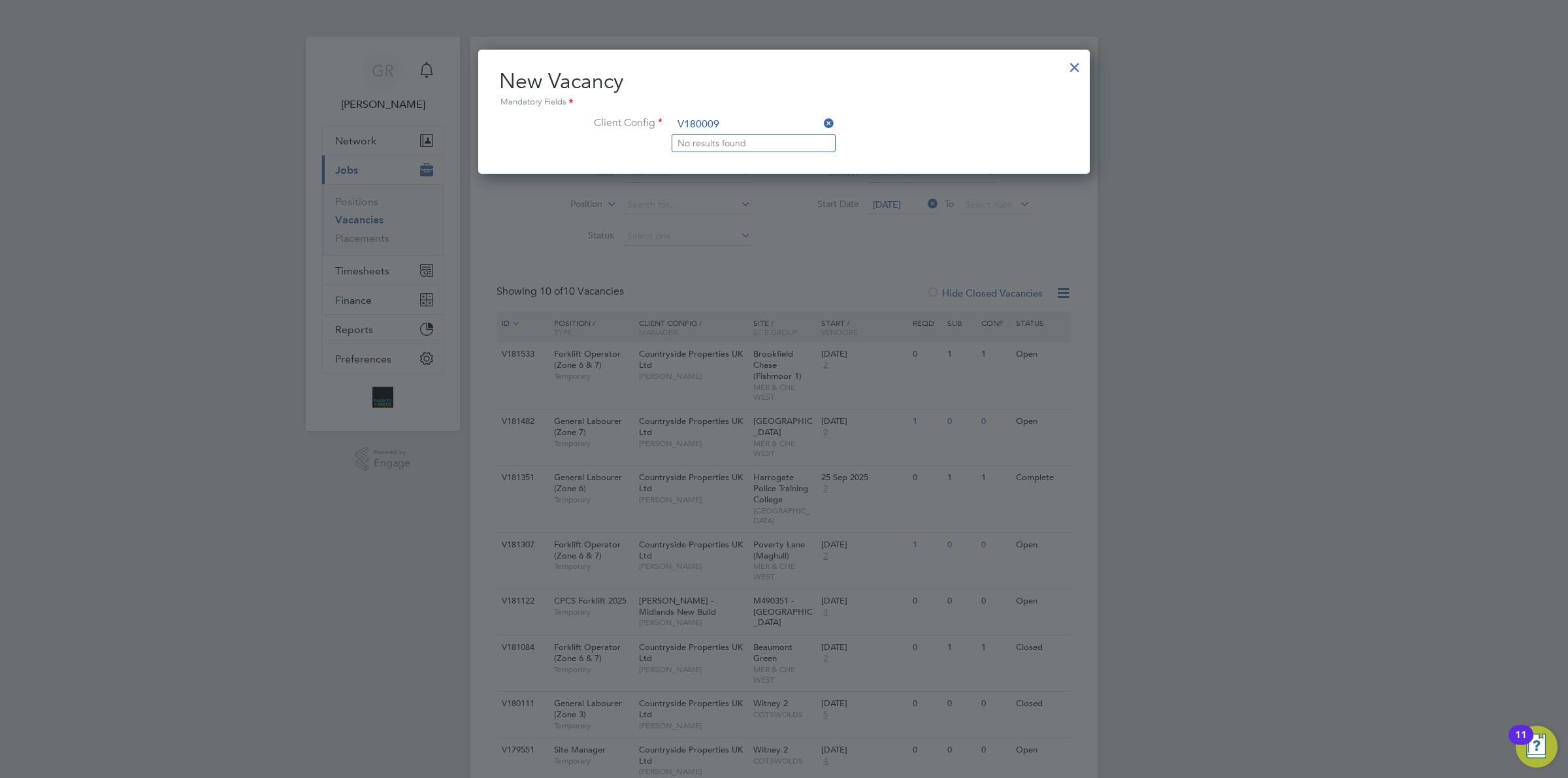
type input "V180009"
click at [1074, 62] on div at bounding box center [1074, 64] width 24 height 23
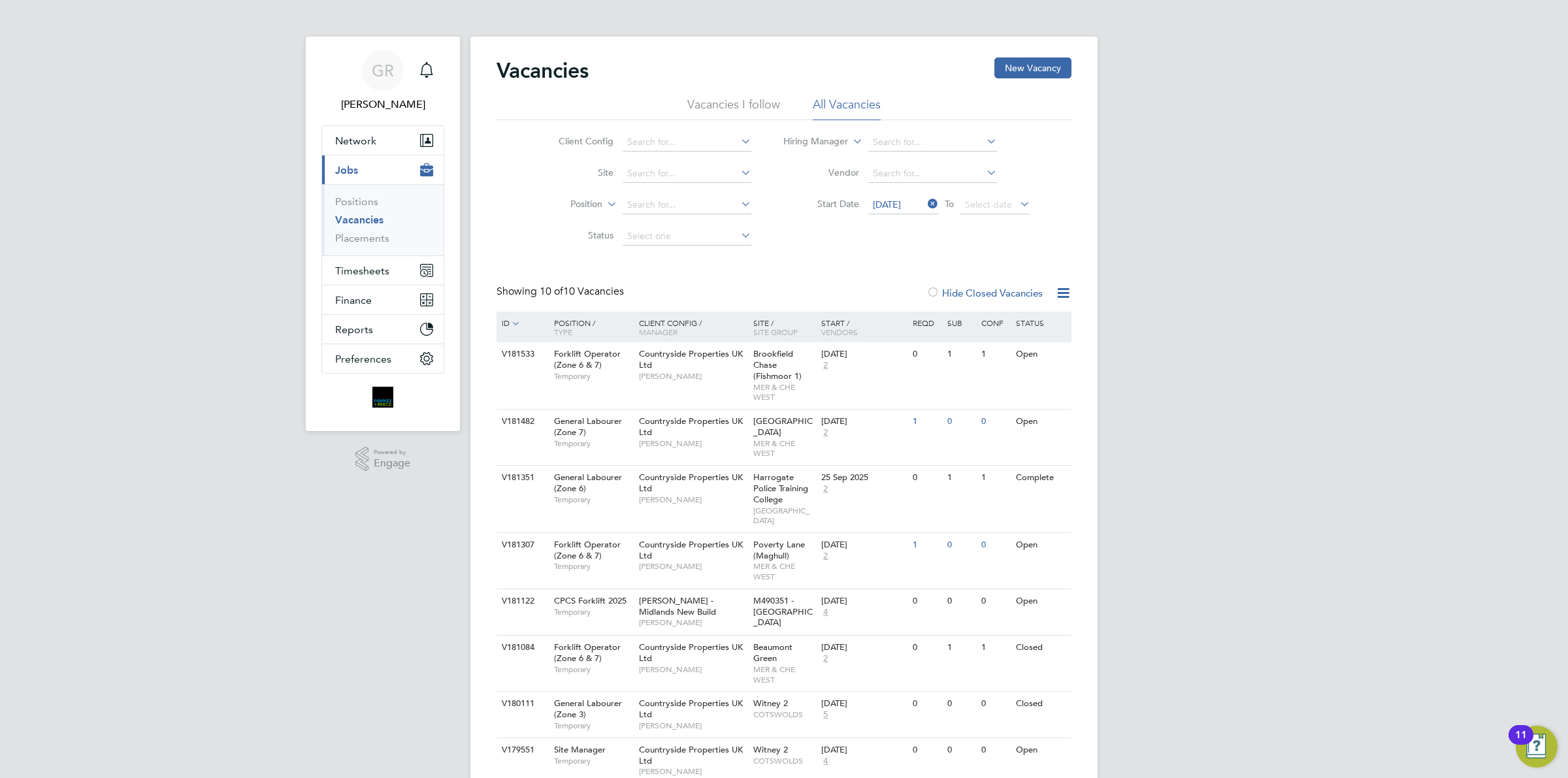
click at [925, 208] on icon at bounding box center [925, 204] width 0 height 18
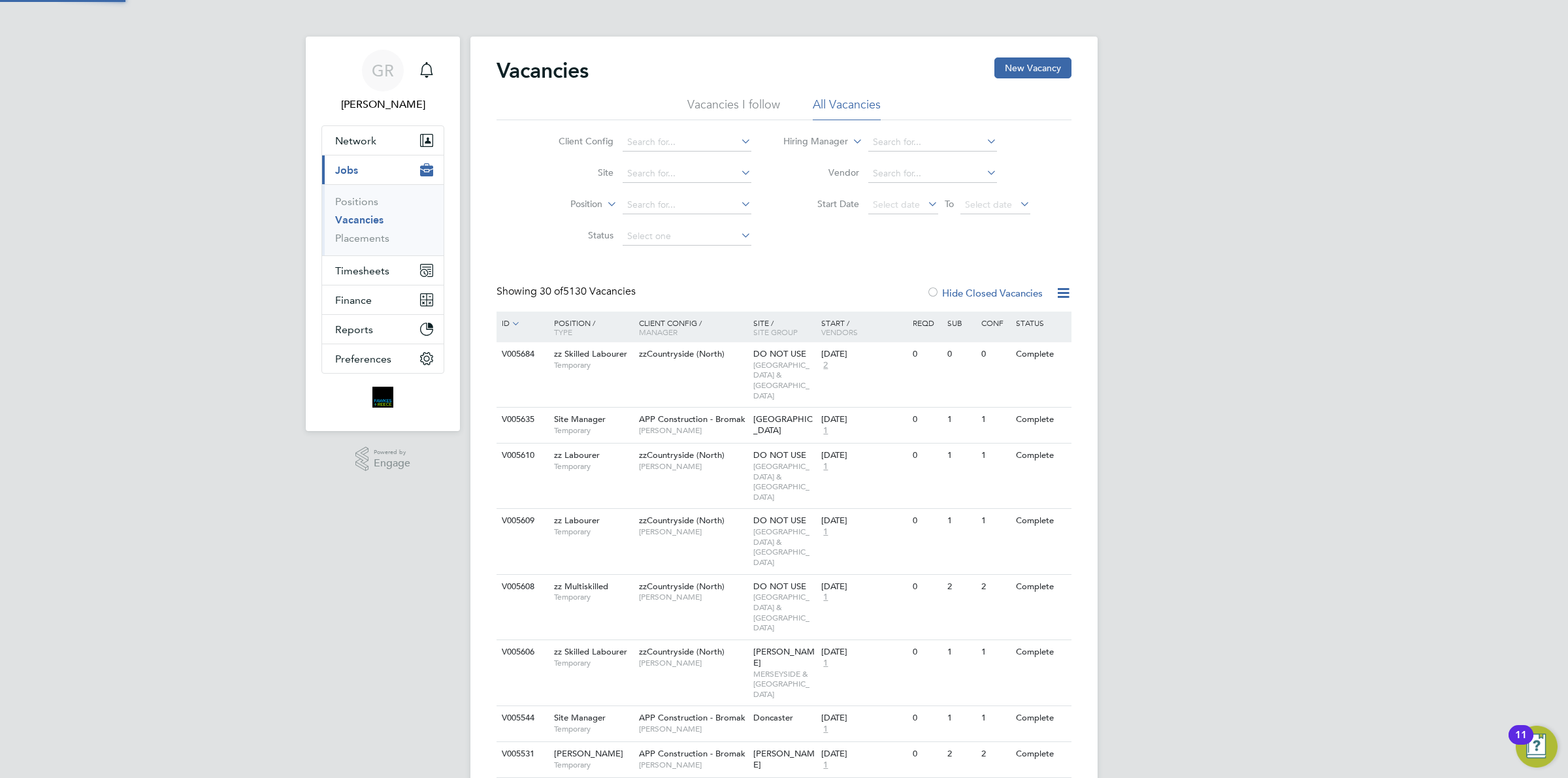
click at [925, 208] on icon at bounding box center [925, 204] width 0 height 18
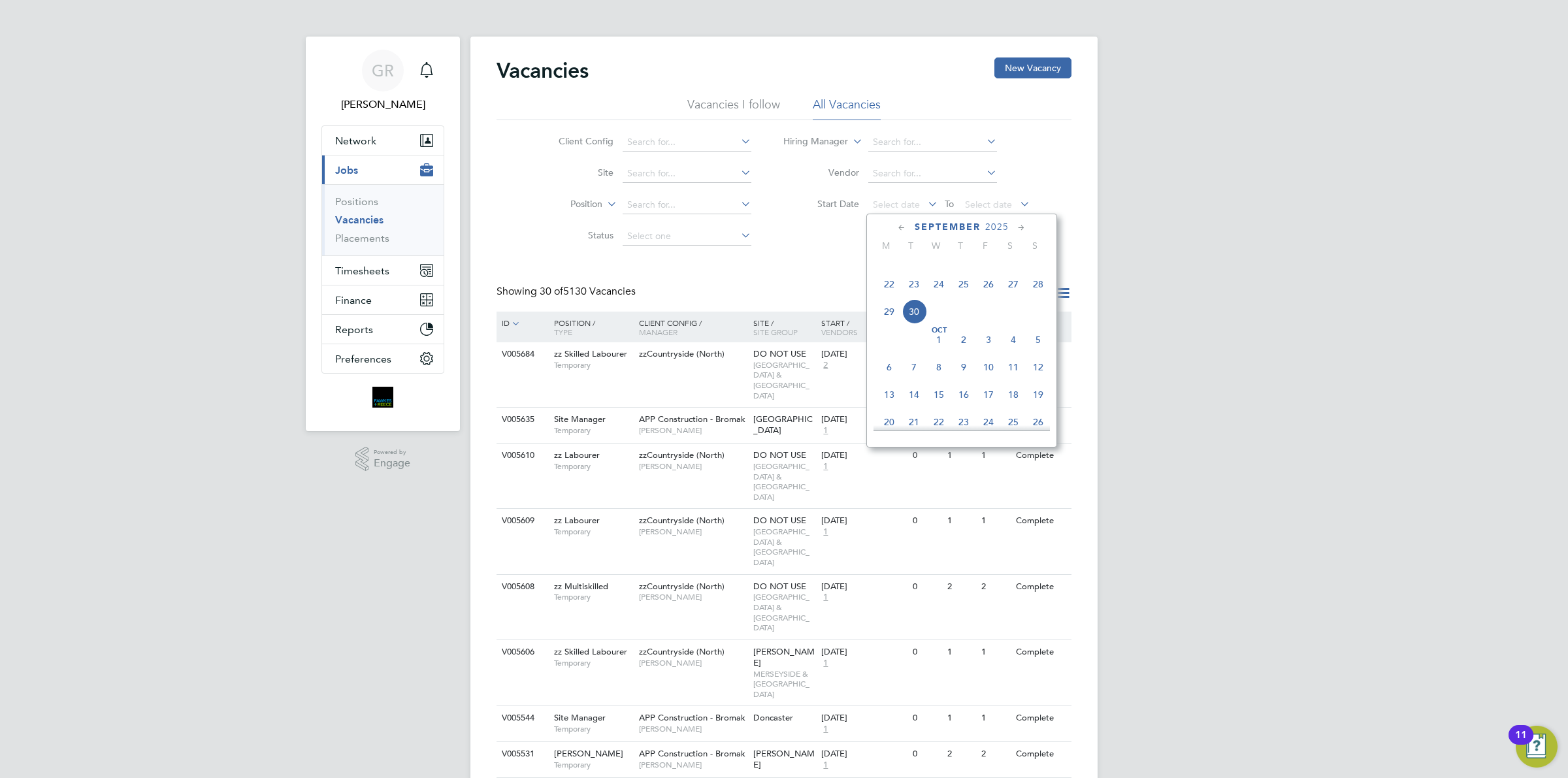
click at [916, 296] on span "23" at bounding box center [914, 285] width 25 height 25
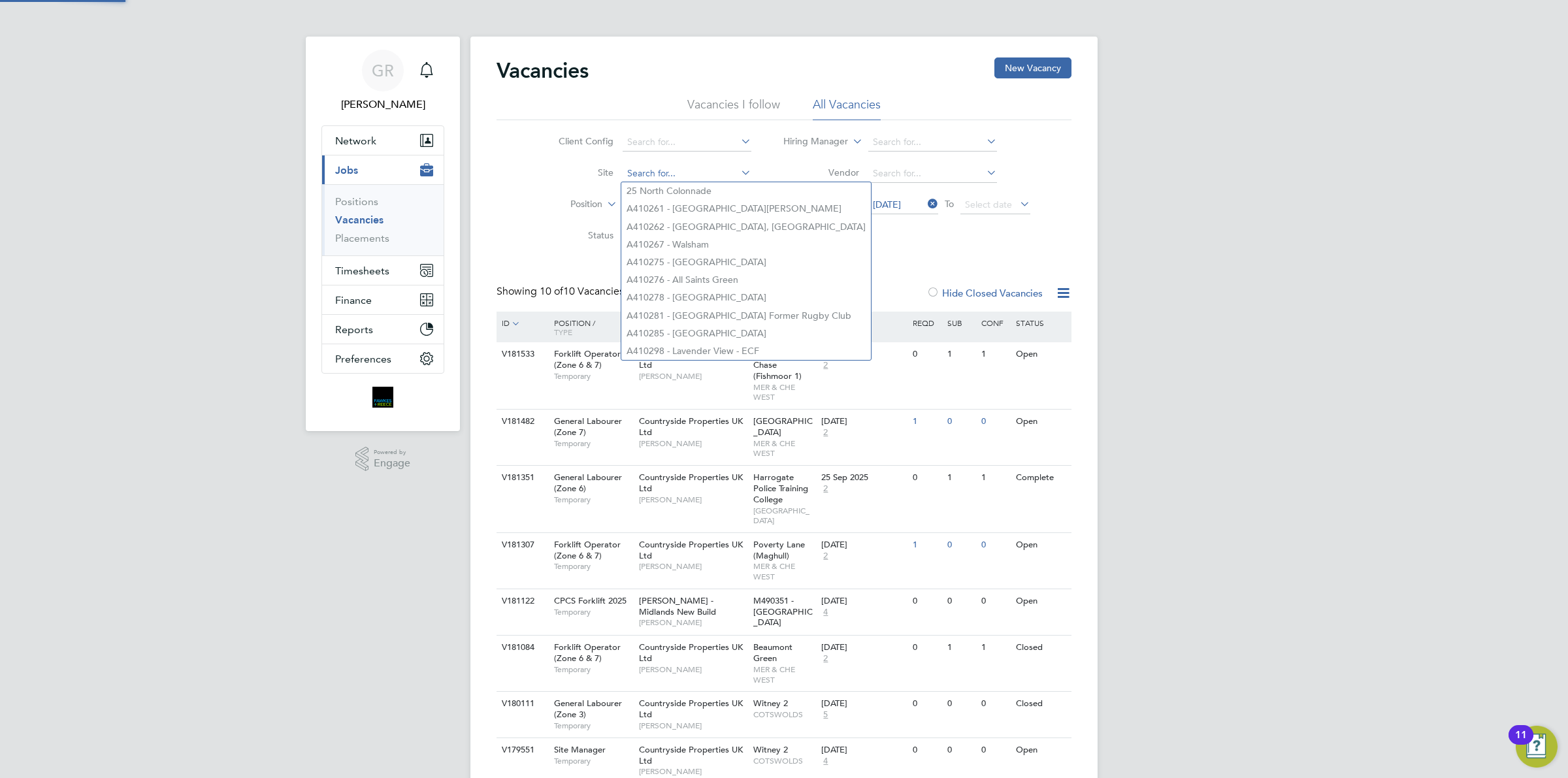
click at [655, 165] on input at bounding box center [687, 174] width 128 height 18
paste input "V180009"
type input "V180009"
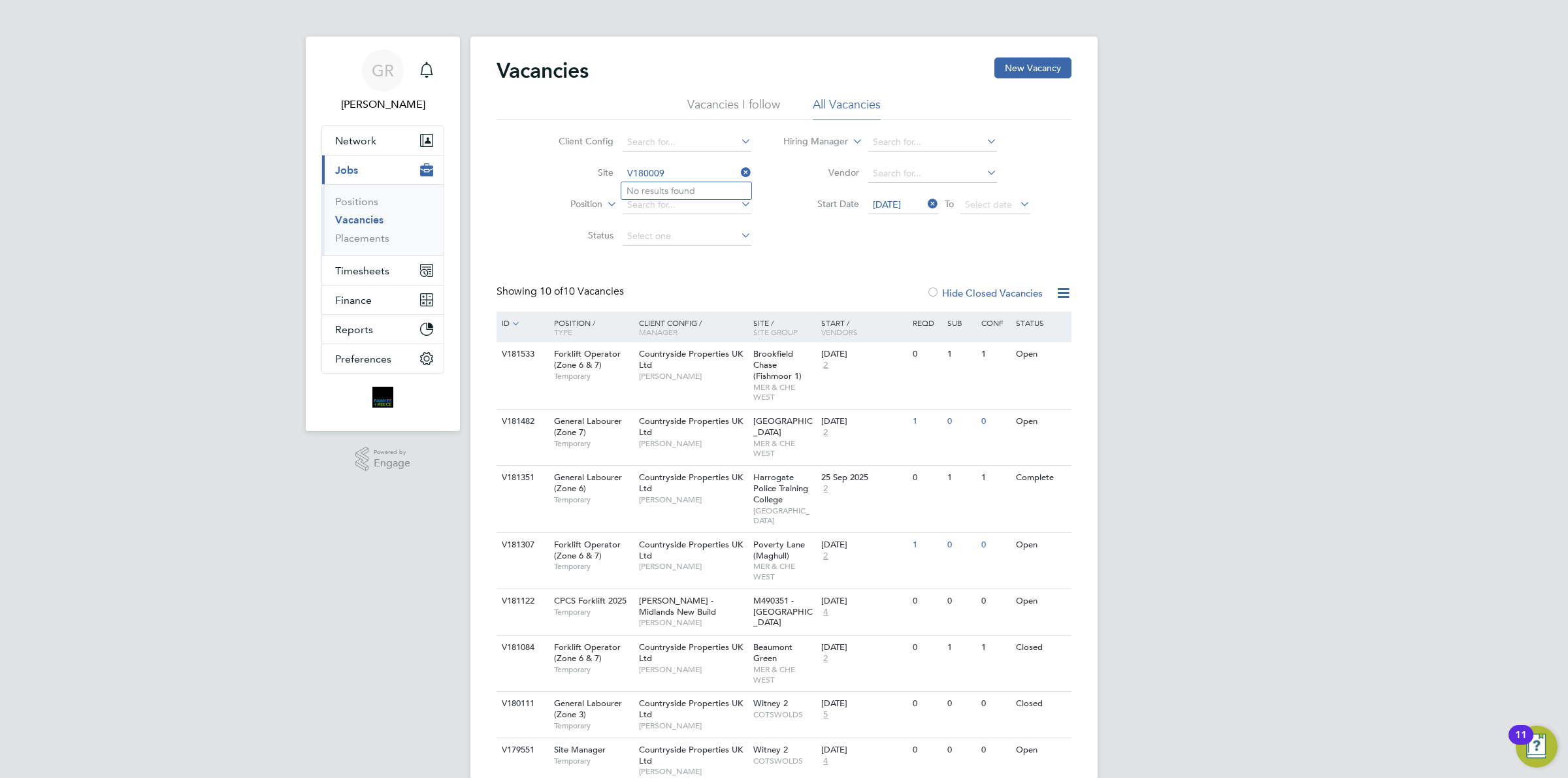
drag, startPoint x: 677, startPoint y: 171, endPoint x: 571, endPoint y: 170, distance: 106.0
click at [571, 170] on li "Site V180009" at bounding box center [645, 173] width 246 height 31
click at [732, 102] on li "Vacancies I follow" at bounding box center [734, 108] width 93 height 23
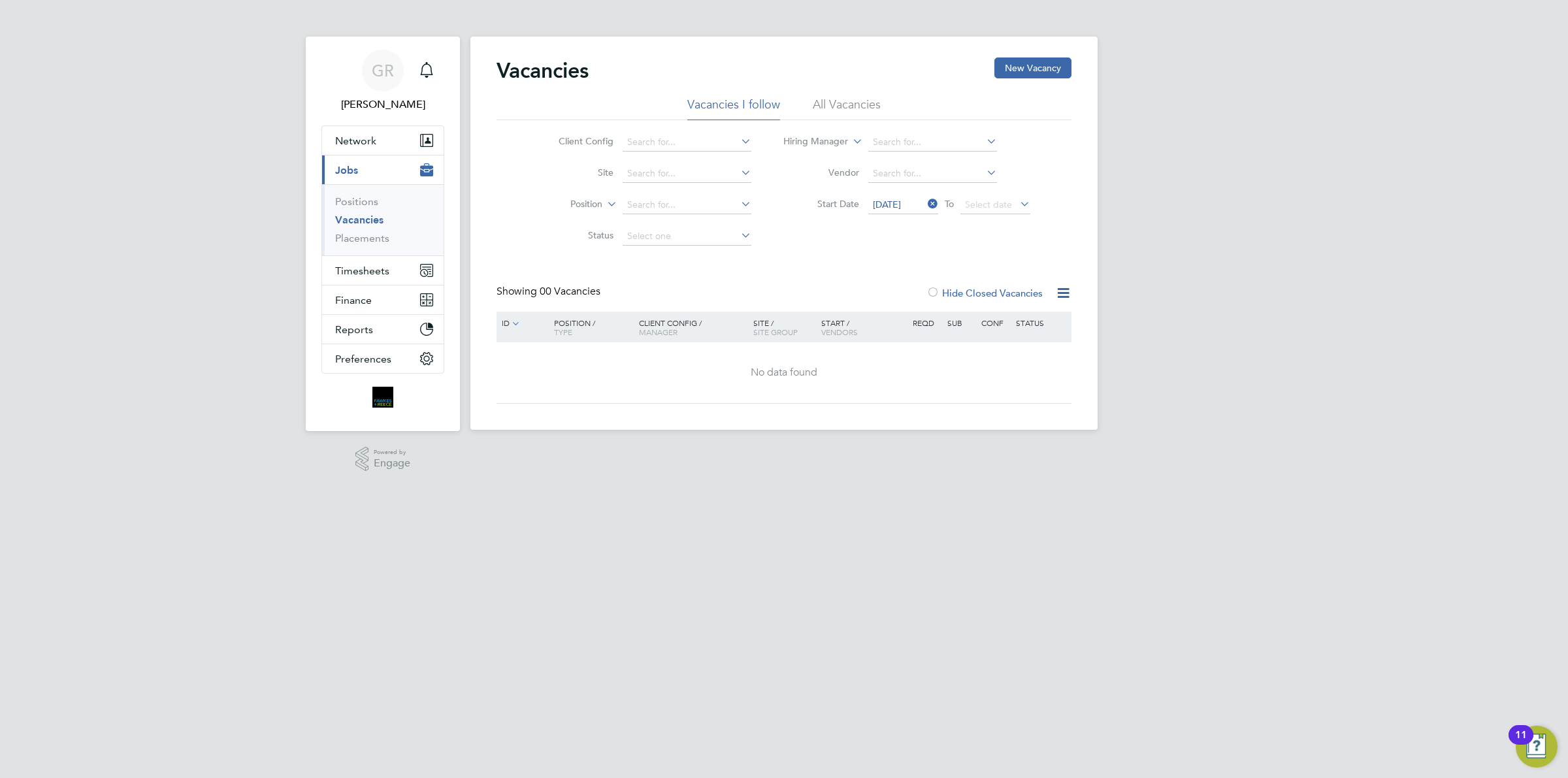
click at [925, 202] on icon at bounding box center [925, 204] width 0 height 18
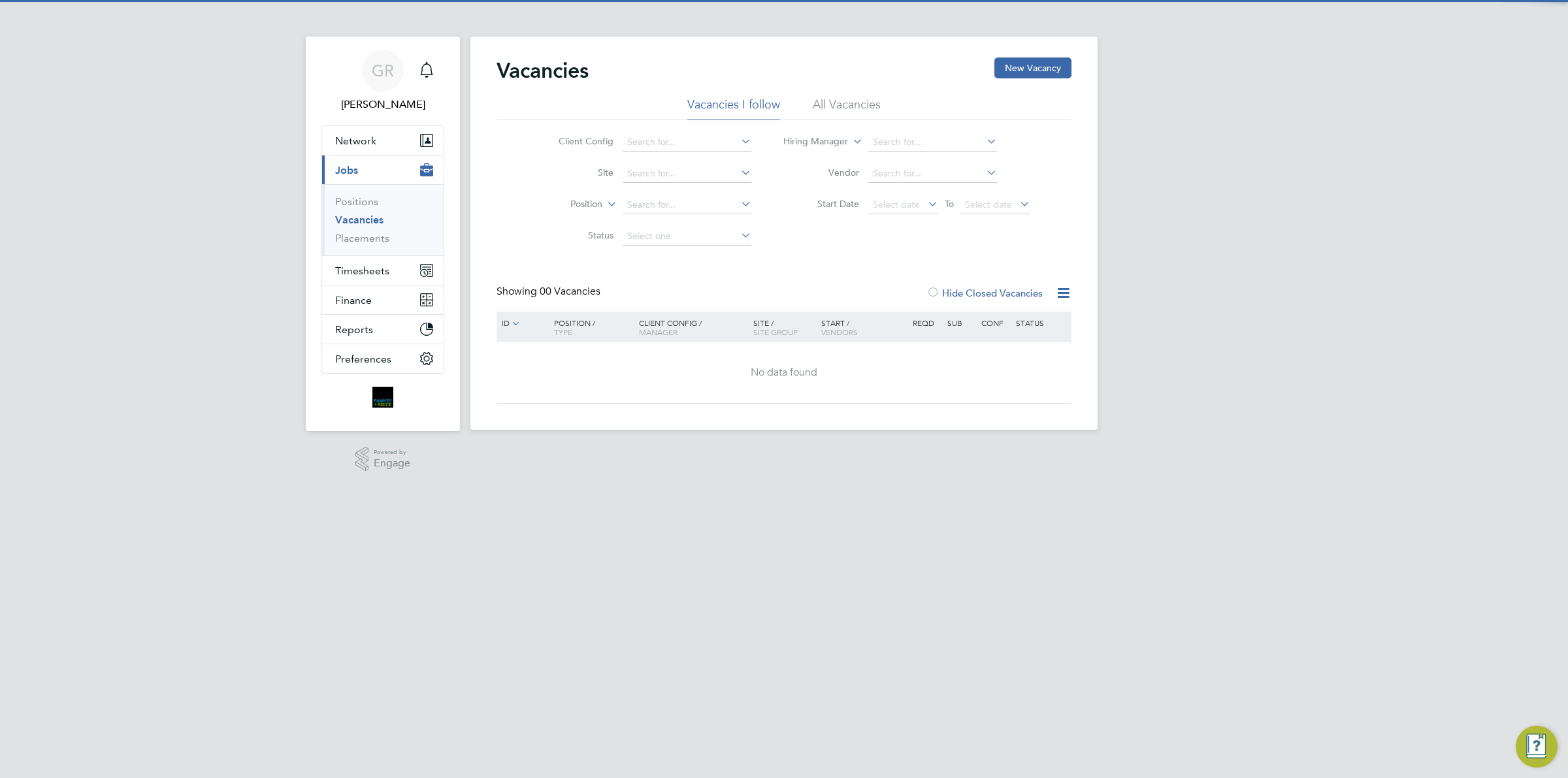
click at [671, 221] on li "Status" at bounding box center [645, 236] width 246 height 31
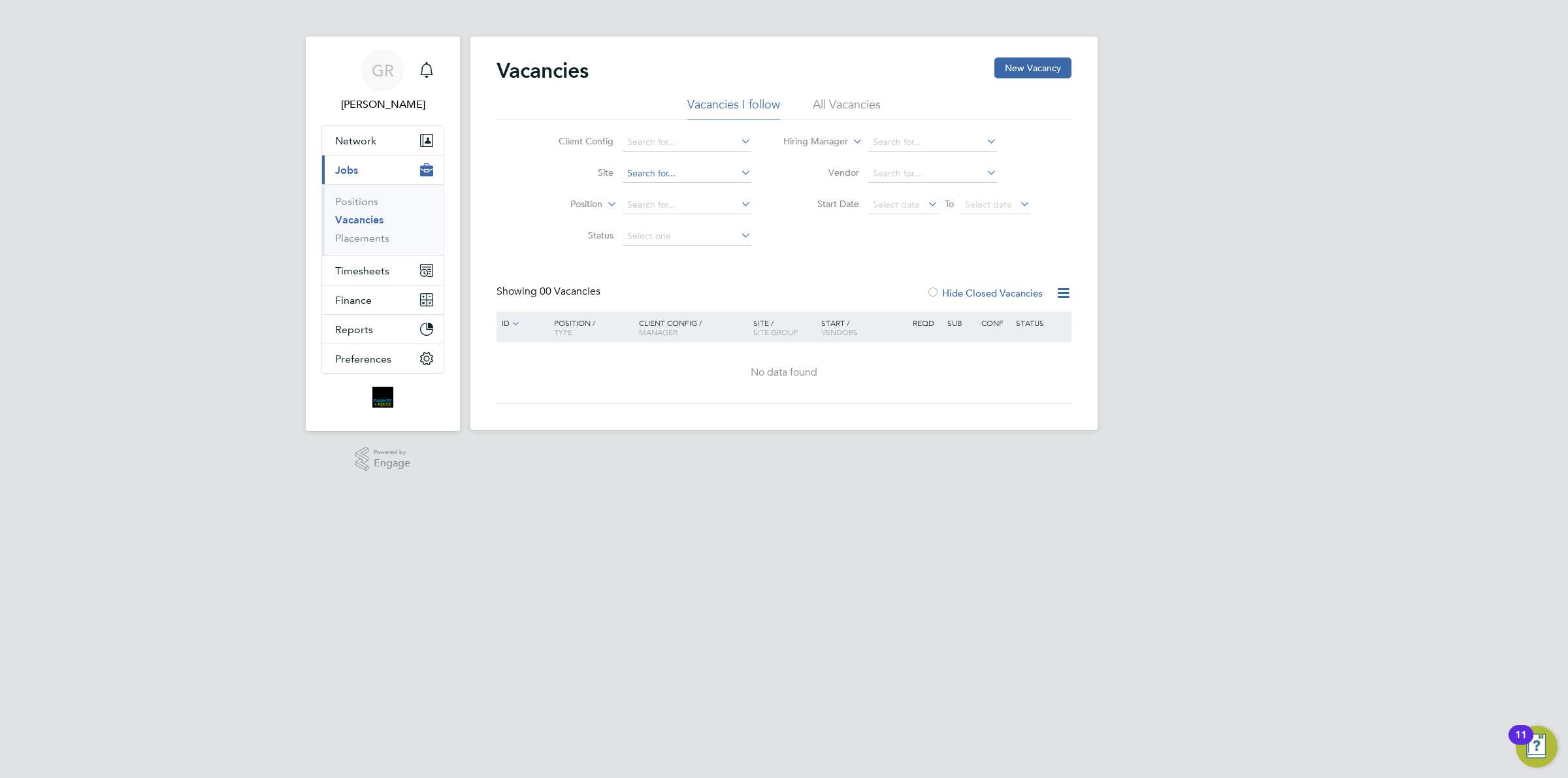
click at [656, 177] on input at bounding box center [687, 174] width 128 height 18
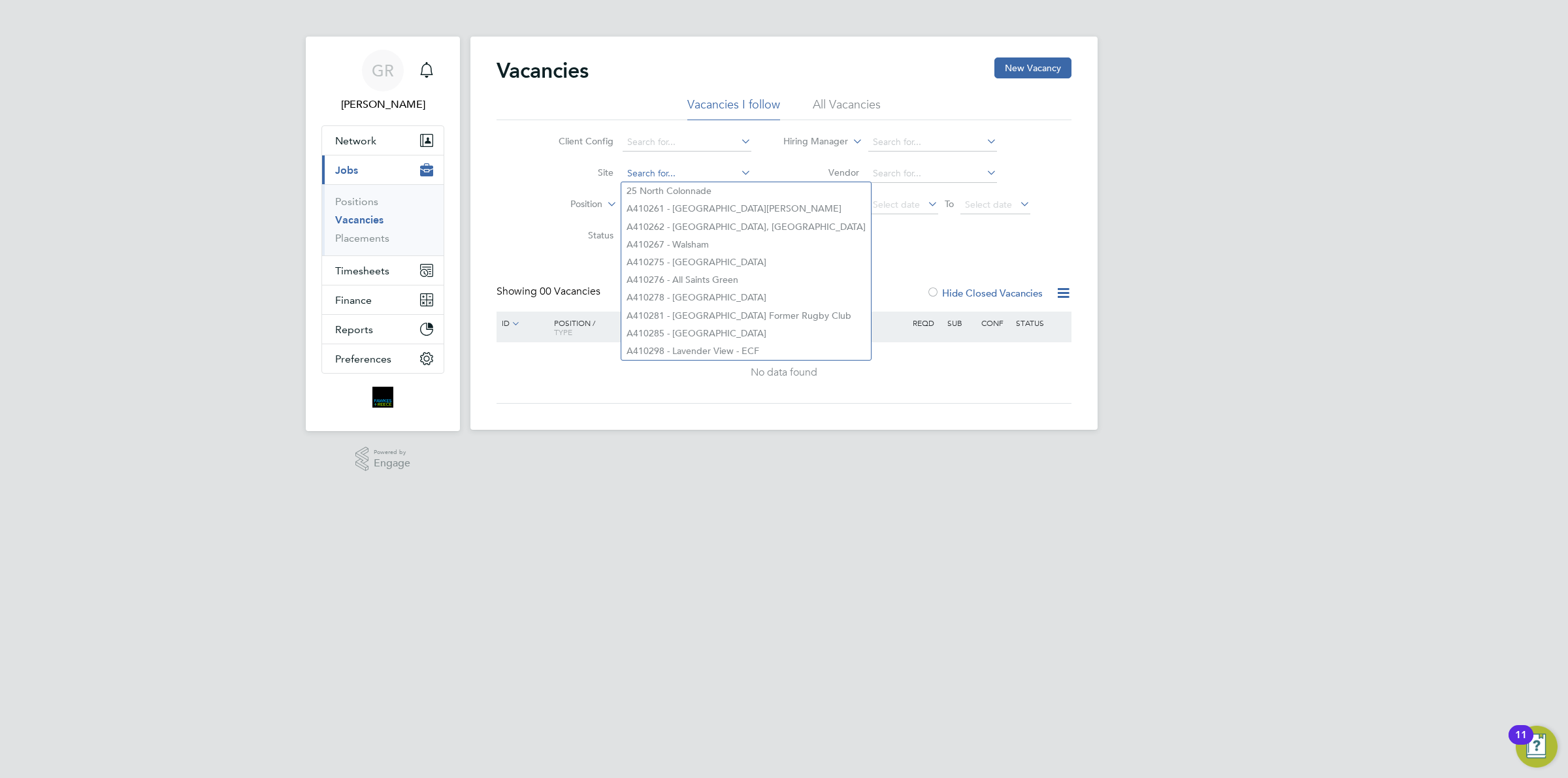
paste input "V180009"
type input "V180009"
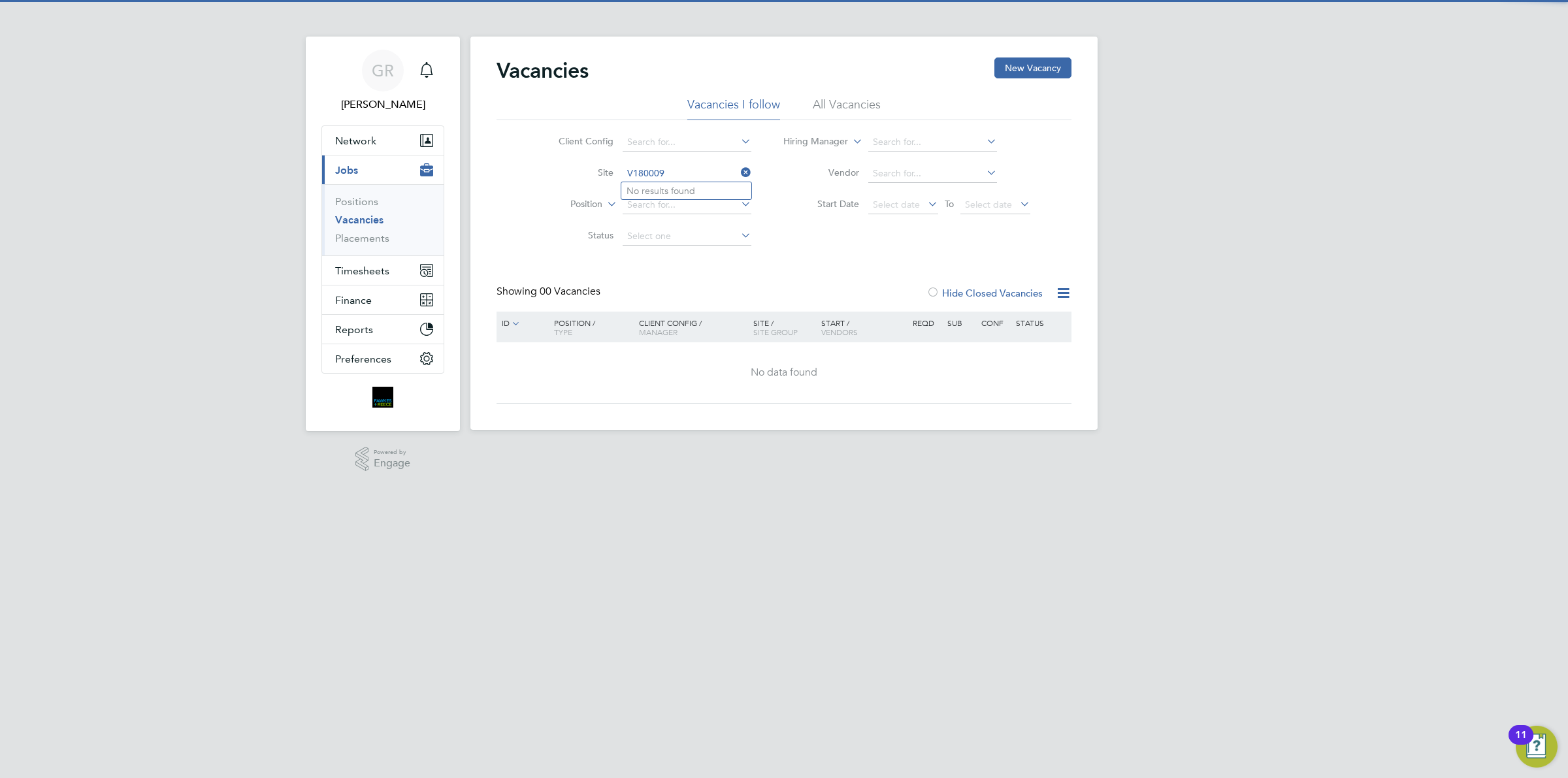
drag, startPoint x: 692, startPoint y: 165, endPoint x: 588, endPoint y: 170, distance: 104.1
click at [588, 170] on li "Site V180009" at bounding box center [645, 173] width 246 height 31
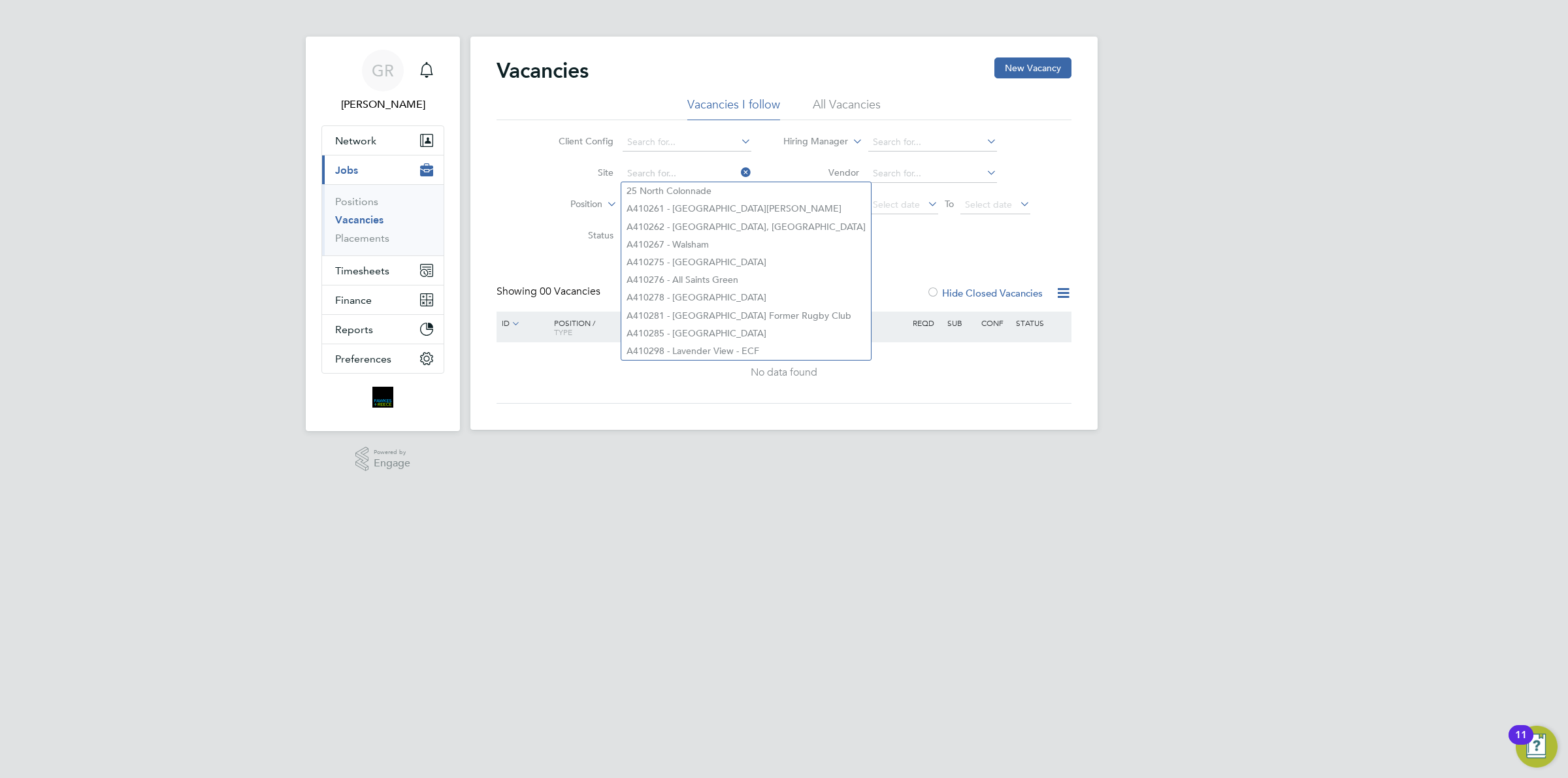
click at [513, 279] on div "Vacancies New Vacancy Vacancies I follow All Vacancies Client Config Site Posit…" at bounding box center [784, 230] width 575 height 347
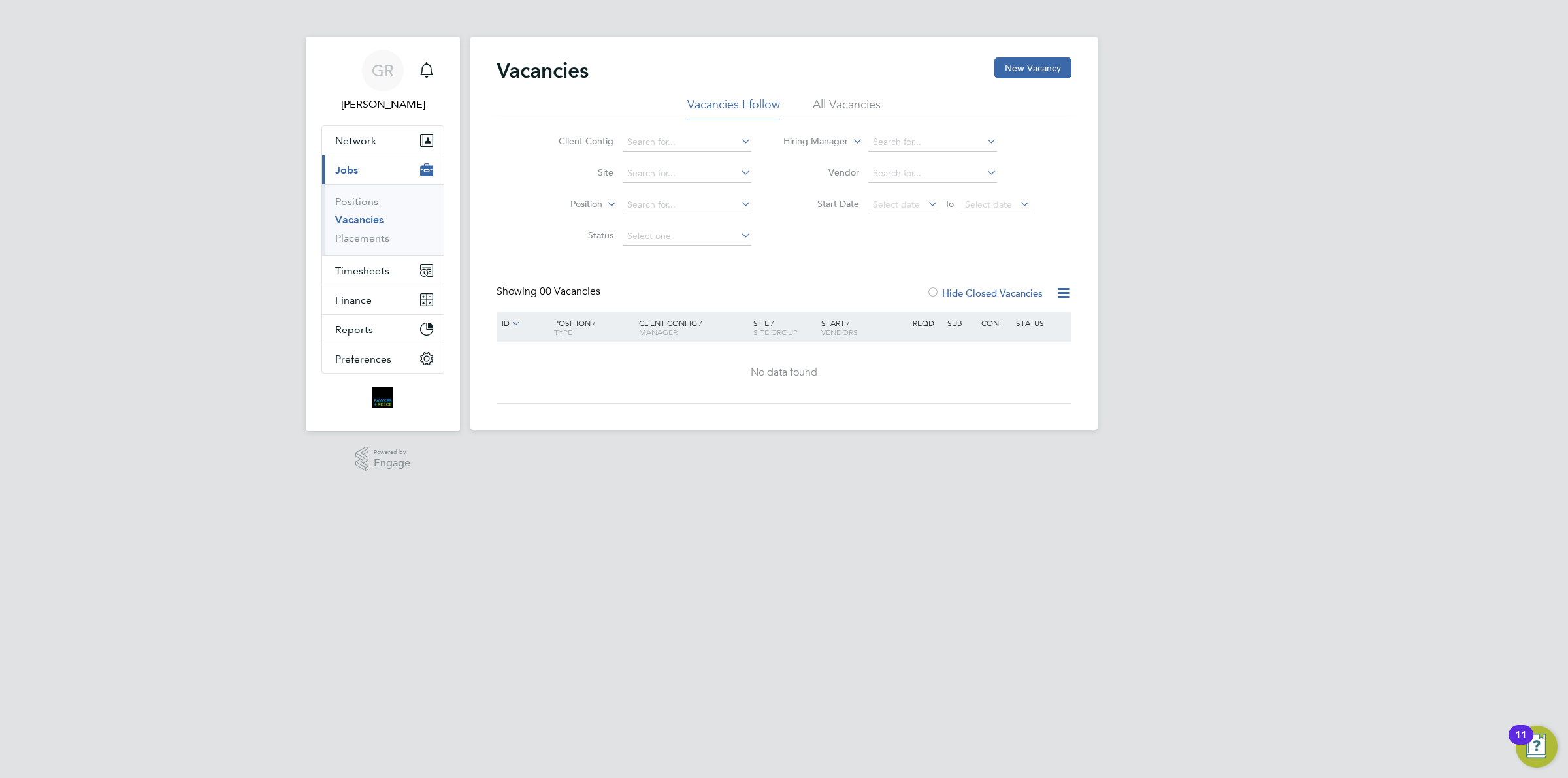
click at [513, 321] on icon at bounding box center [515, 323] width 12 height 12
click at [893, 164] on li "Vendor" at bounding box center [907, 173] width 279 height 31
click at [889, 171] on input at bounding box center [932, 174] width 128 height 18
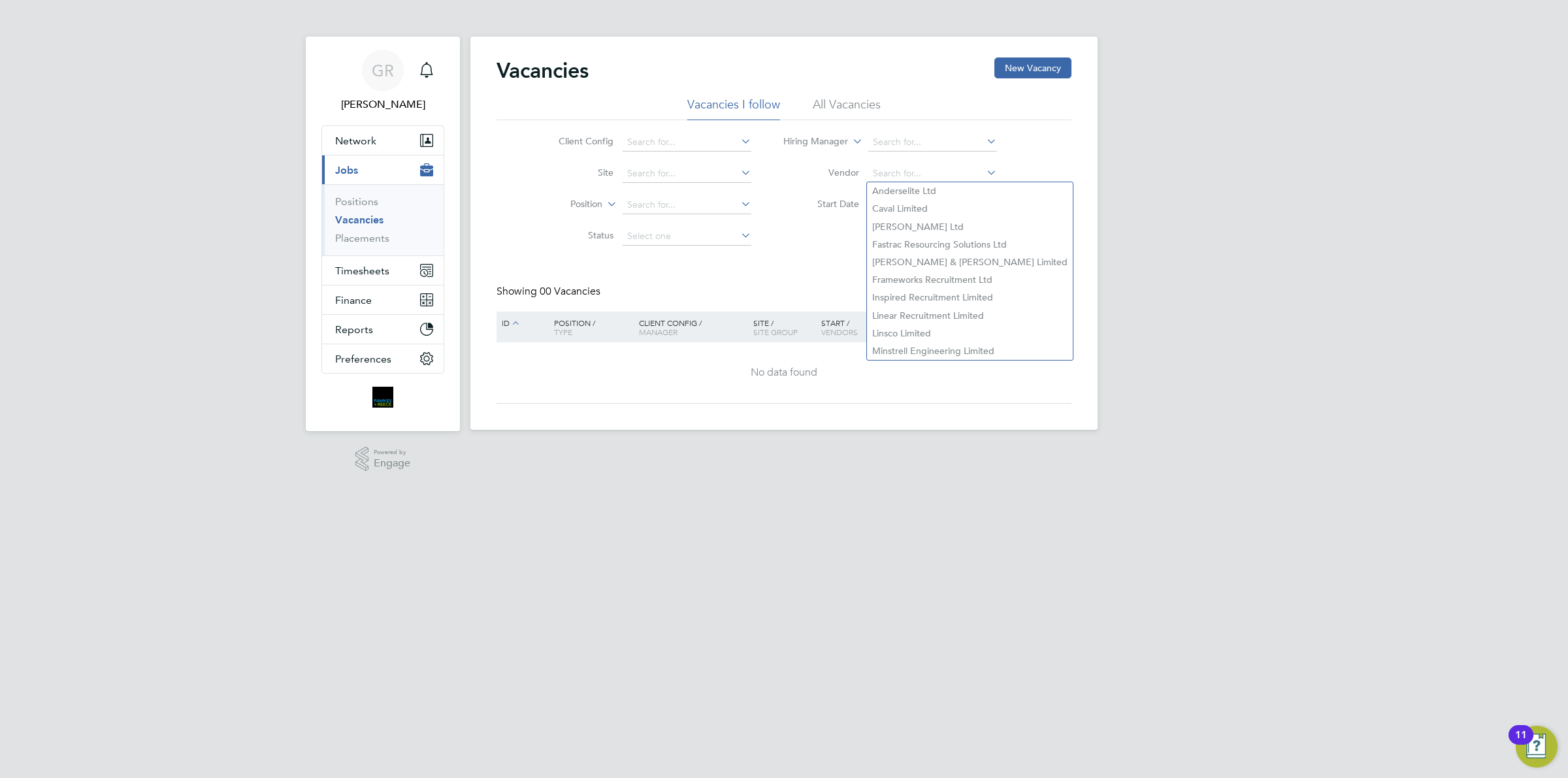
click at [1059, 239] on div "Client Config Site Position Status Hiring Manager Vendor Start Date Select date…" at bounding box center [784, 185] width 575 height 132
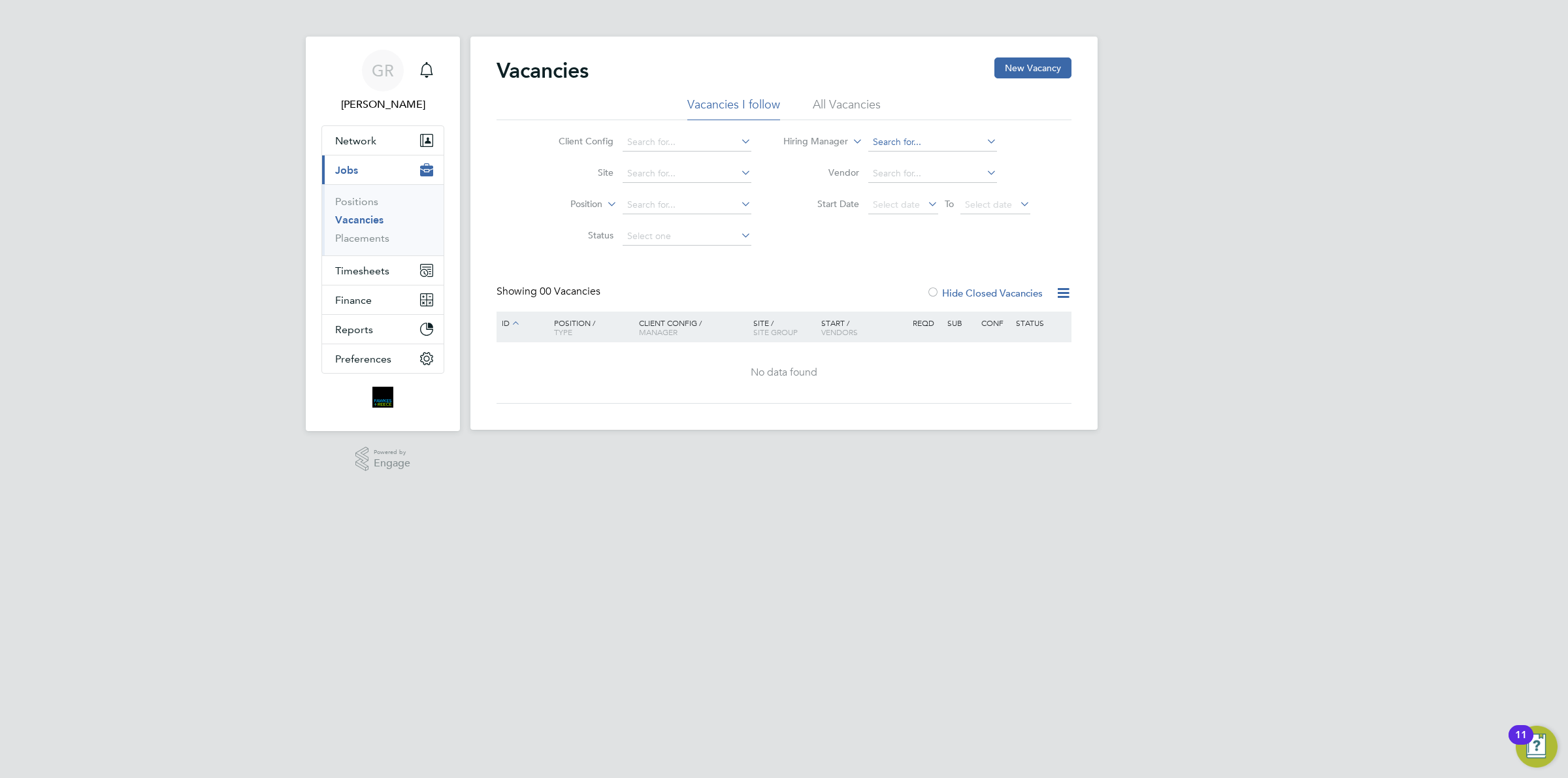
click at [917, 138] on input at bounding box center [932, 143] width 128 height 18
click at [1043, 174] on li "Vendor" at bounding box center [907, 173] width 279 height 31
click at [379, 269] on span "Timesheets" at bounding box center [362, 270] width 55 height 13
